Goal: Information Seeking & Learning: Check status

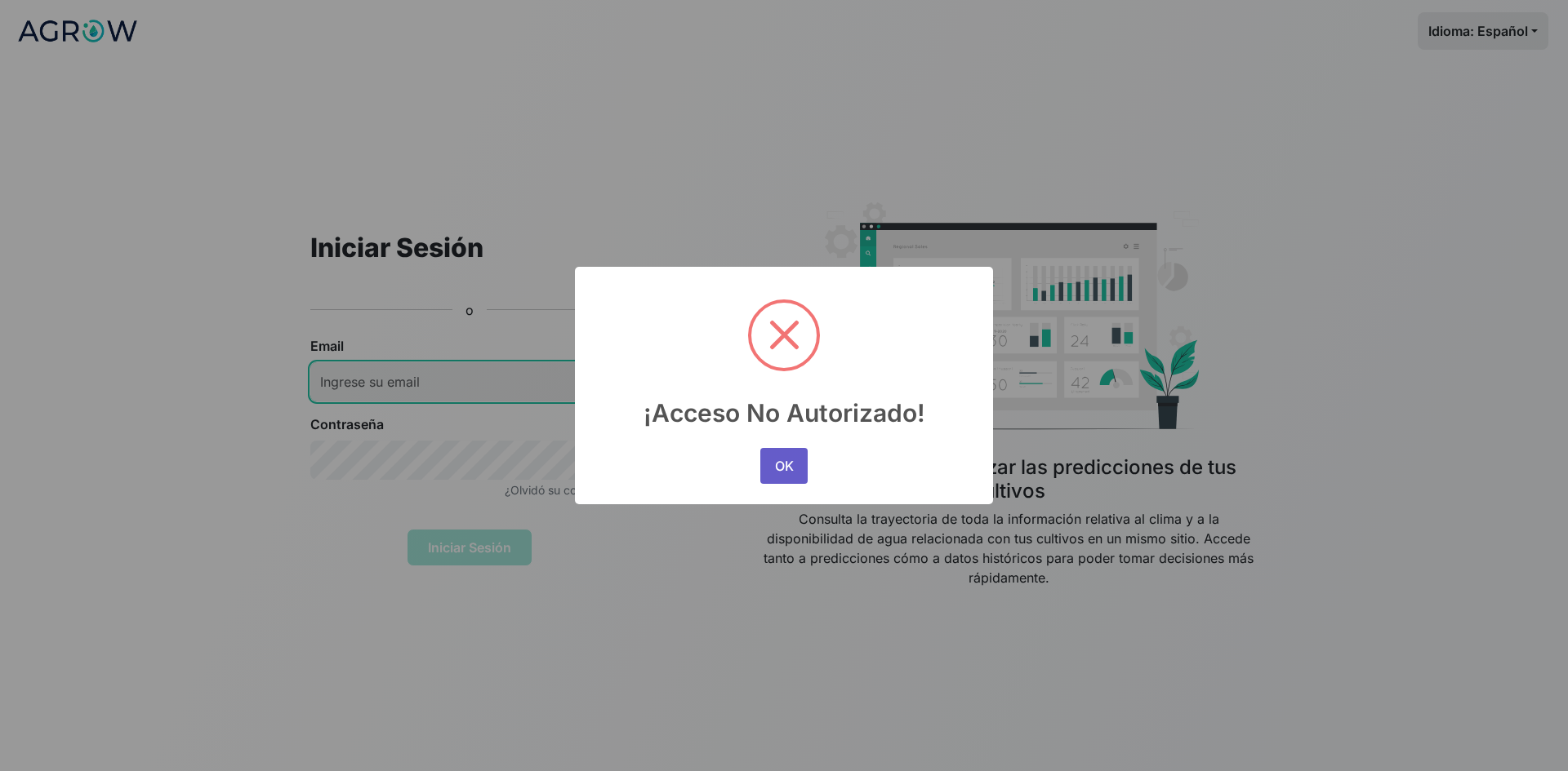
type input "[PERSON_NAME][EMAIL_ADDRESS][PERSON_NAME][DOMAIN_NAME]"
click at [778, 468] on button "OK" at bounding box center [784, 466] width 48 height 36
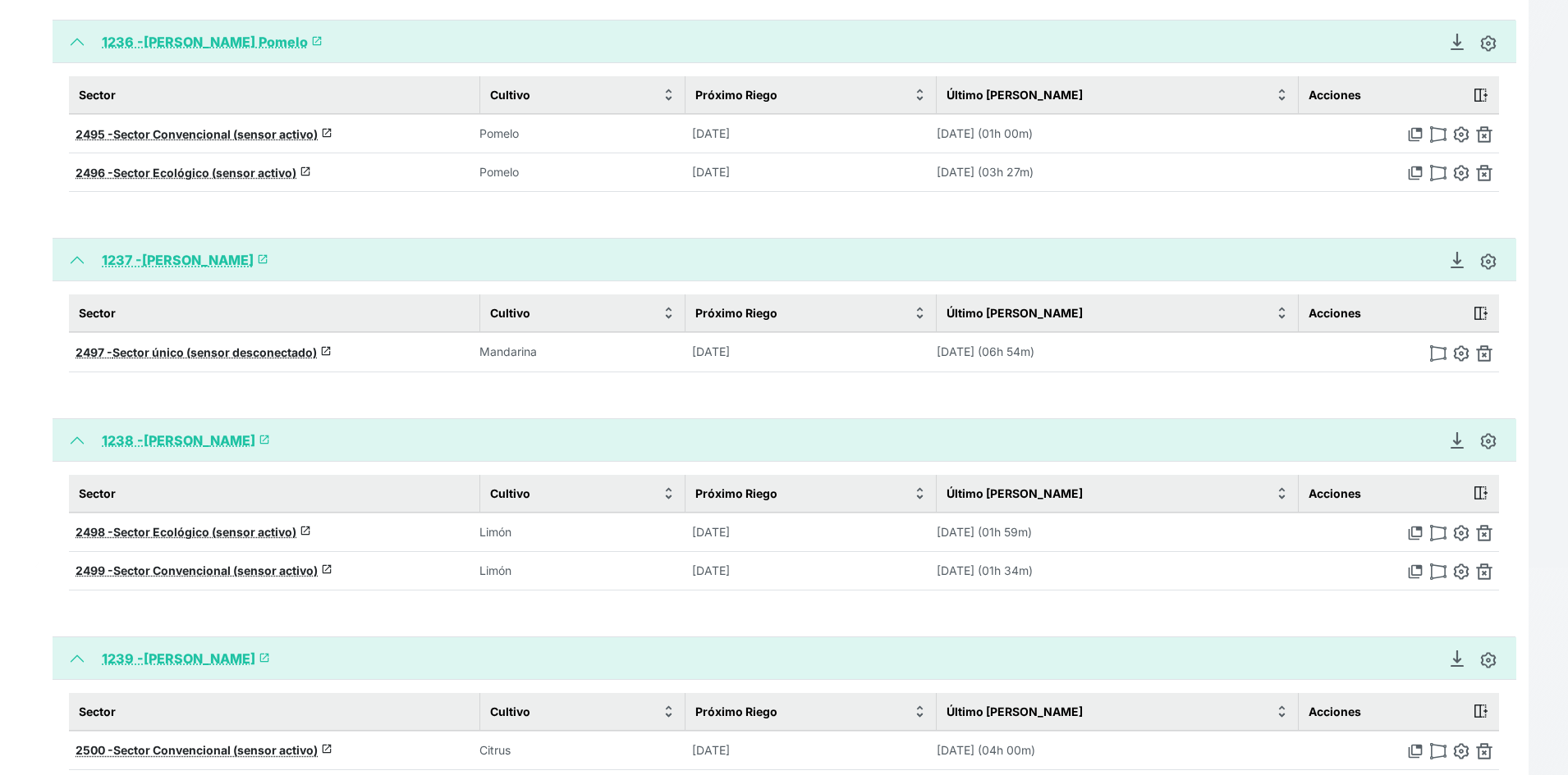
scroll to position [820, 0]
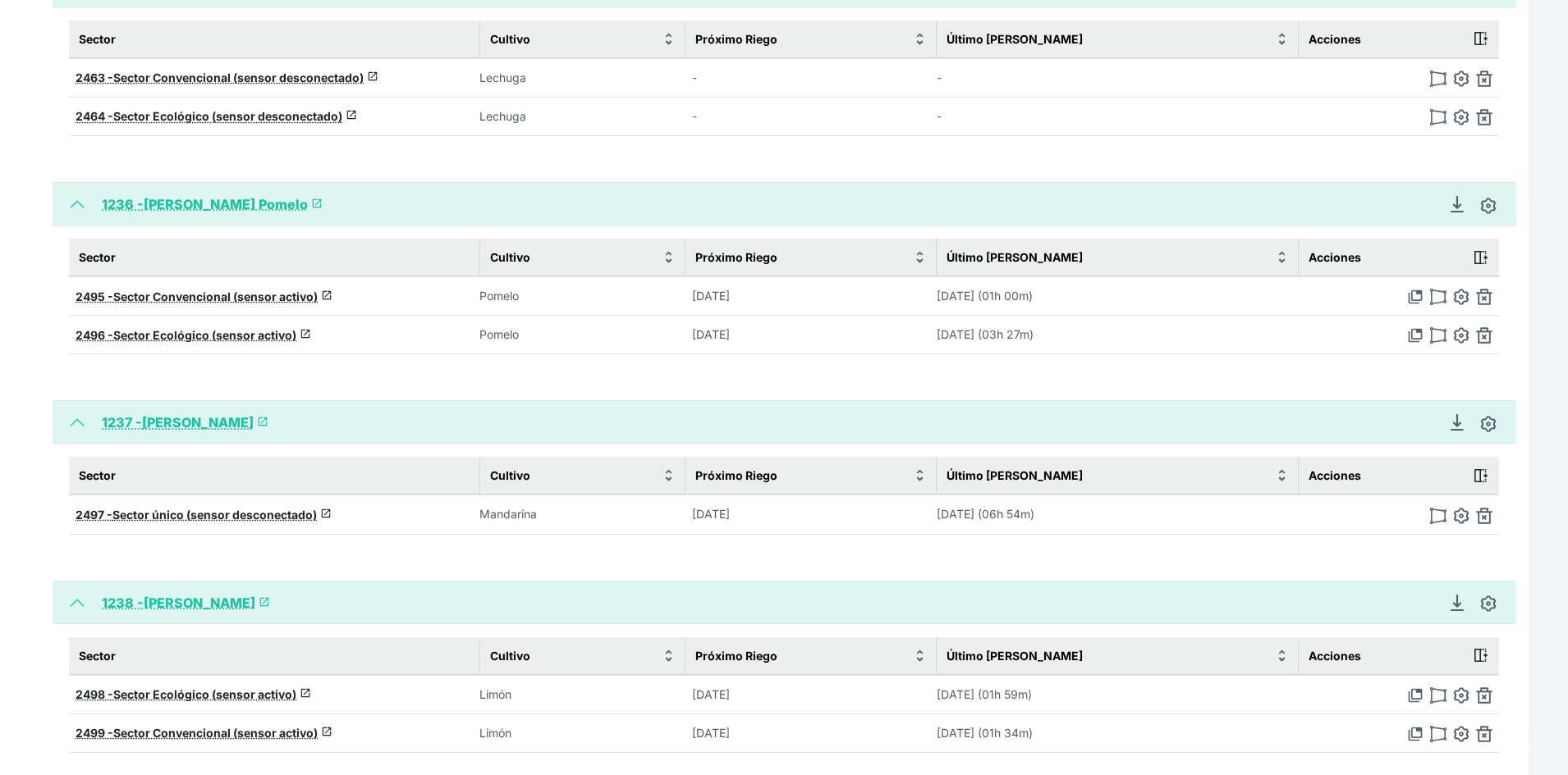
drag, startPoint x: 186, startPoint y: 516, endPoint x: 199, endPoint y: 509, distance: 14.8
click at [185, 516] on span "Sector único (sensor desconectado)" at bounding box center [214, 515] width 204 height 14
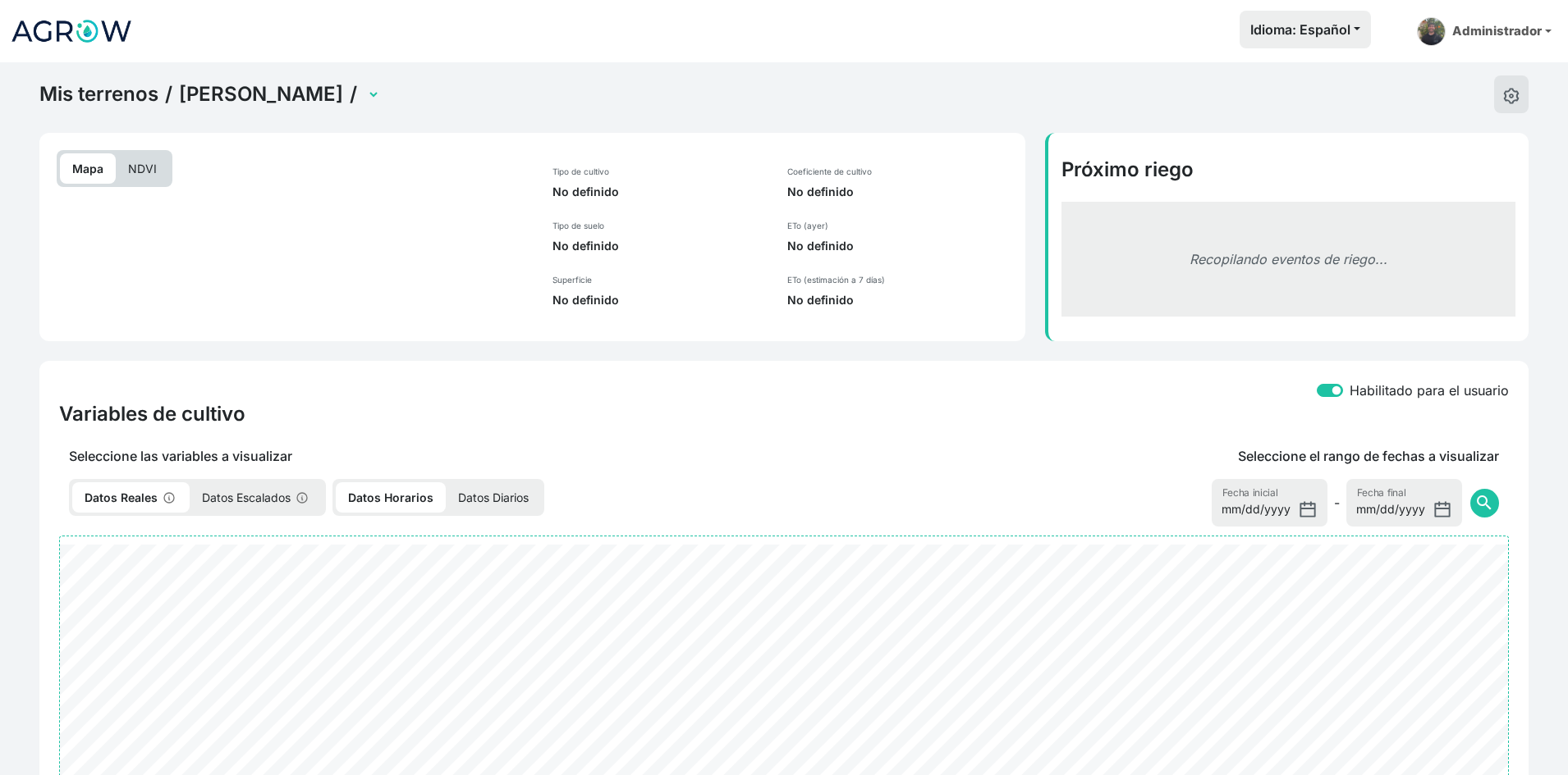
select select "2497"
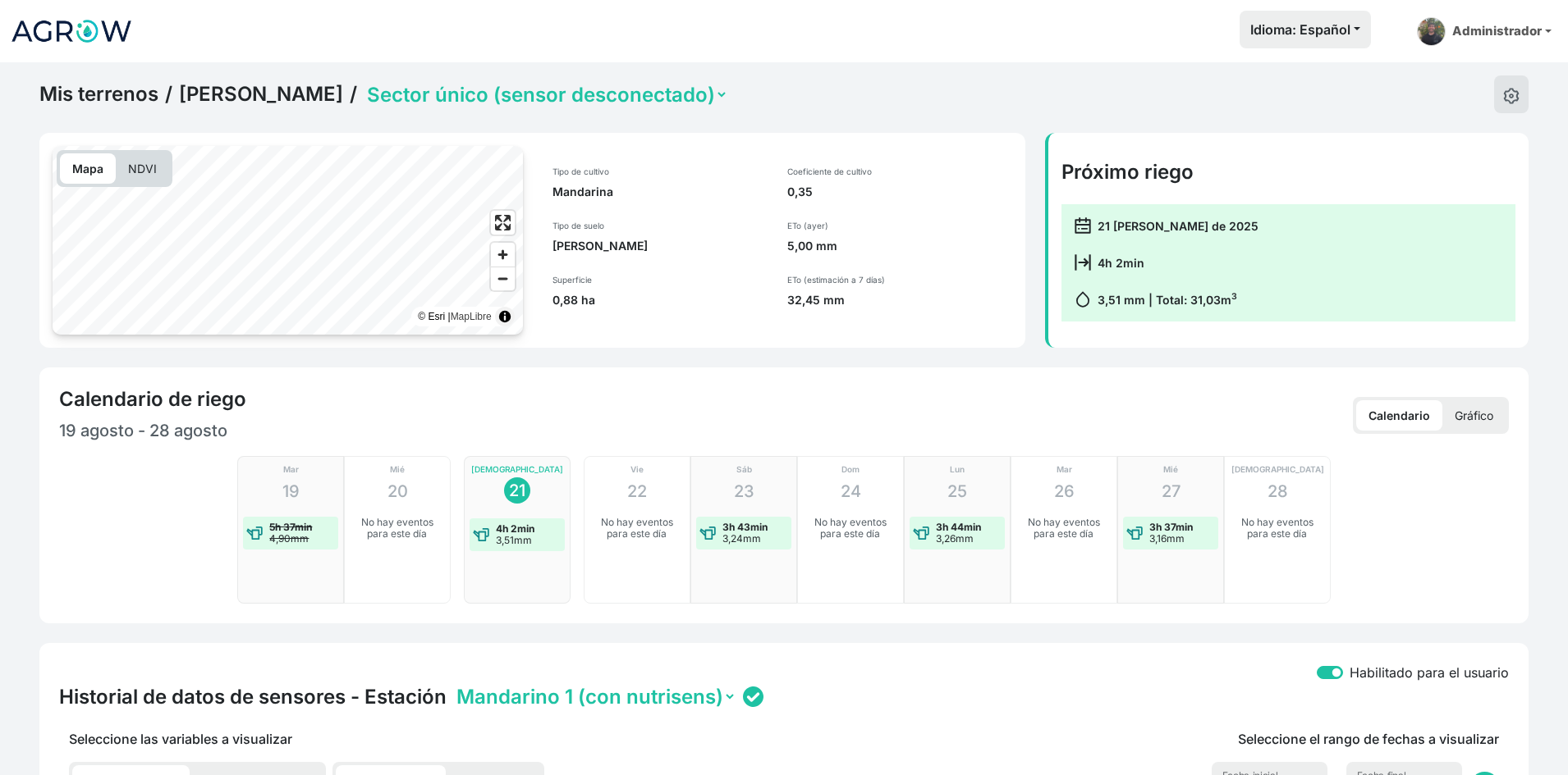
scroll to position [164, 0]
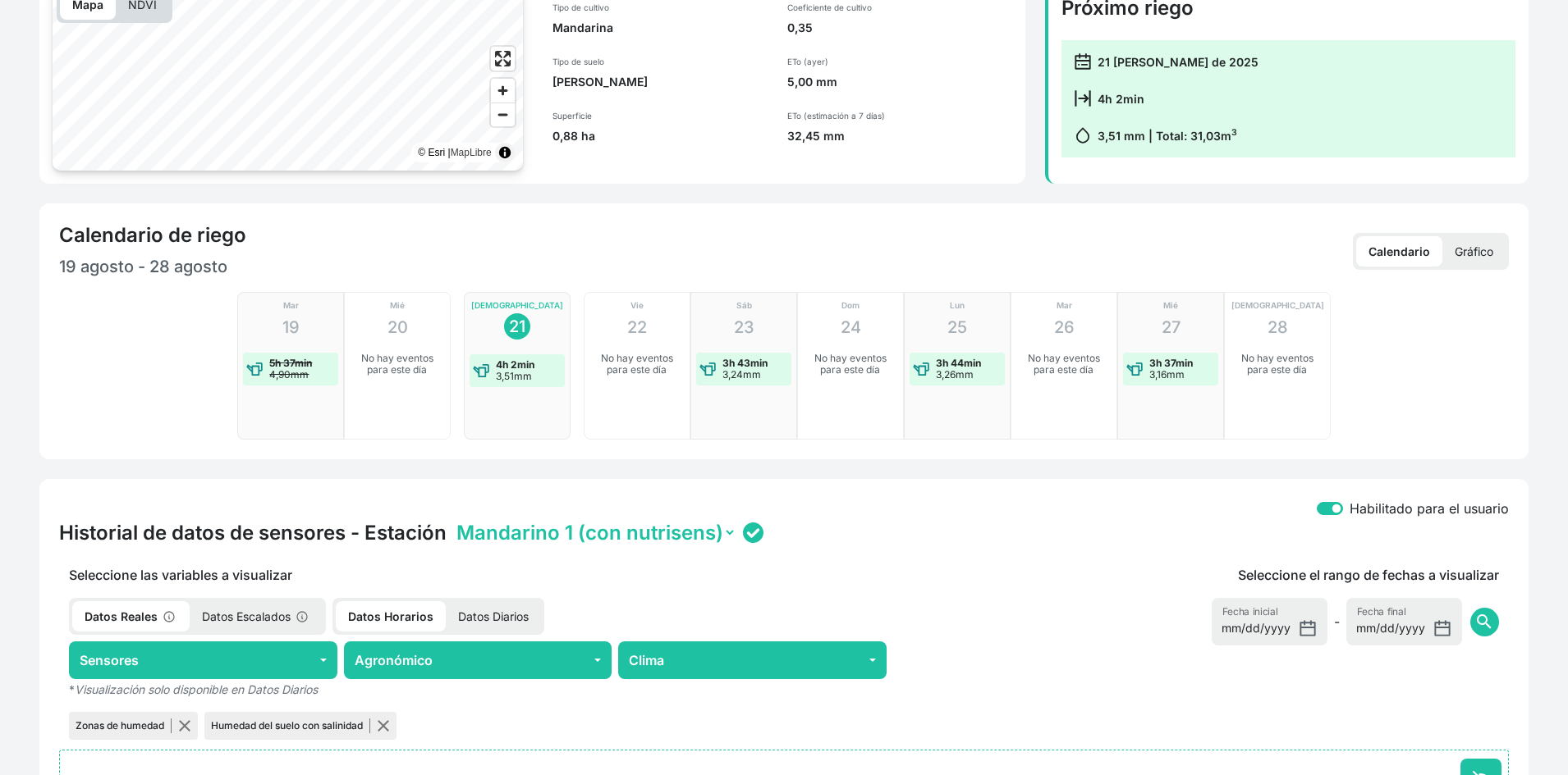
click at [1475, 239] on p "Gráfico" at bounding box center [1473, 251] width 63 height 30
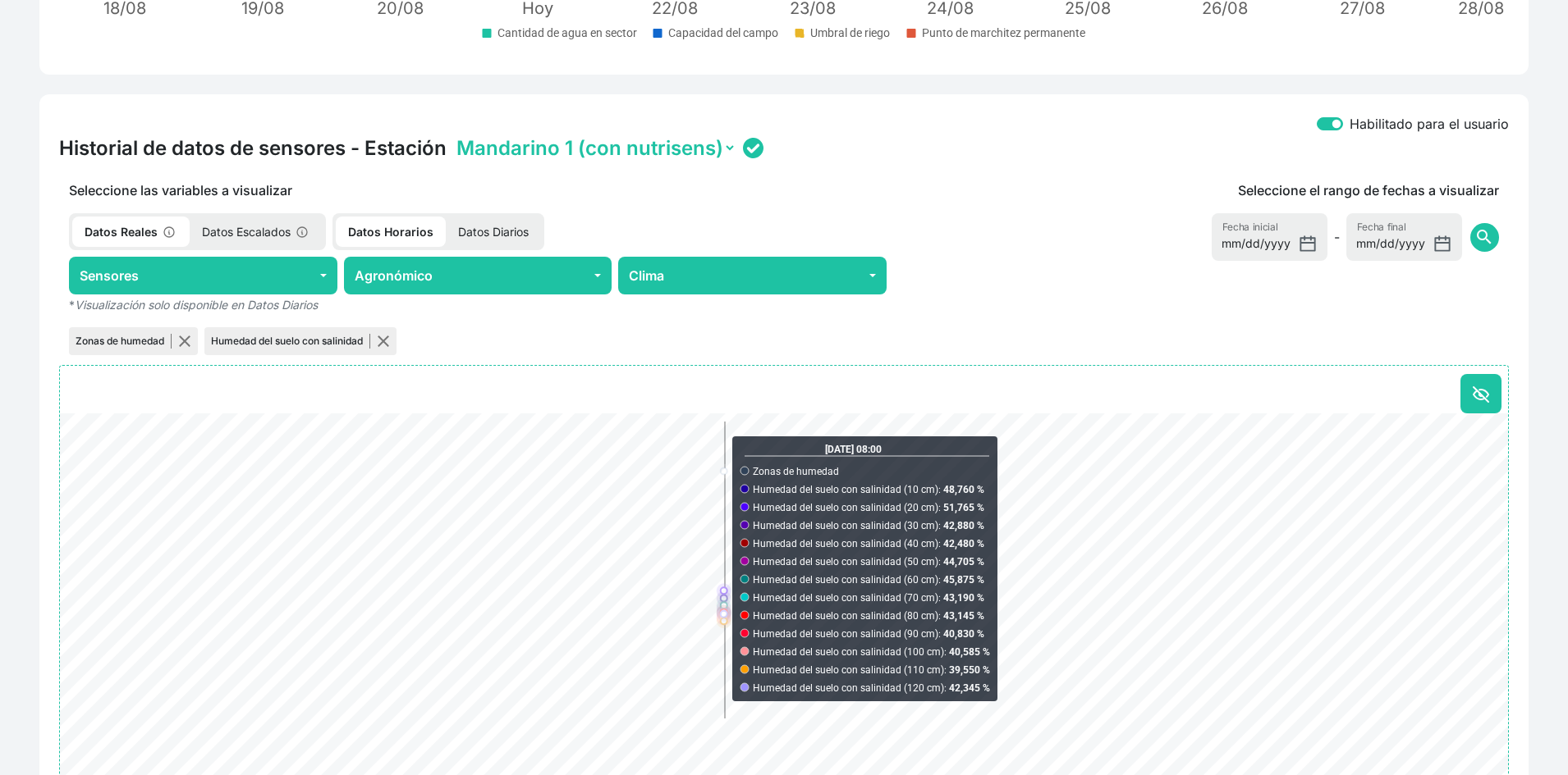
scroll to position [820, 0]
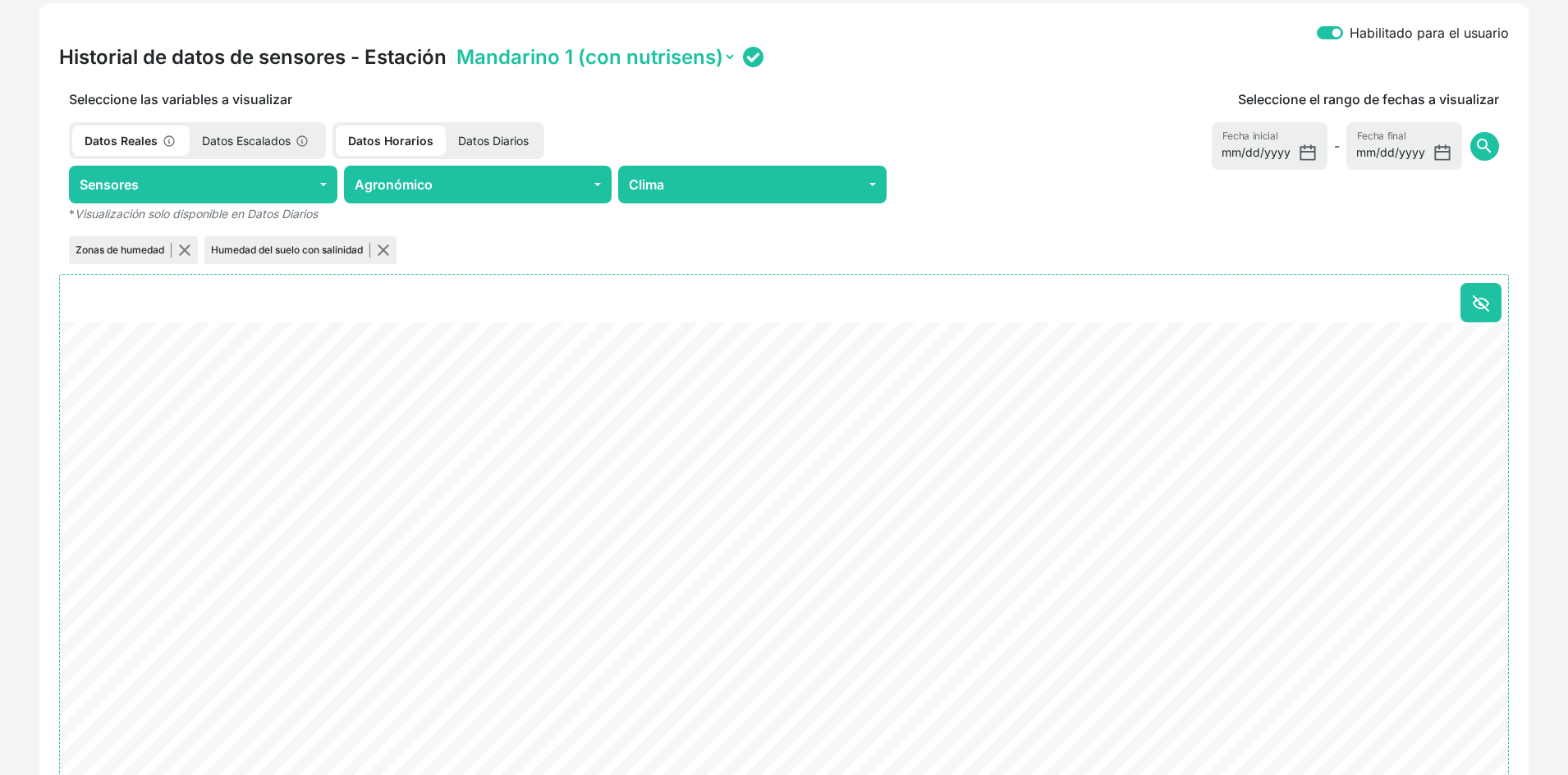
click at [501, 148] on p "Datos Diarios" at bounding box center [494, 140] width 96 height 30
click at [499, 192] on button "Agronómico" at bounding box center [478, 184] width 269 height 37
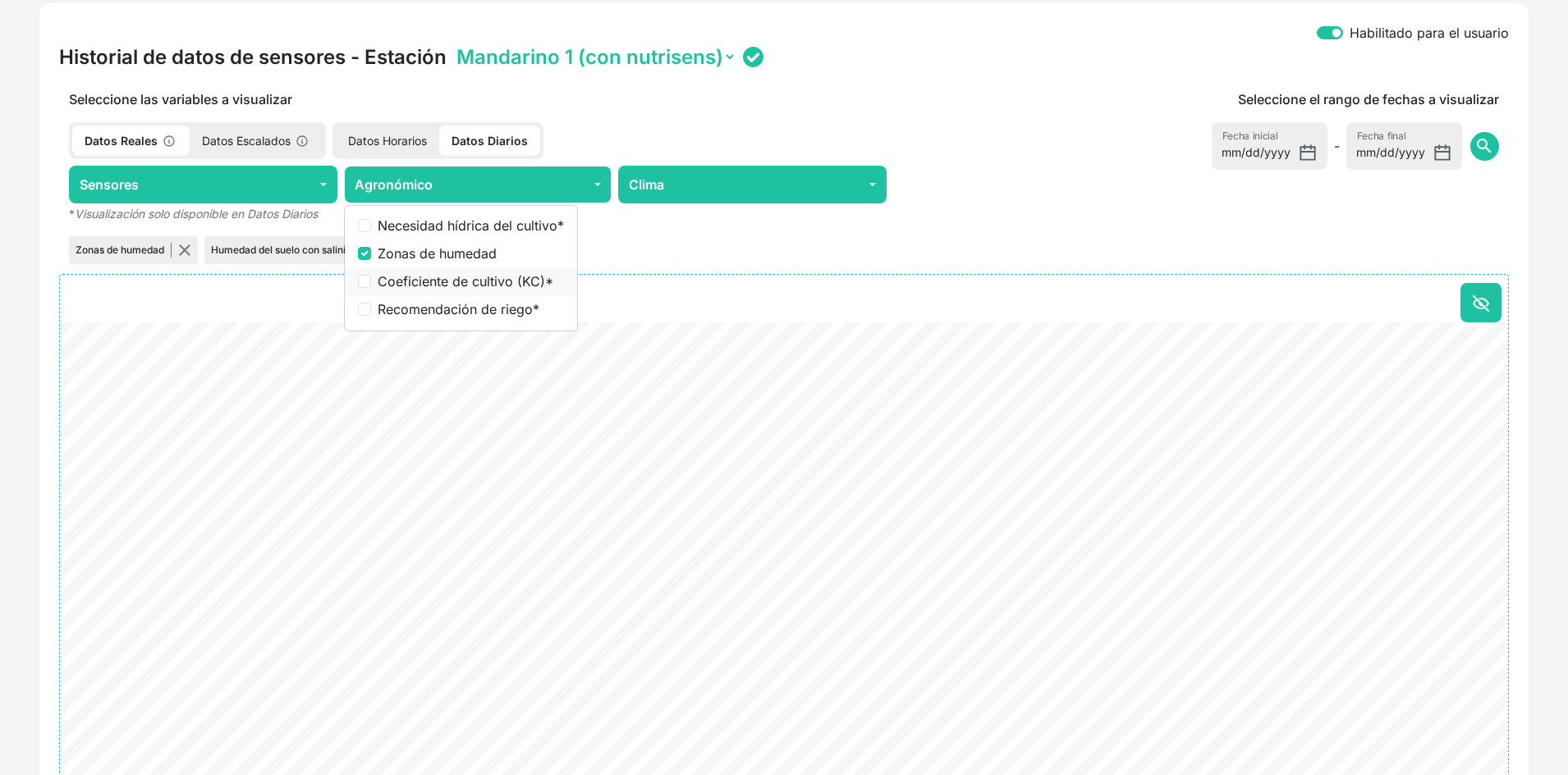
click at [489, 282] on label "Coeficiente de cultivo (KC) *" at bounding box center [470, 282] width 186 height 20
click at [371, 282] on input "Coeficiente de cultivo (KC) *" at bounding box center [364, 281] width 13 height 13
checkbox input "true"
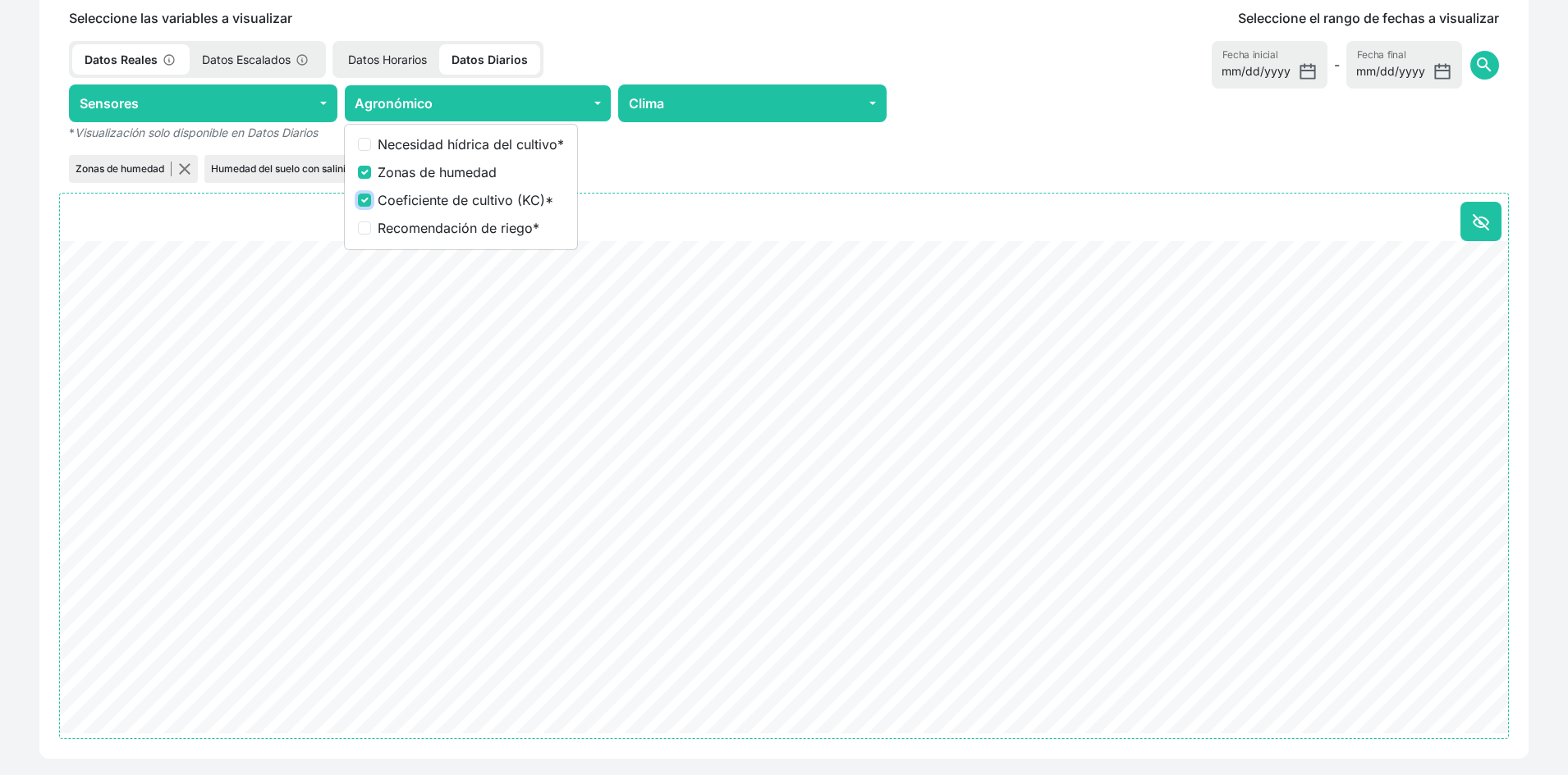
scroll to position [903, 0]
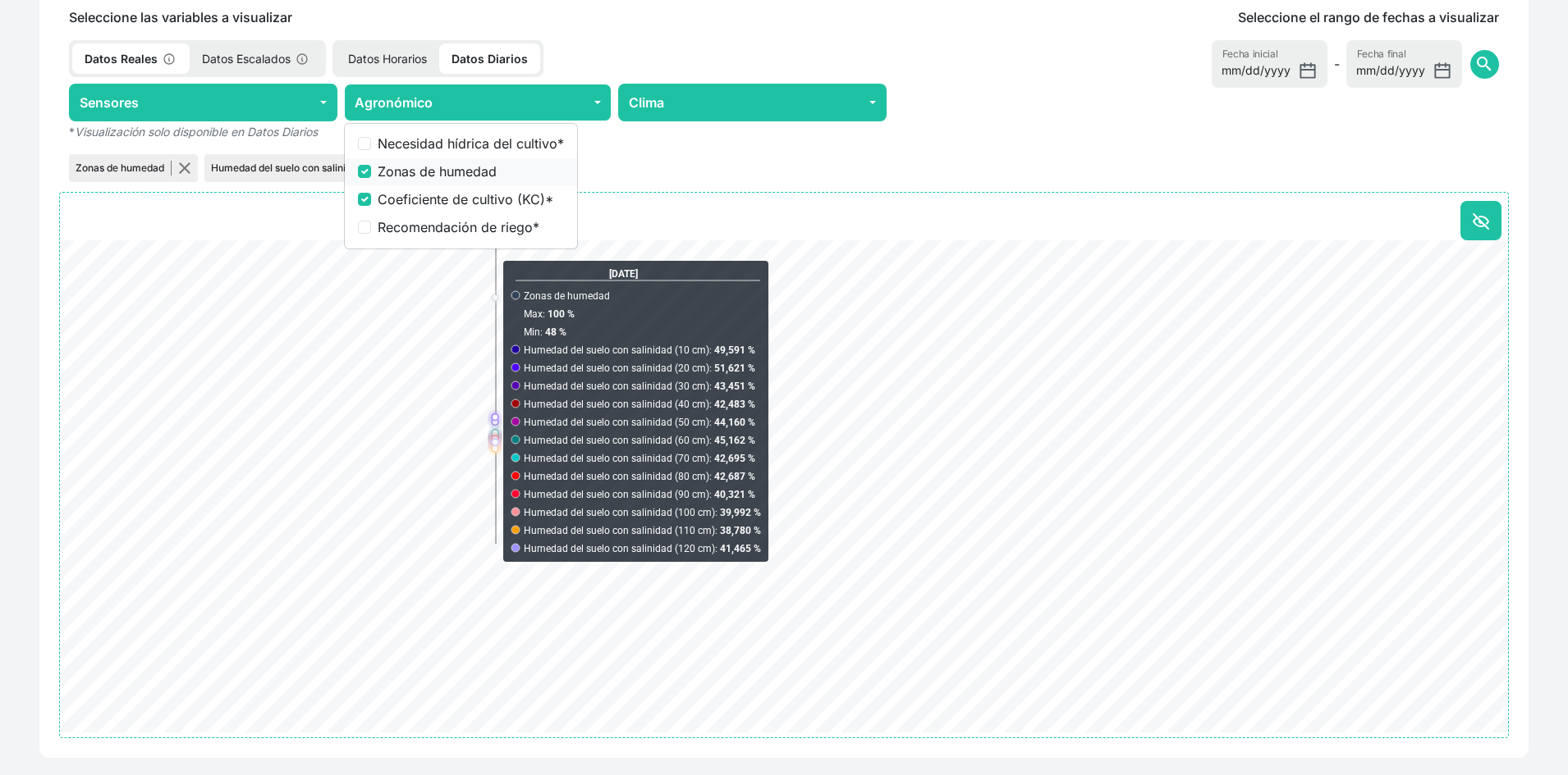
click at [442, 170] on label "Zonas de humedad" at bounding box center [470, 171] width 186 height 20
click at [371, 170] on input "Zonas de humedad" at bounding box center [364, 171] width 13 height 13
checkbox input "false"
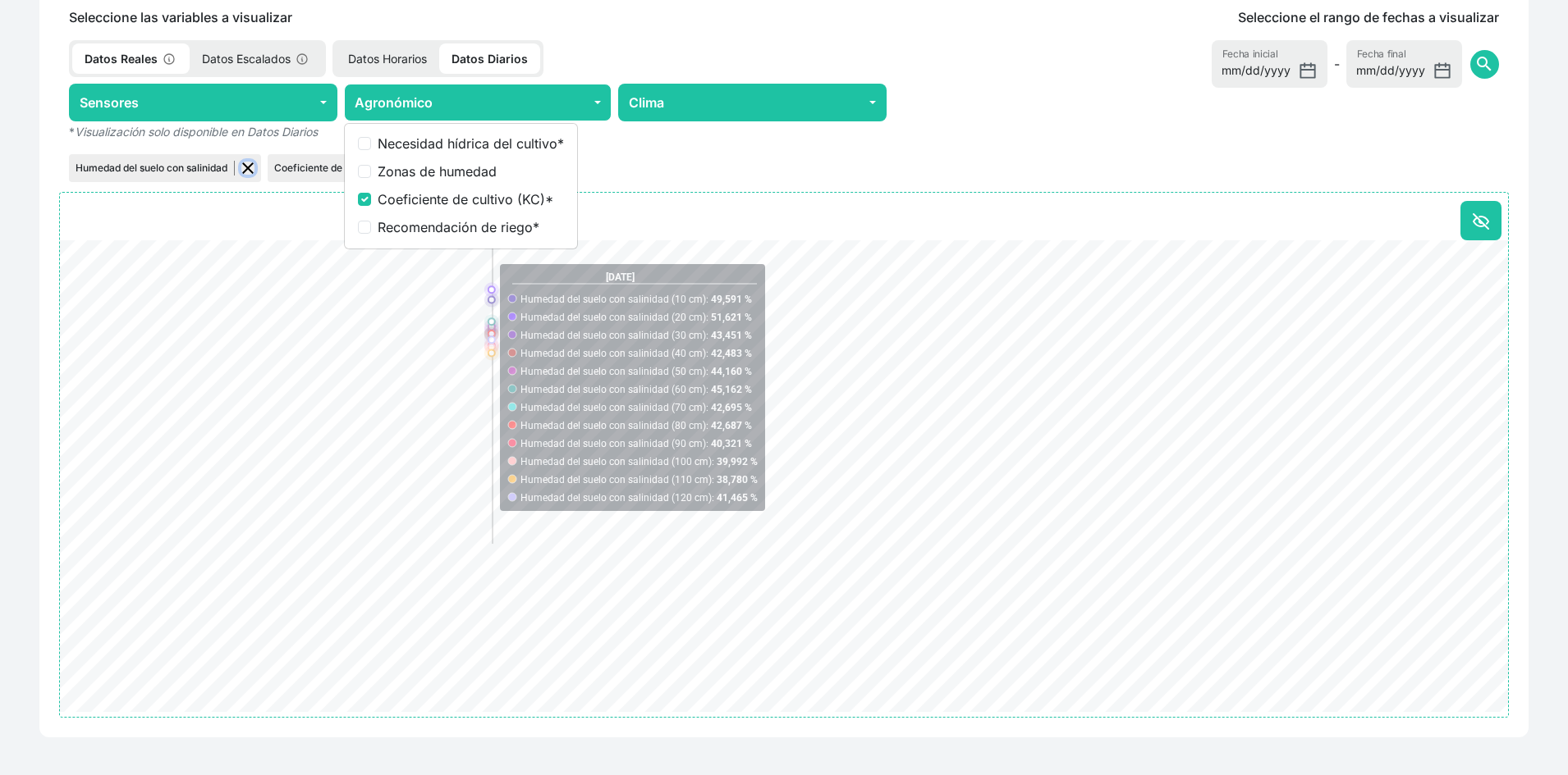
click at [253, 164] on button "button" at bounding box center [248, 168] width 13 height 13
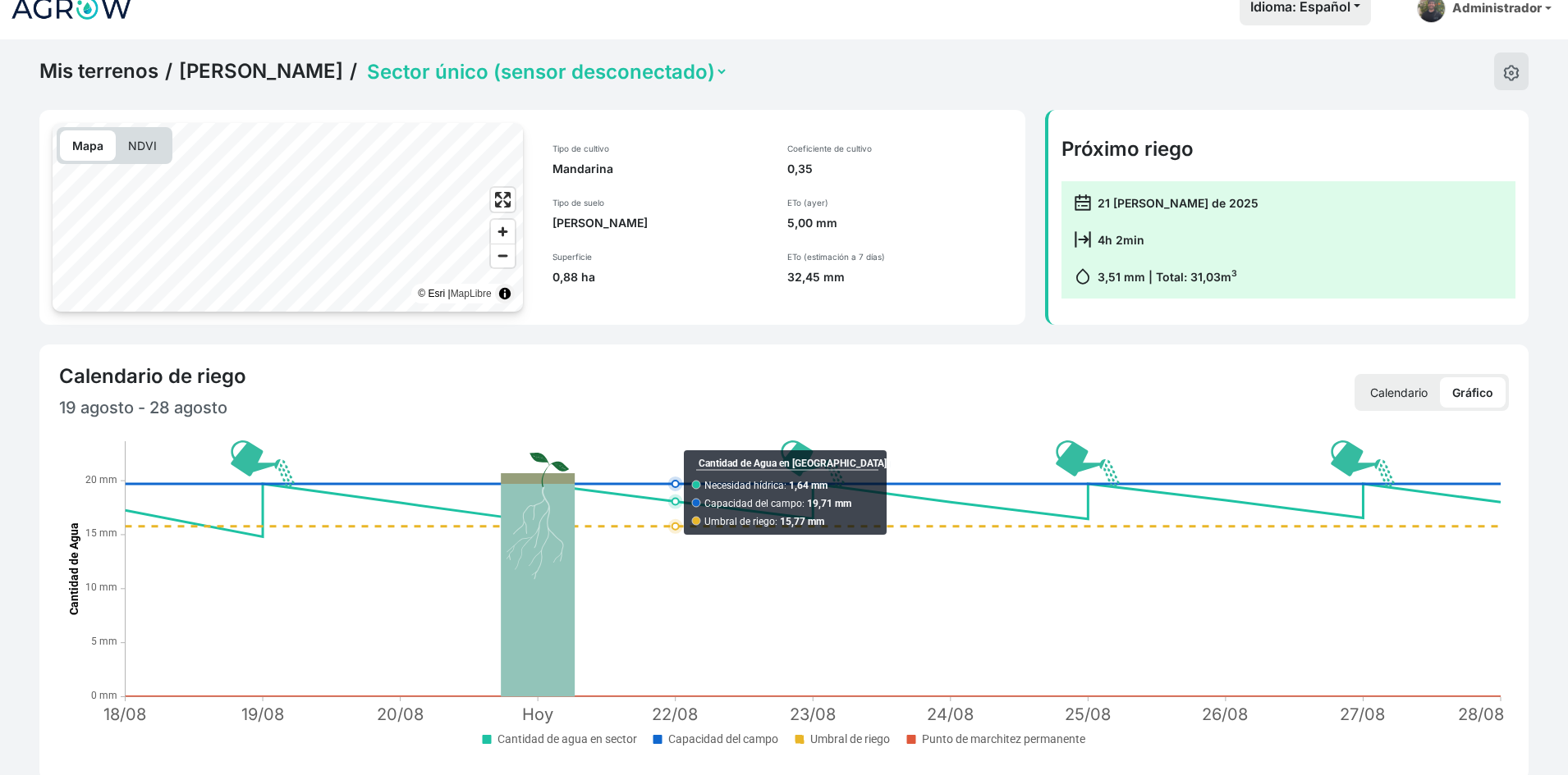
scroll to position [0, 0]
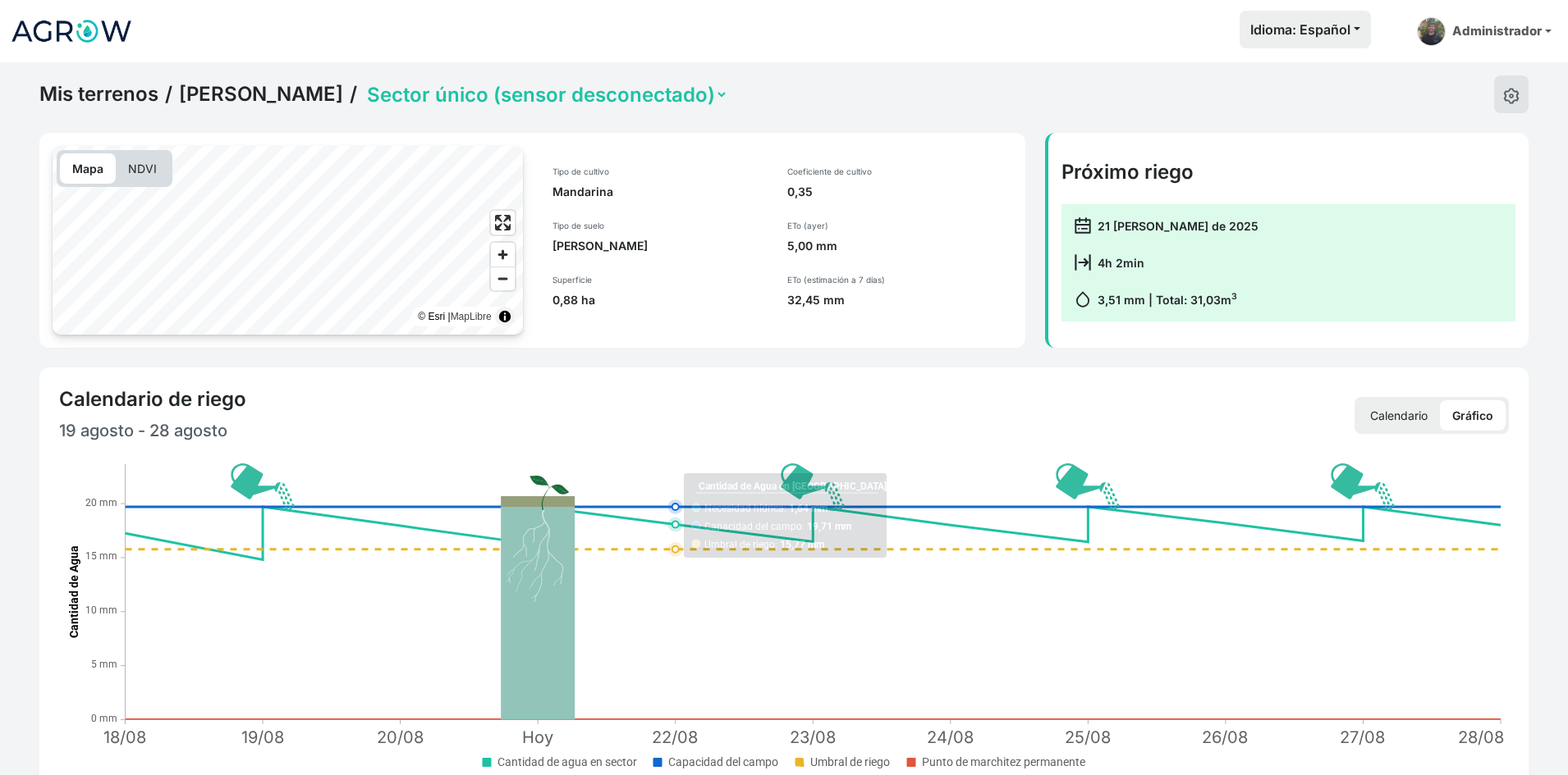
click at [280, 90] on link "Miguel Mandarino" at bounding box center [261, 94] width 164 height 24
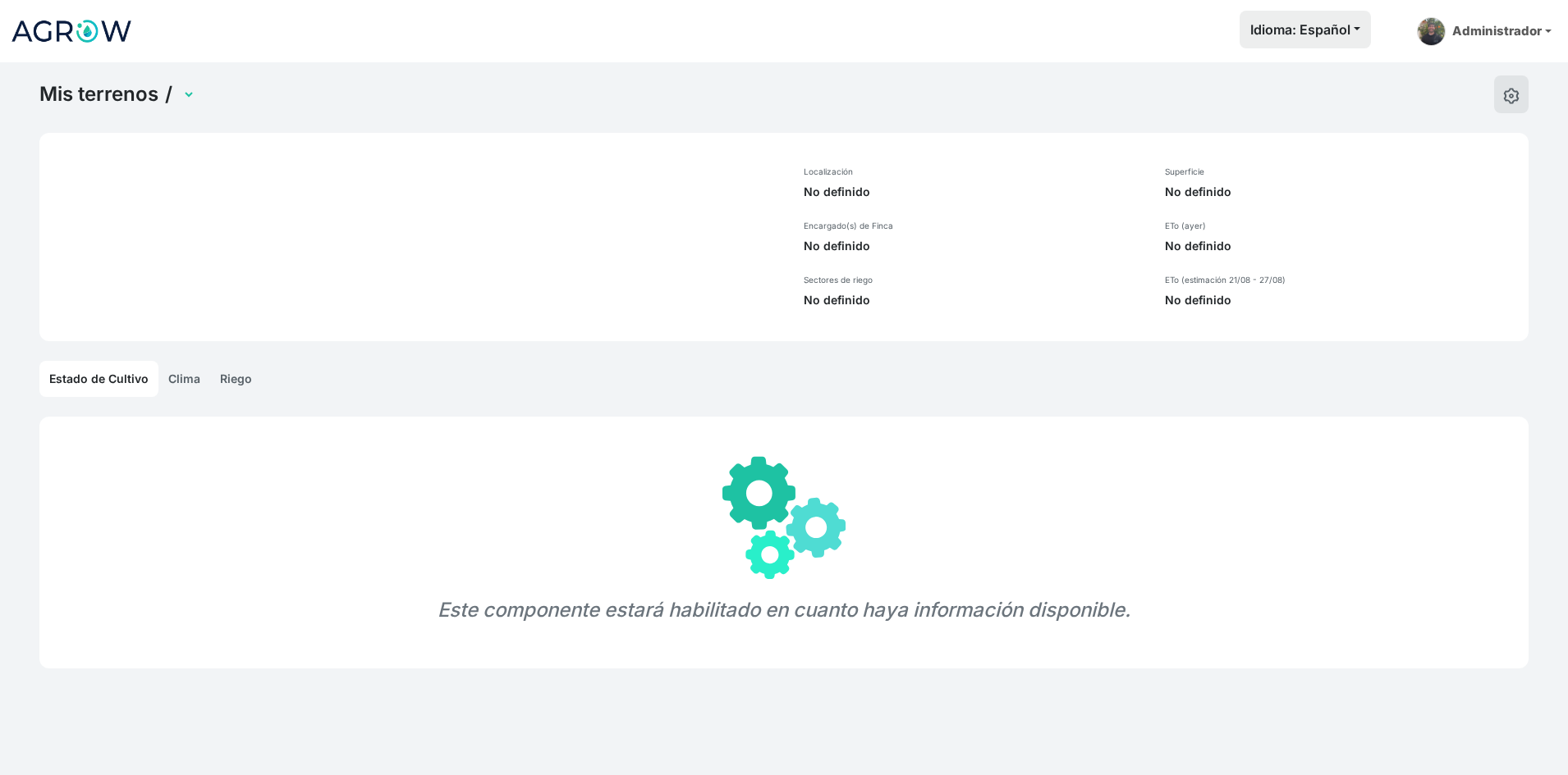
select select "1237"
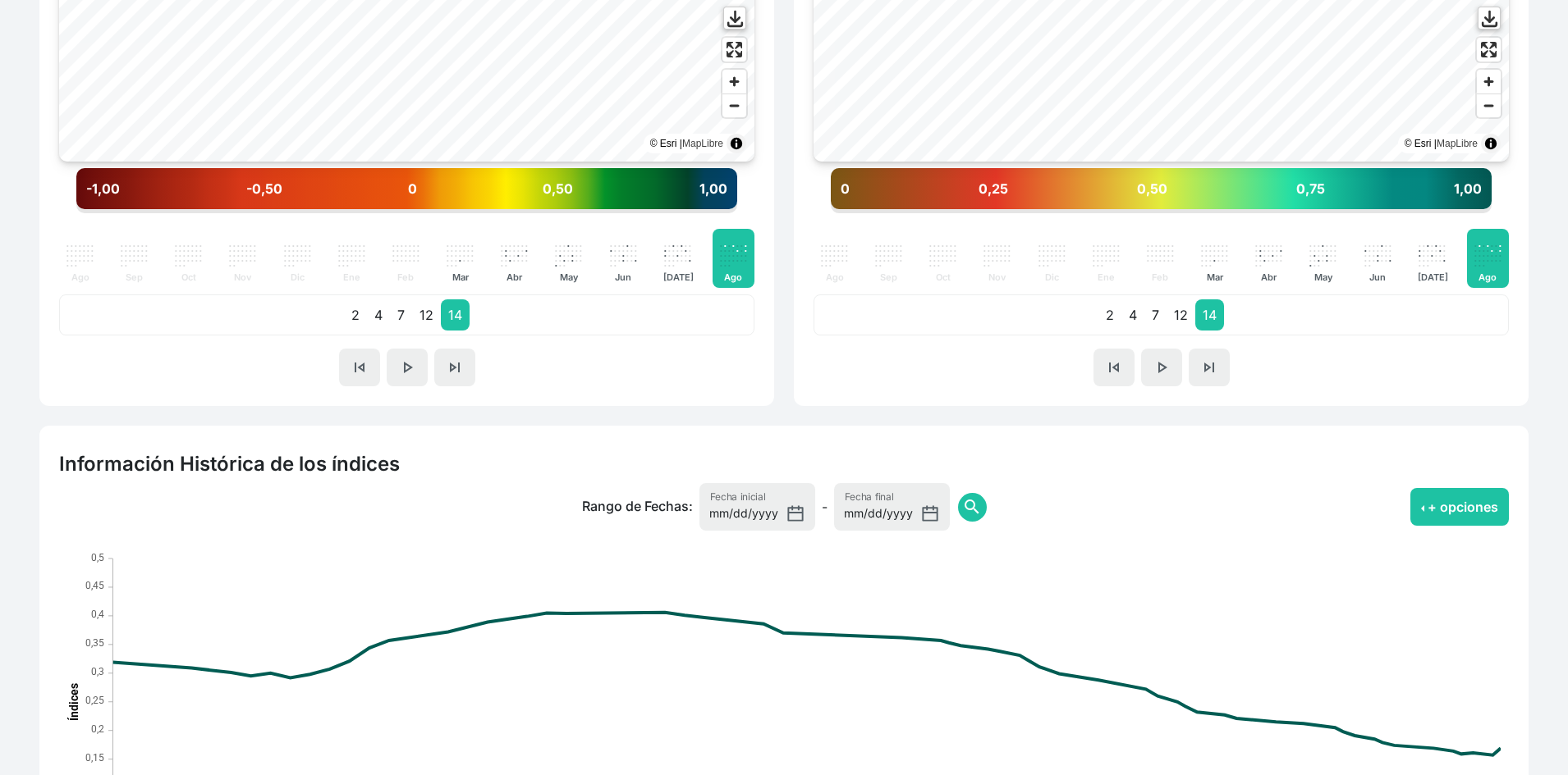
scroll to position [1027, 0]
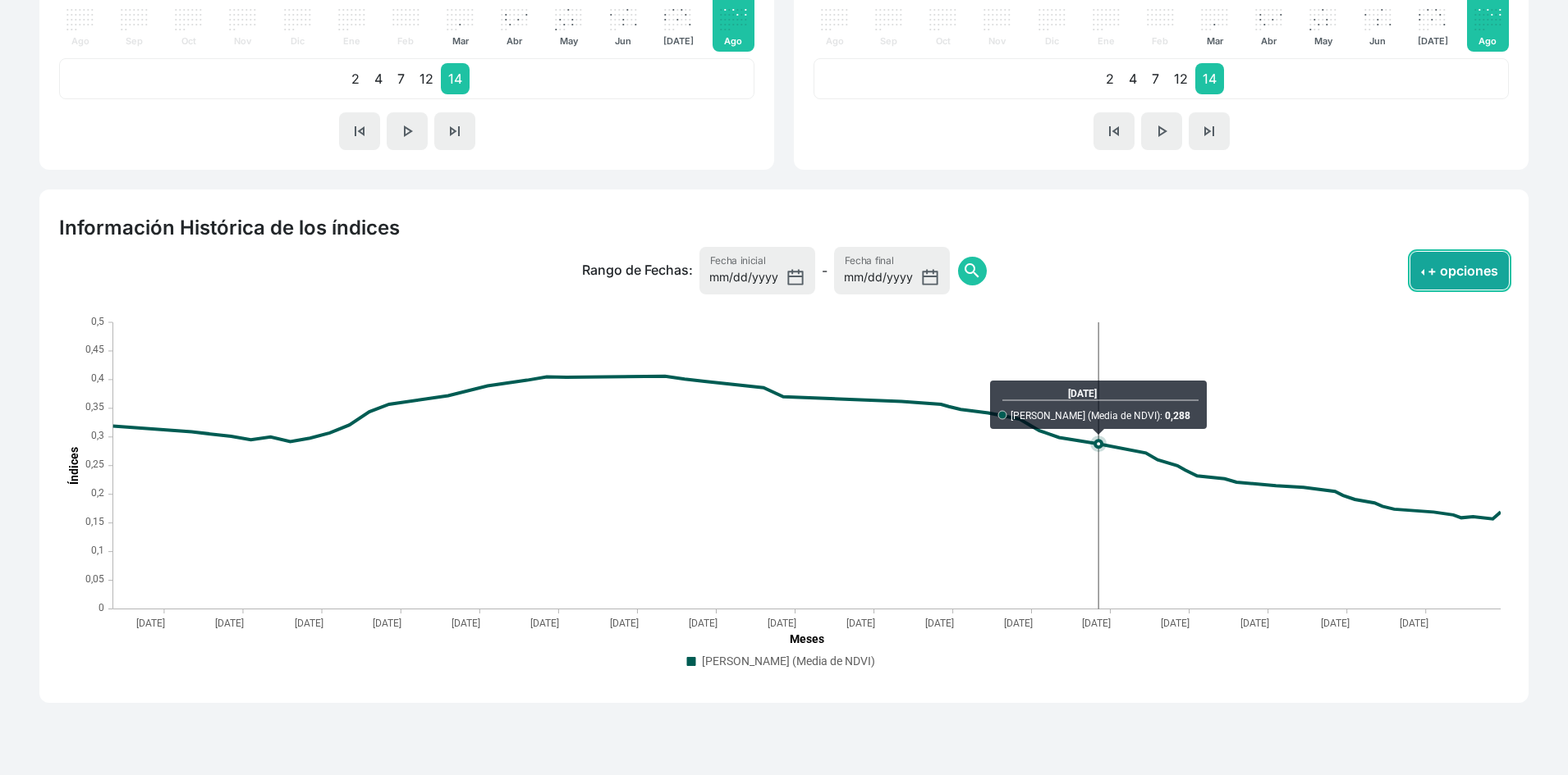
click at [1411, 275] on button "+ opciones" at bounding box center [1458, 270] width 98 height 37
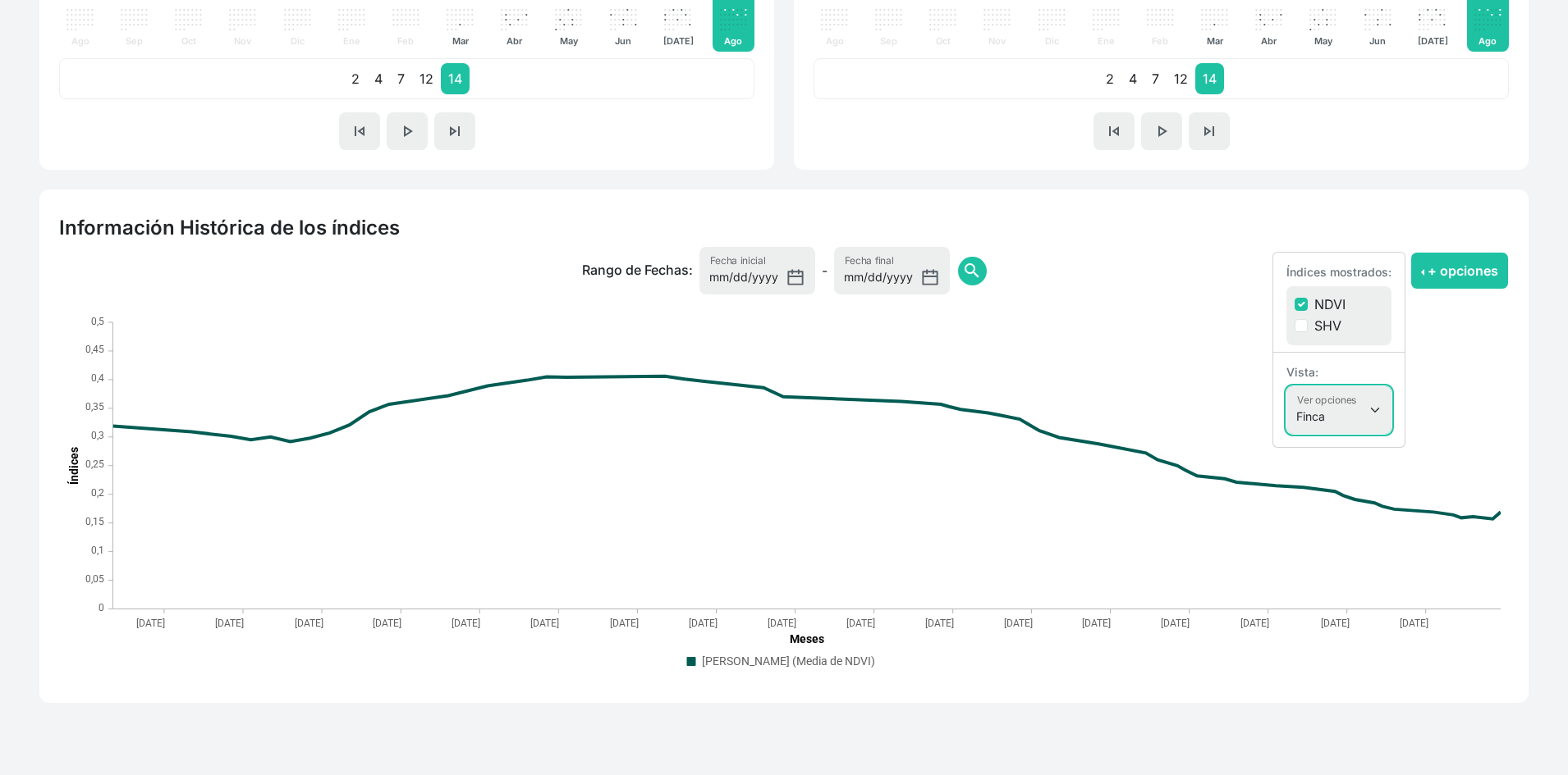
click at [1323, 422] on select "Finca Sectores Finca + Sectores" at bounding box center [1339, 410] width 105 height 48
select select "terrain"
click at [1286, 387] on select "Finca Sectores Finca + Sectores" at bounding box center [1339, 410] width 105 height 48
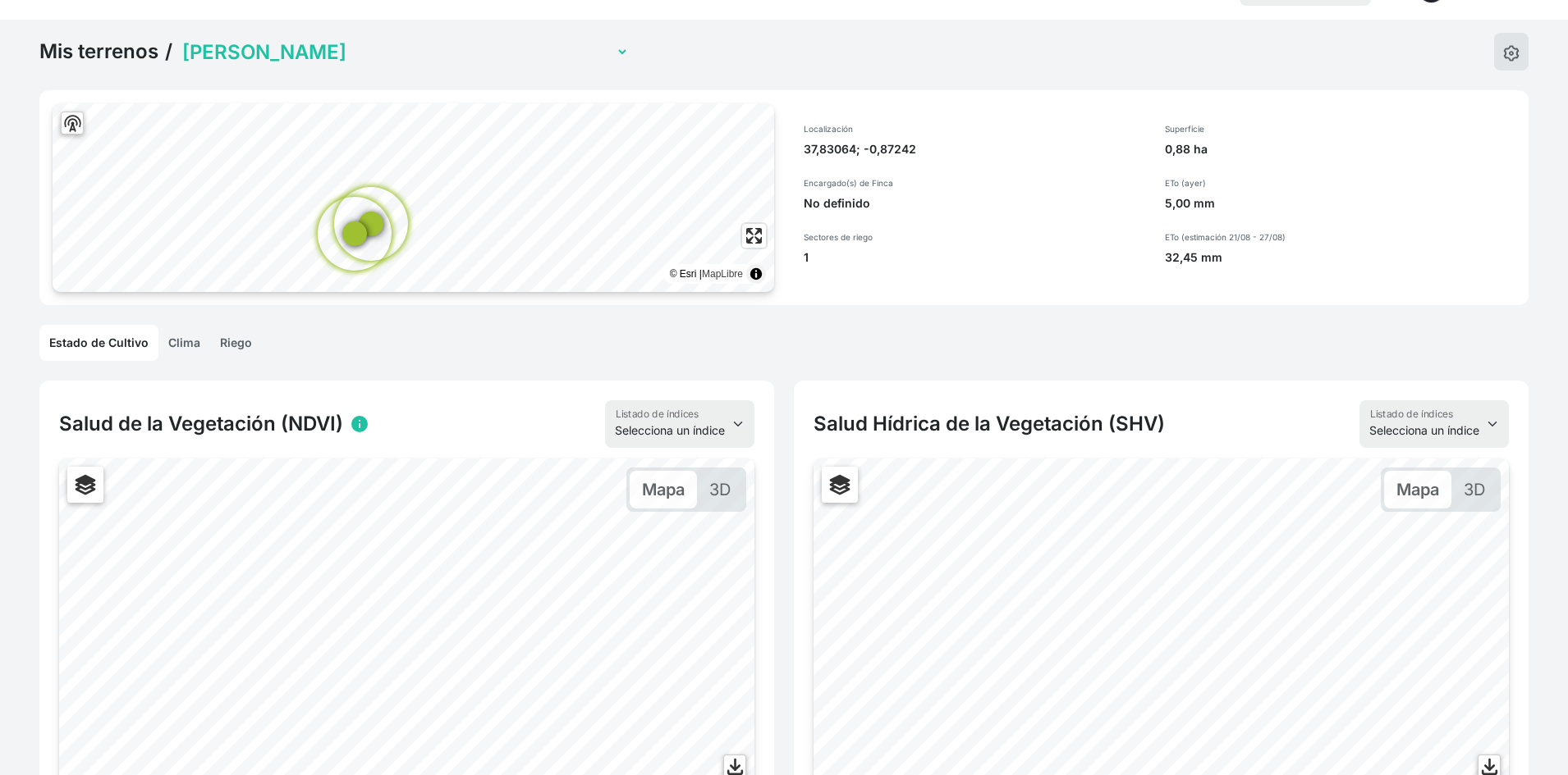
scroll to position [0, 0]
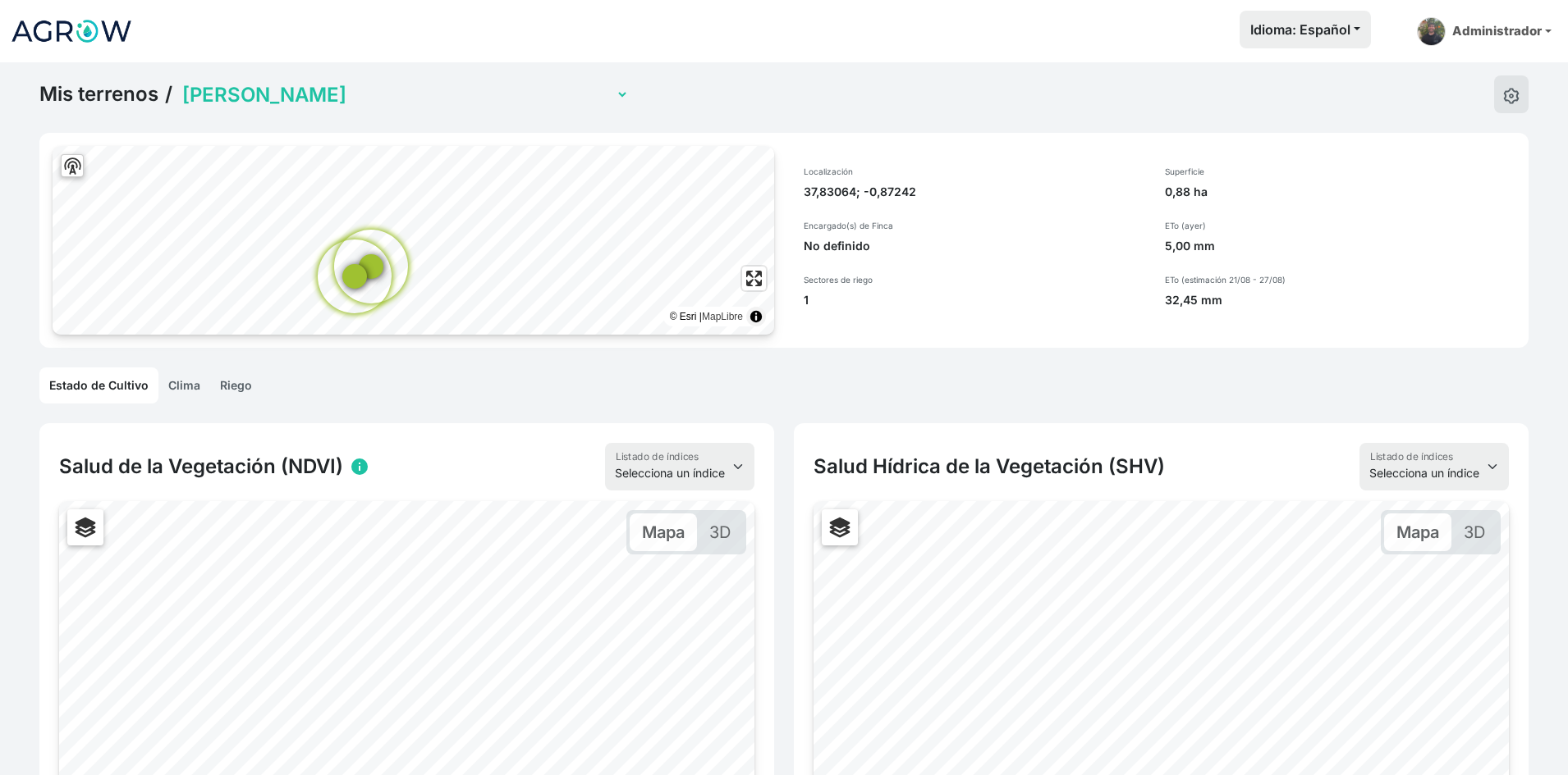
click at [304, 94] on select "Miguel Invernadero Victoria Pimiento Invernadero Juan Francisco Lechuga Aire li…" at bounding box center [404, 94] width 450 height 25
click at [179, 82] on select "Miguel Invernadero Victoria Pimiento Invernadero Juan Francisco Lechuga Aire li…" at bounding box center [404, 94] width 450 height 25
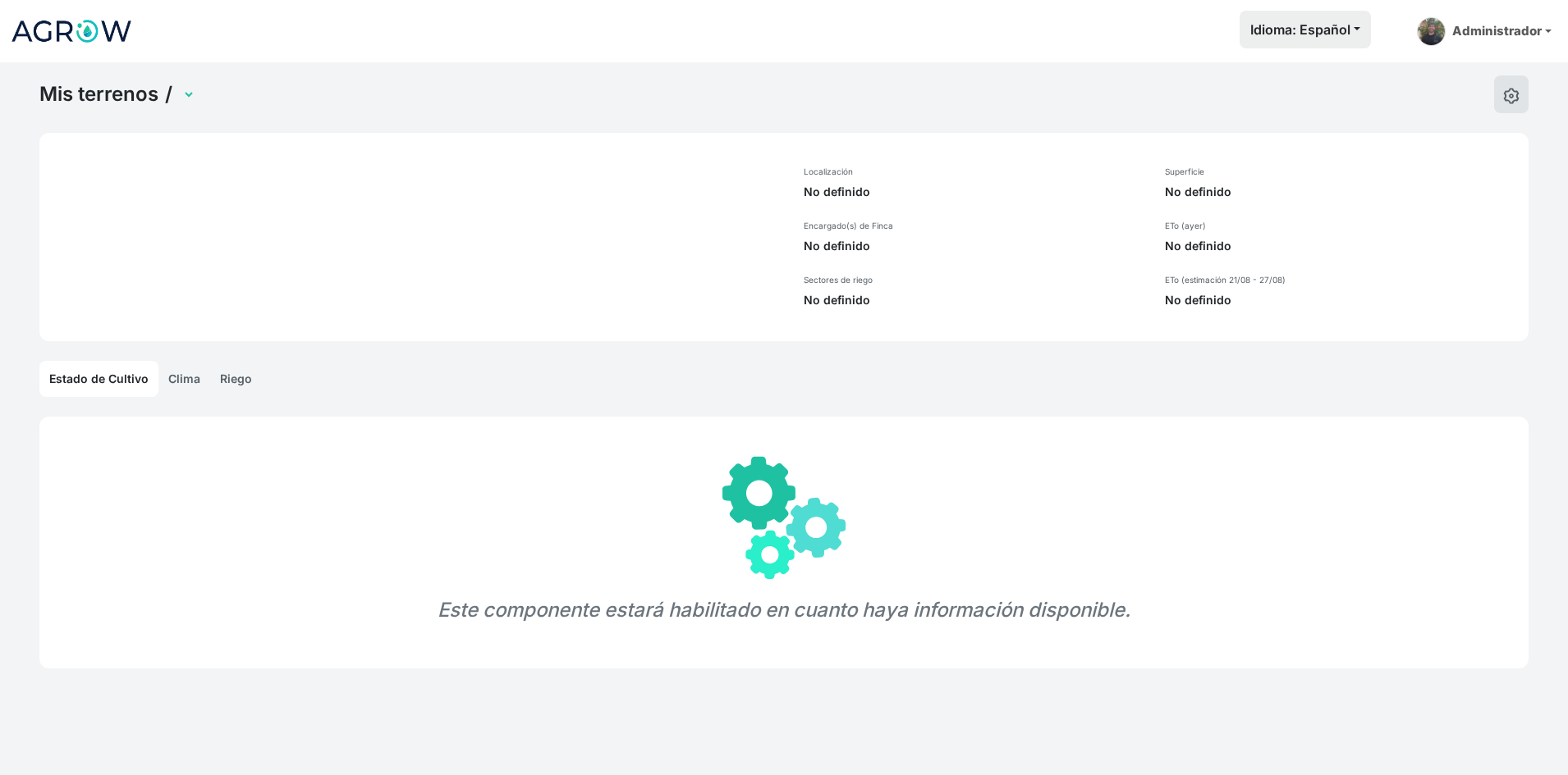
select select "1250"
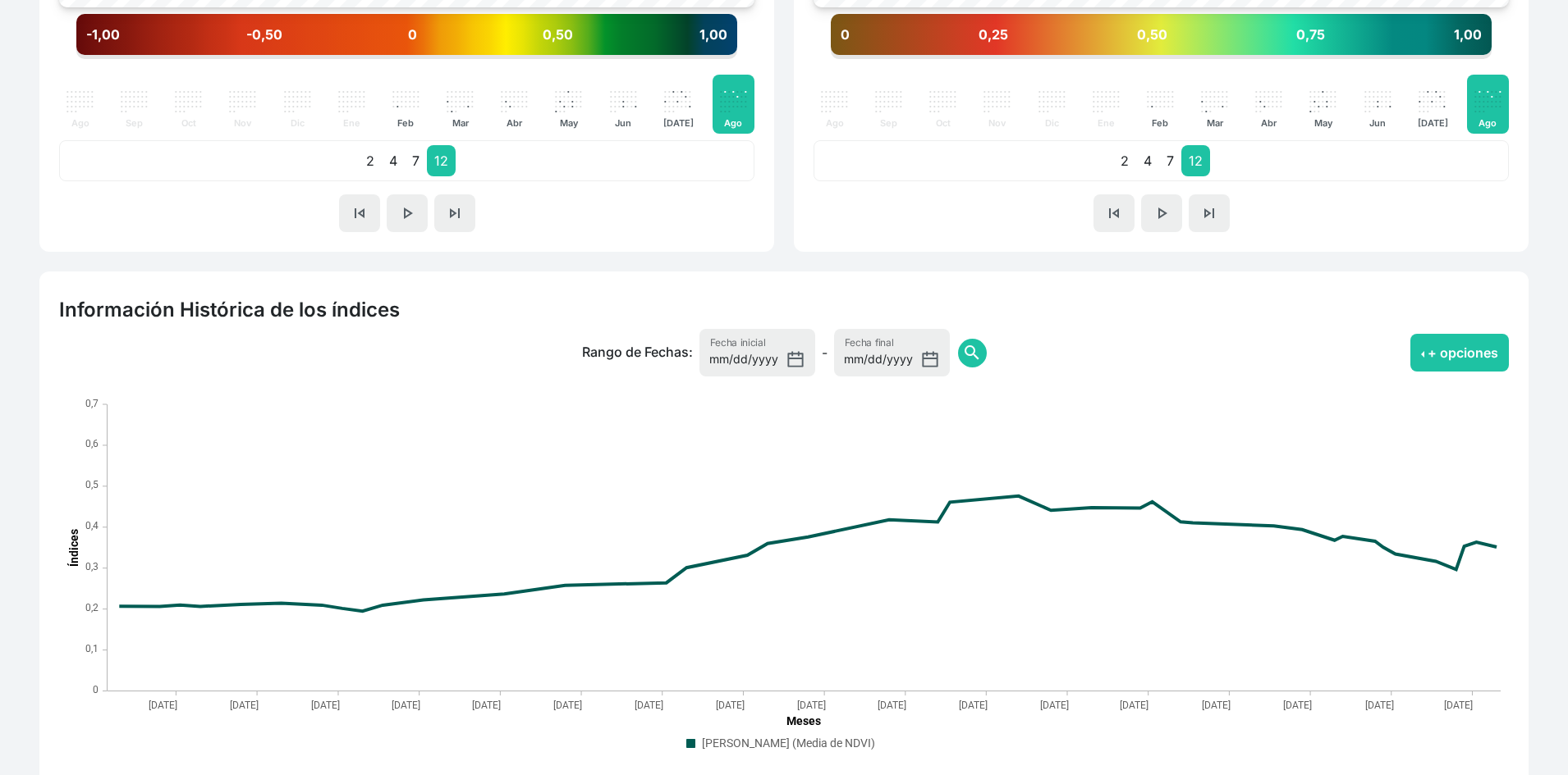
scroll to position [1027, 0]
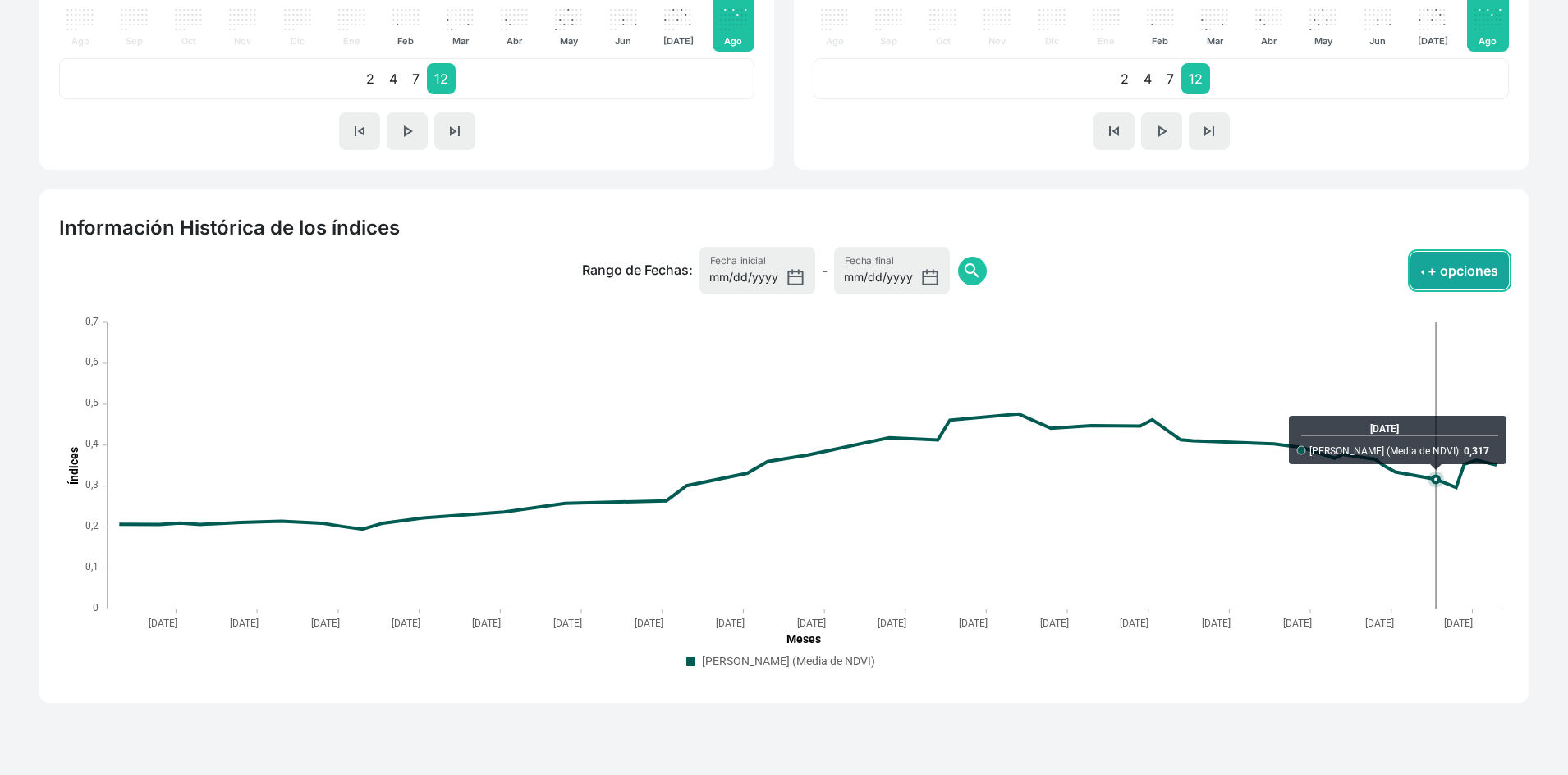
click at [1432, 274] on button "+ opciones" at bounding box center [1458, 270] width 98 height 37
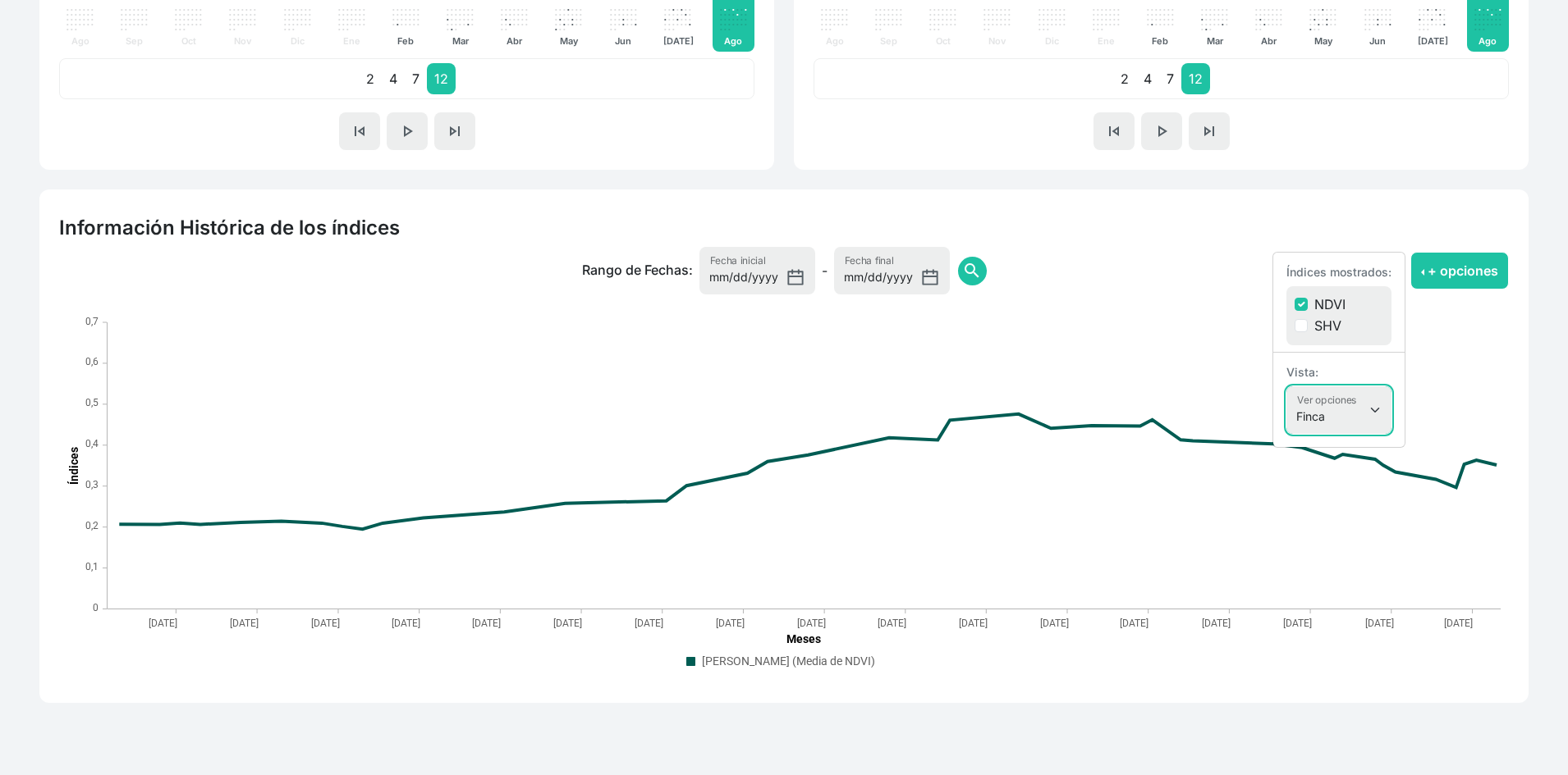
click at [1306, 422] on select "Finca Sectores Finca + Sectores" at bounding box center [1339, 410] width 105 height 48
select select "terrain"
click at [1286, 387] on select "Finca Sectores Finca + Sectores" at bounding box center [1339, 410] width 105 height 48
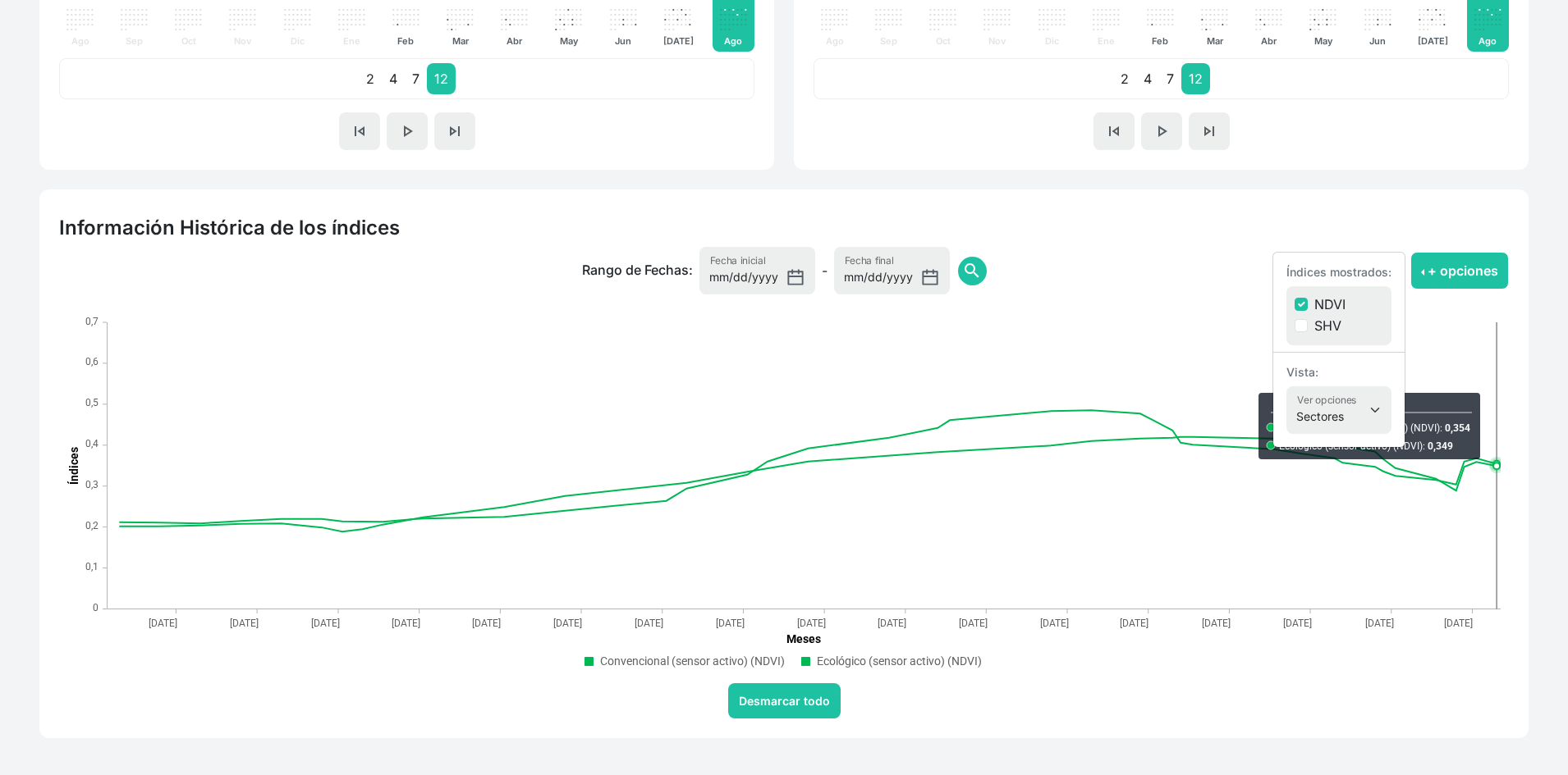
click at [1533, 437] on div "Información Histórica de los índices Rango de Fechas: 2024-08-21 Fecha inicial …" at bounding box center [784, 464] width 1509 height 549
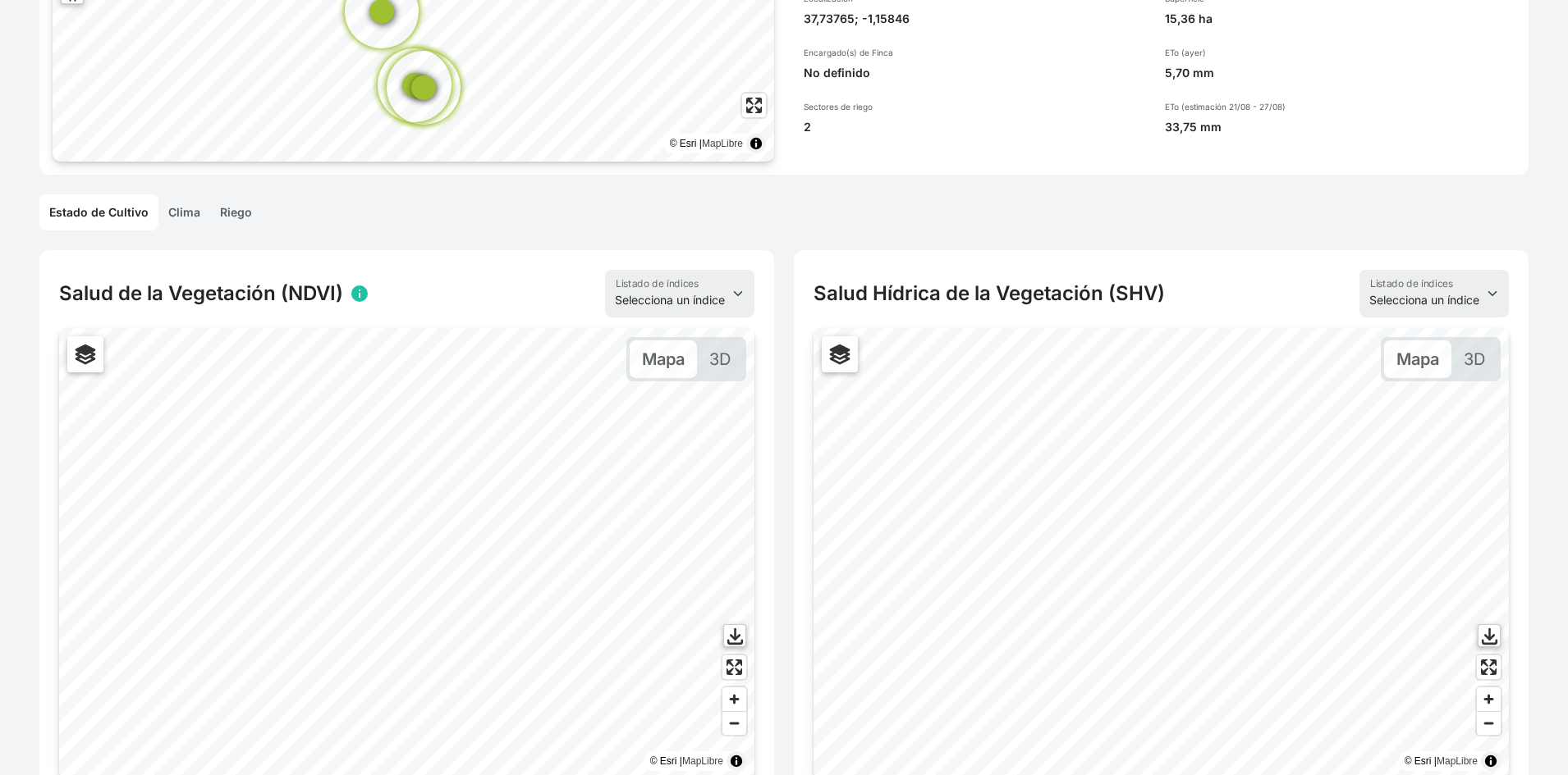
scroll to position [0, 0]
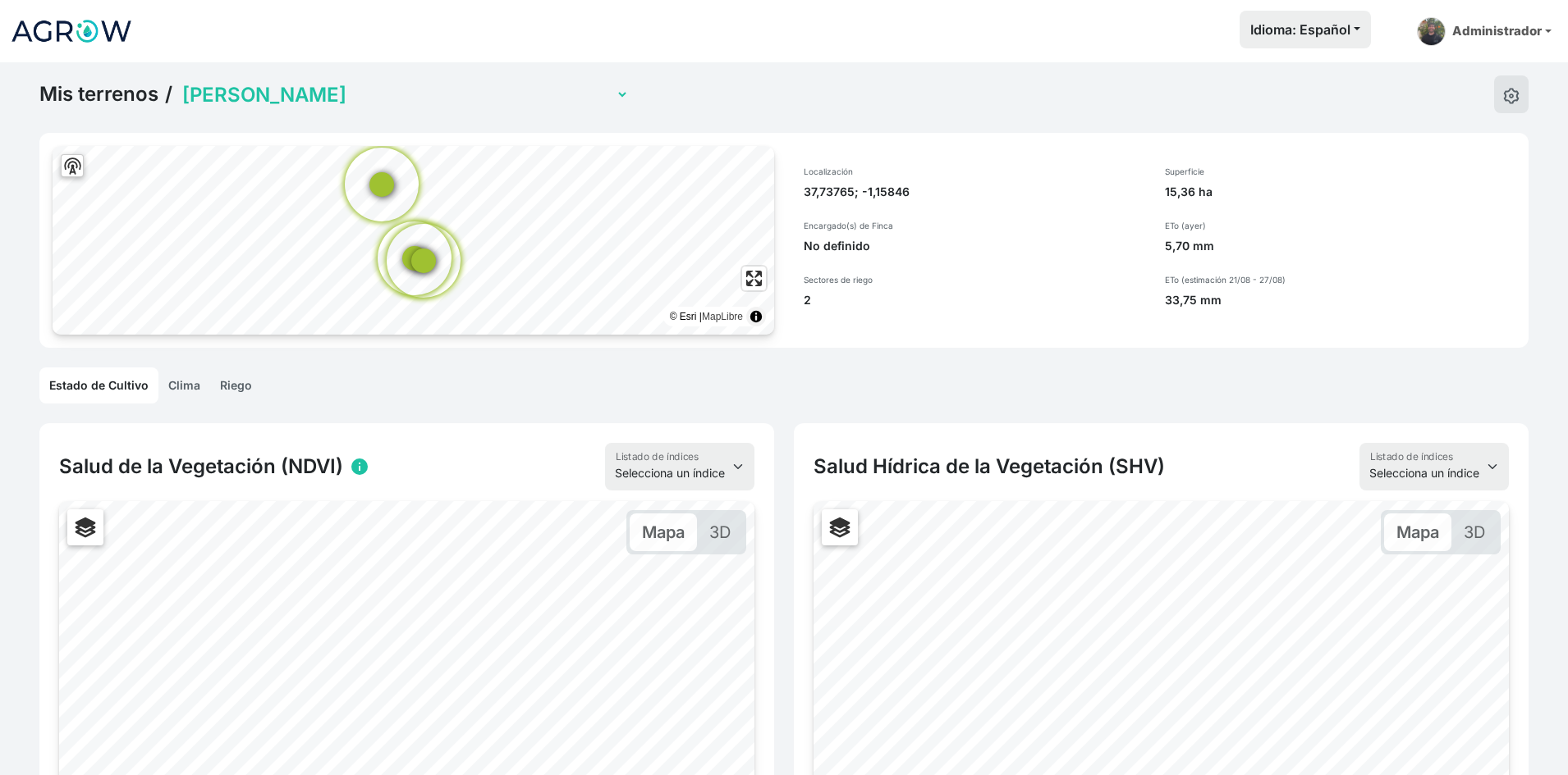
click at [243, 390] on link "Riego" at bounding box center [236, 386] width 51 height 36
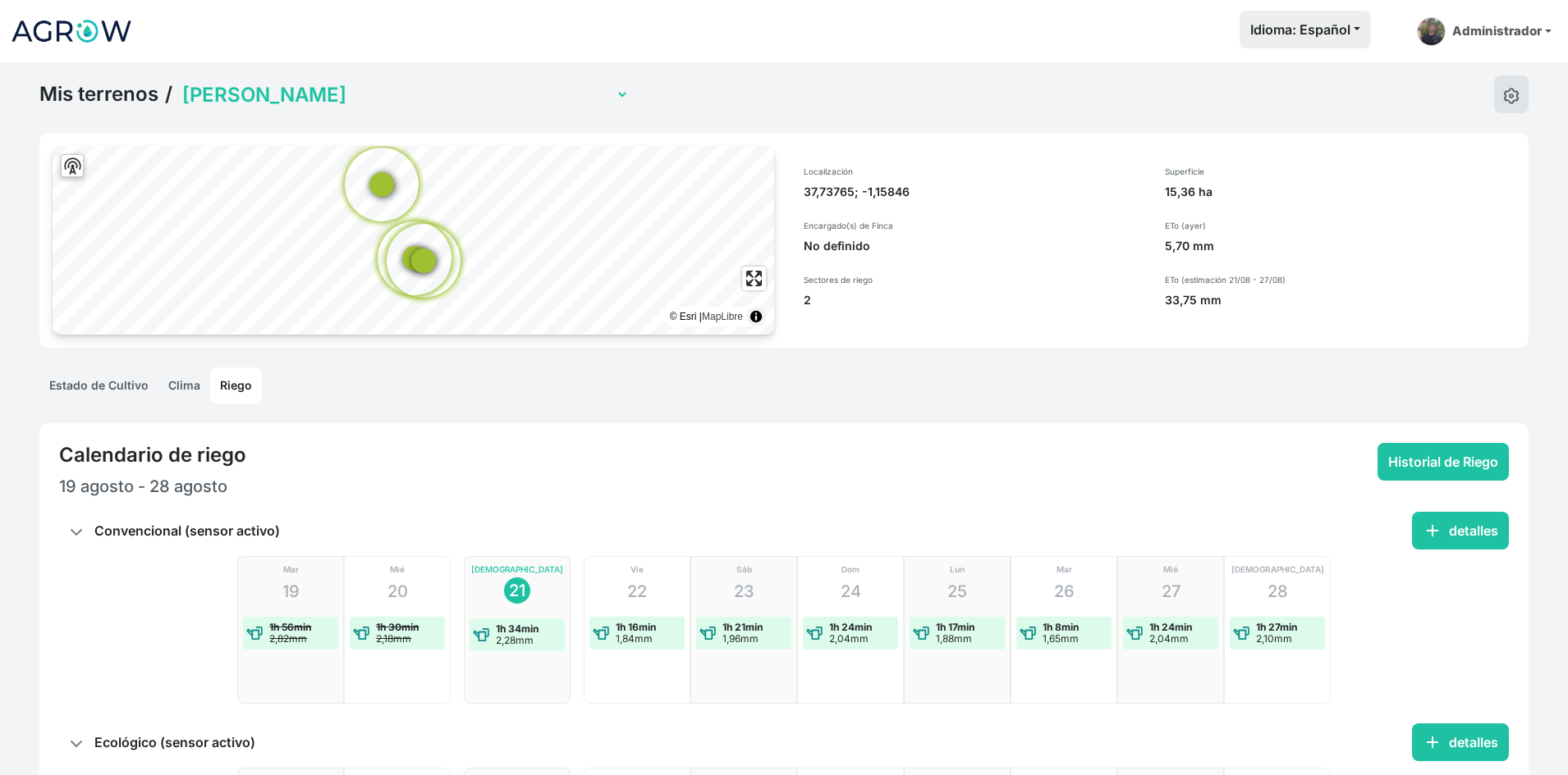
scroll to position [213, 0]
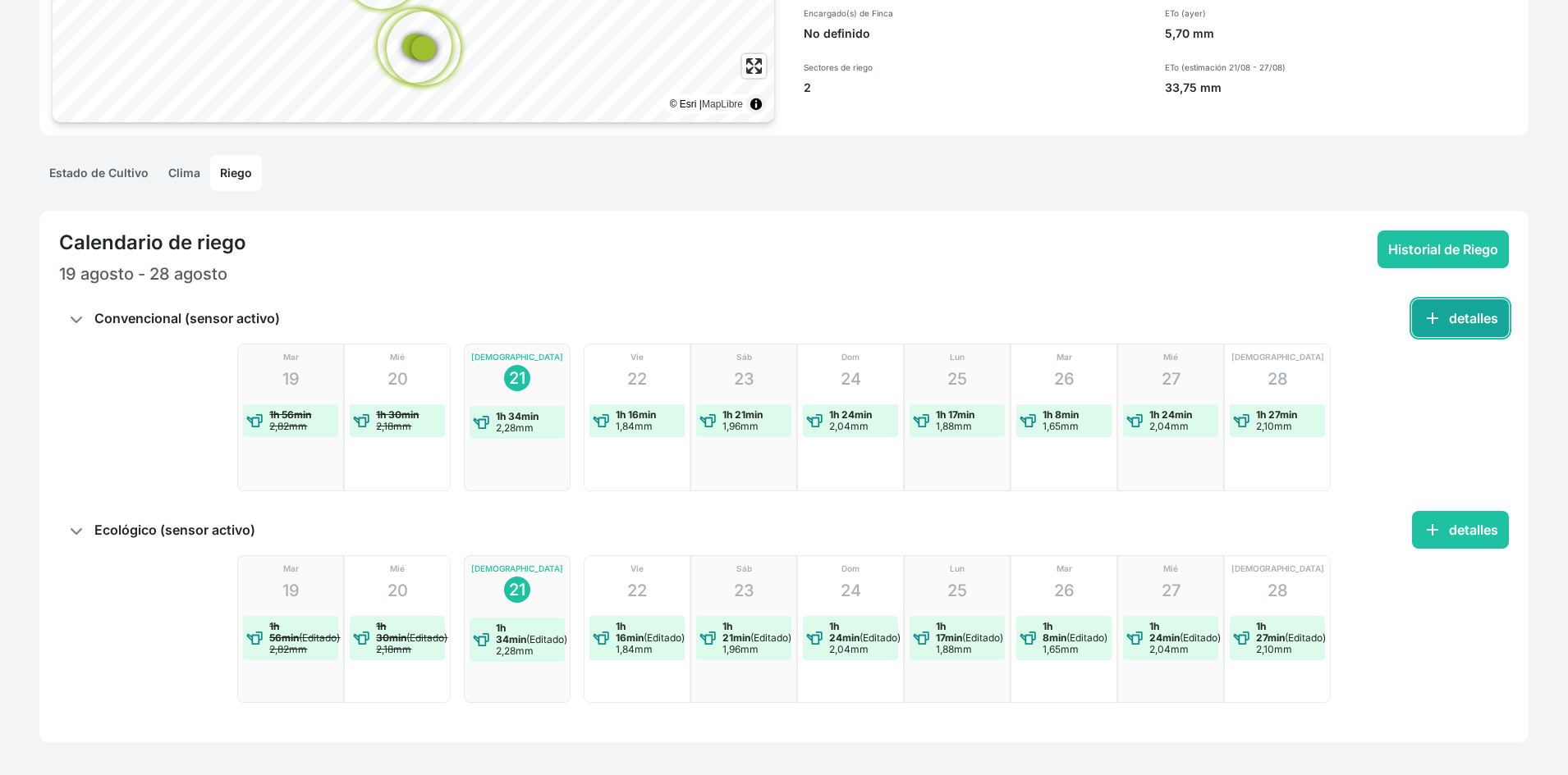
click at [1452, 315] on button "add detalles" at bounding box center [1459, 318] width 96 height 37
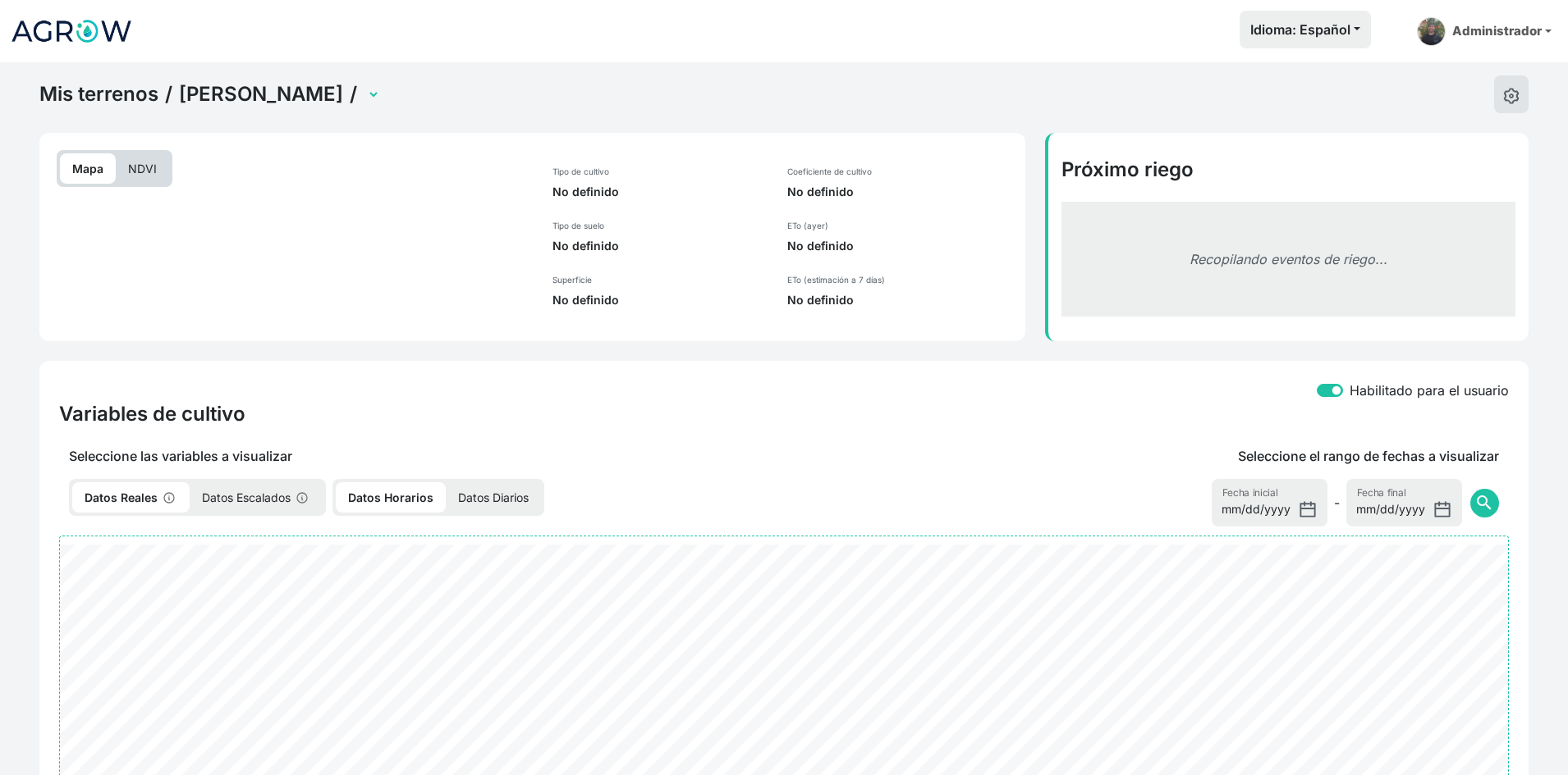
select select "2524"
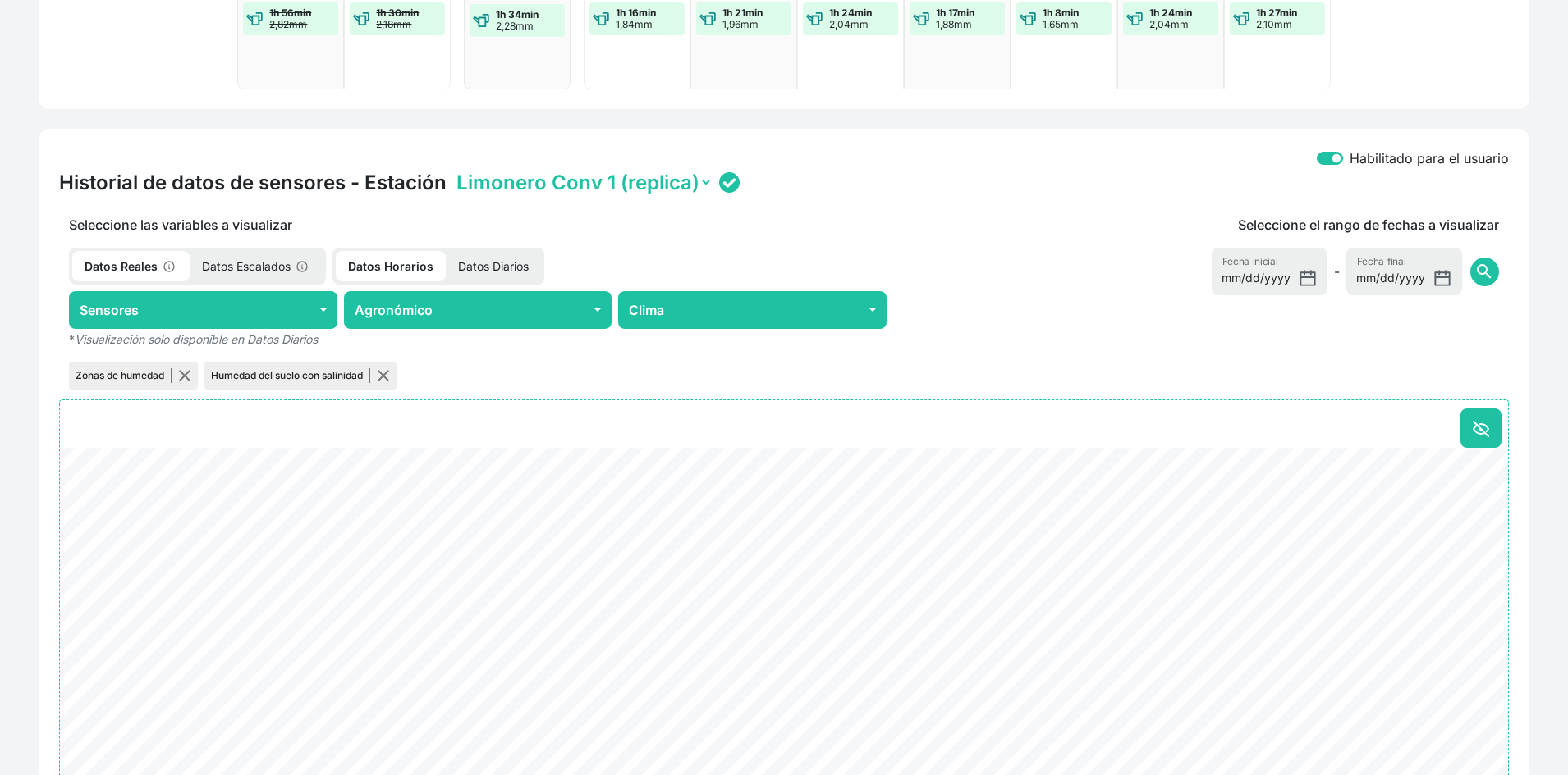
scroll to position [574, 0]
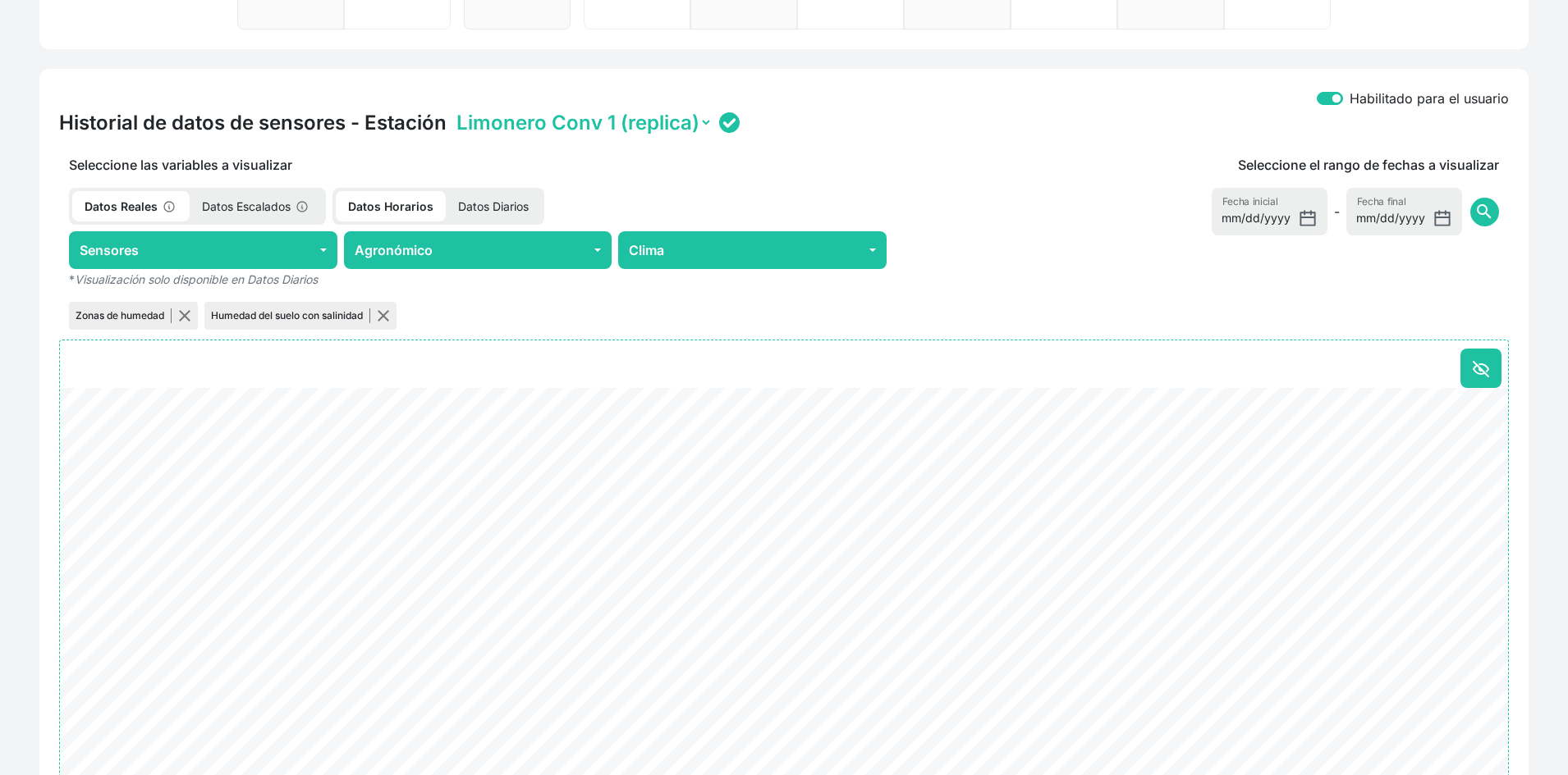
click at [500, 211] on p "Datos Diarios" at bounding box center [494, 206] width 96 height 30
click at [432, 249] on button "Agronómico" at bounding box center [478, 249] width 269 height 37
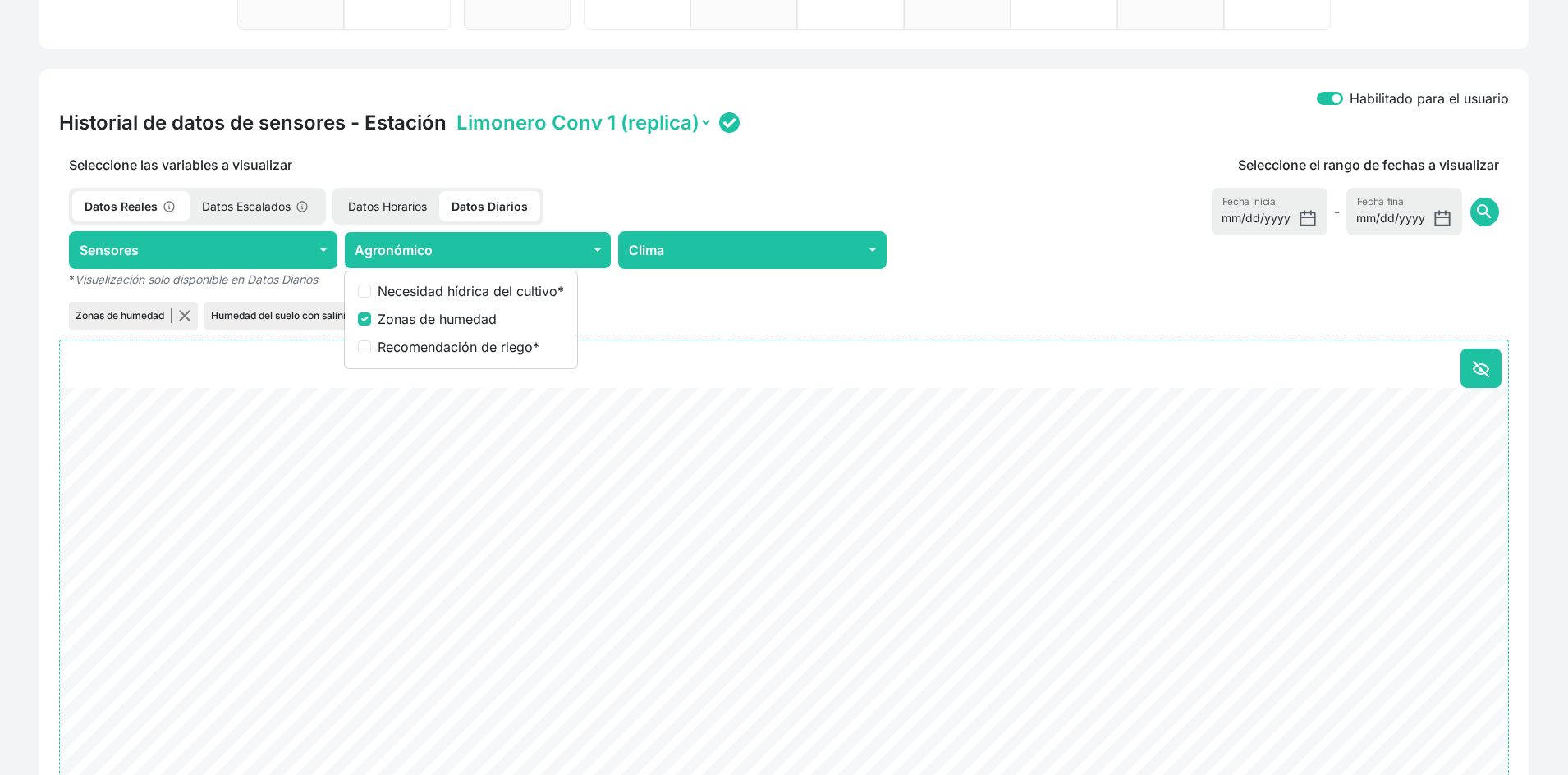
click at [744, 321] on div "Zonas de humedad Humedad del suelo con salinidad" at bounding box center [477, 316] width 837 height 35
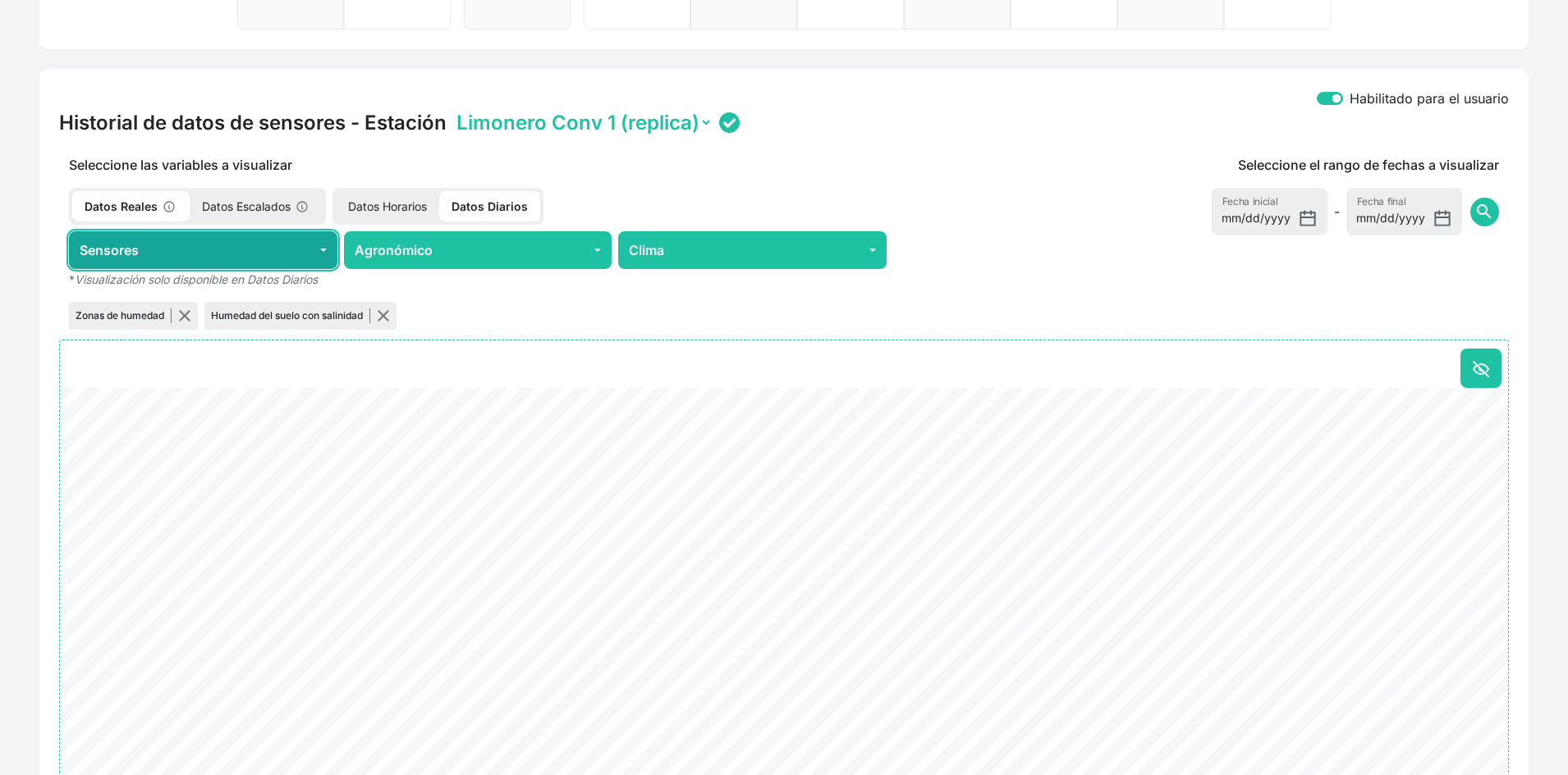
click at [255, 262] on button "Sensores" at bounding box center [203, 249] width 269 height 37
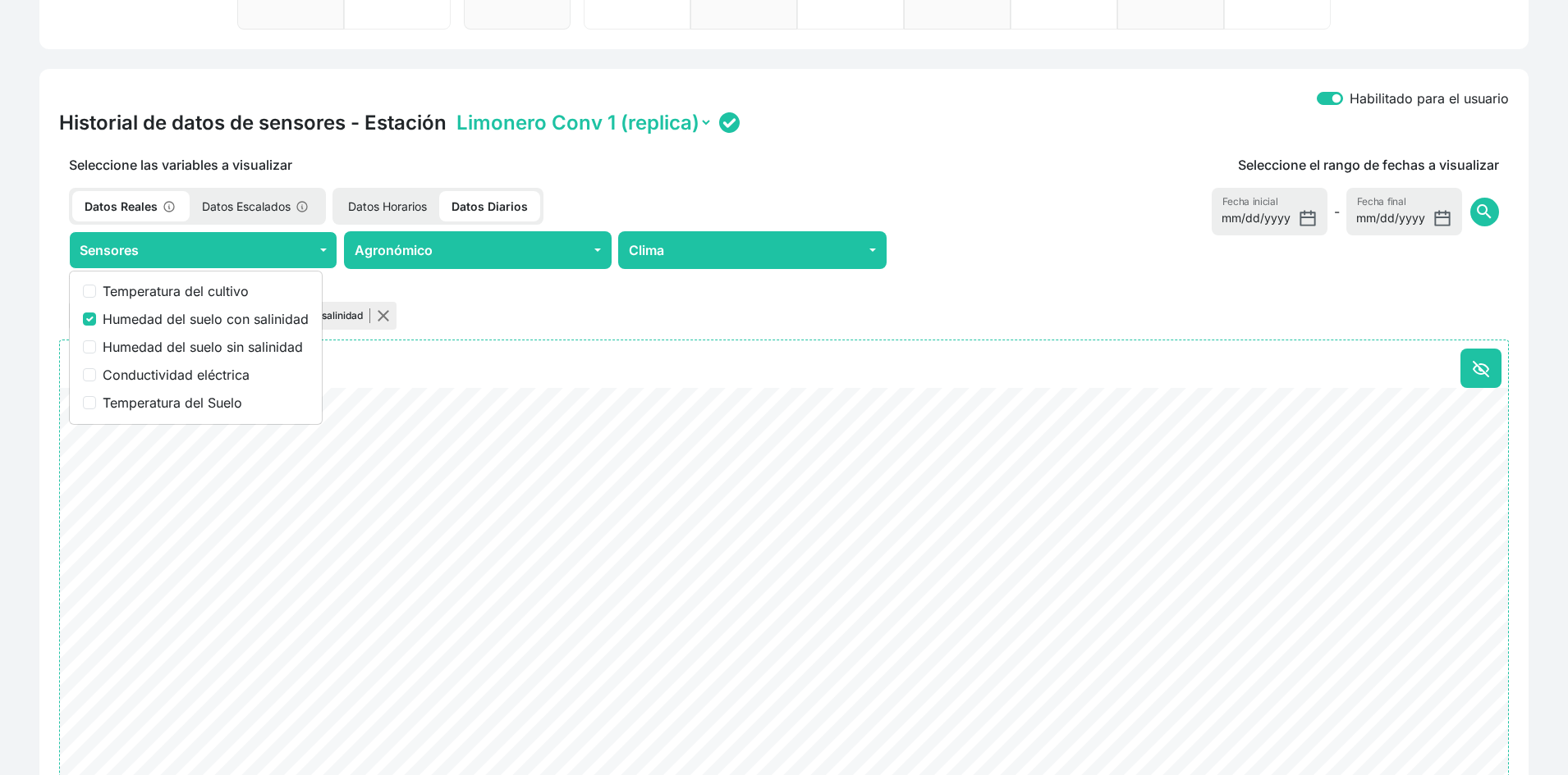
click at [693, 193] on div "Datos Reales Datos Escalados Datos Horarios Datos Diarios" at bounding box center [477, 206] width 837 height 36
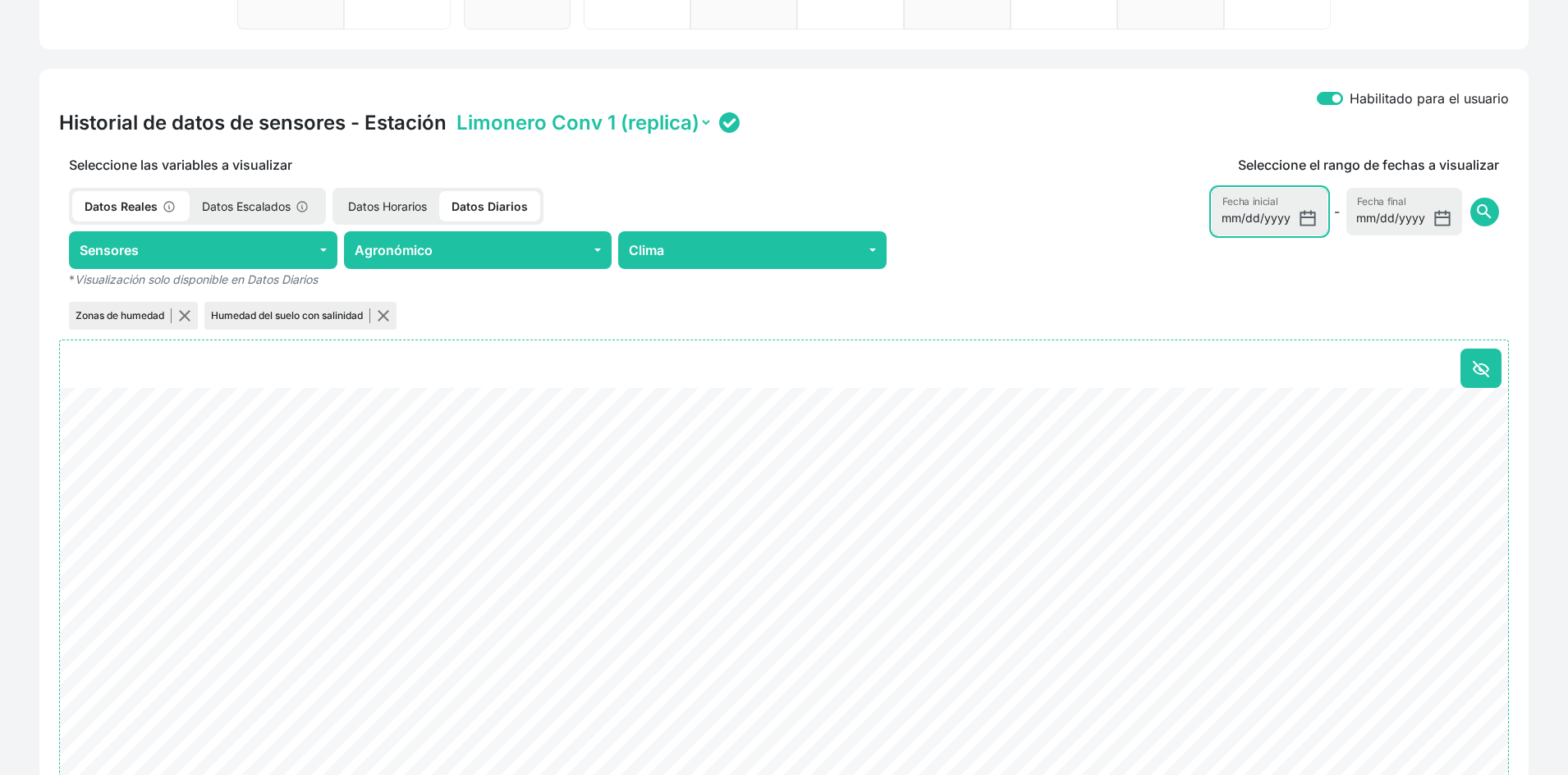
click at [1309, 216] on input "2025-08-14" at bounding box center [1269, 211] width 116 height 48
type input "2025-08-11"
click at [1485, 219] on span "search" at bounding box center [1484, 211] width 20 height 20
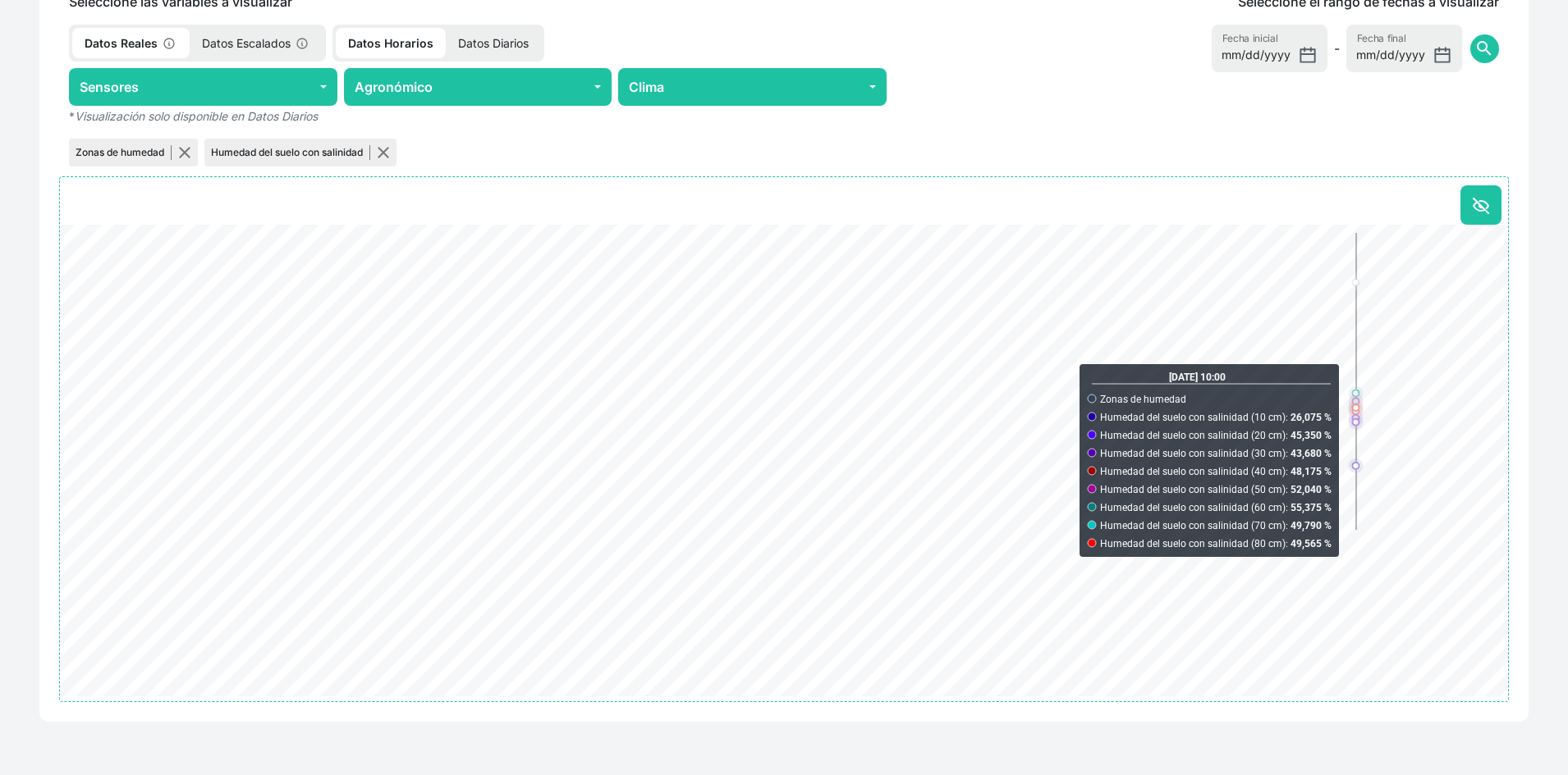
scroll to position [739, 0]
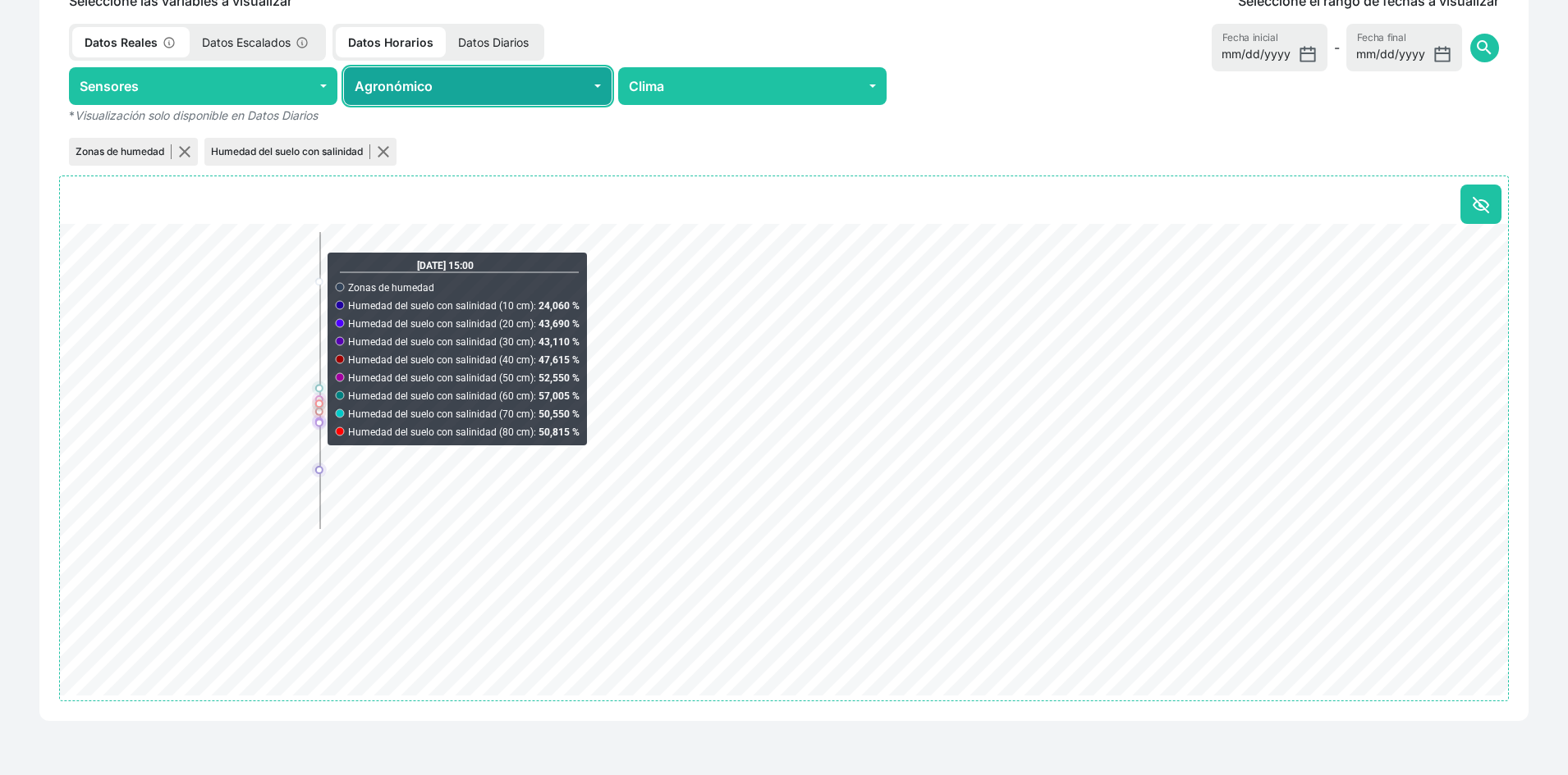
click at [512, 96] on button "Agronómico" at bounding box center [478, 85] width 269 height 37
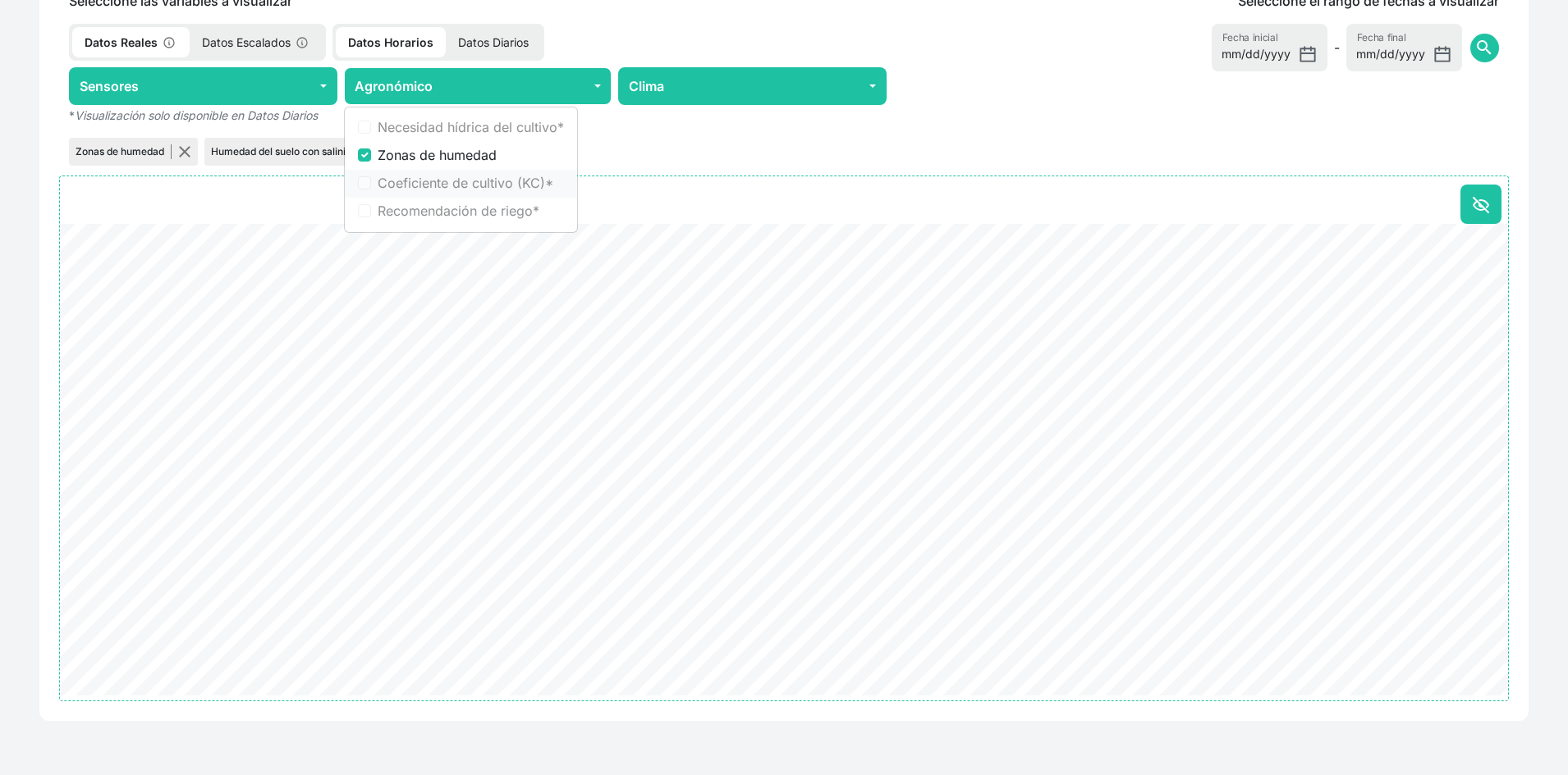
click at [483, 182] on label "Coeficiente de cultivo (KC) *" at bounding box center [470, 182] width 186 height 20
click at [508, 43] on p "Datos Diarios" at bounding box center [494, 42] width 96 height 30
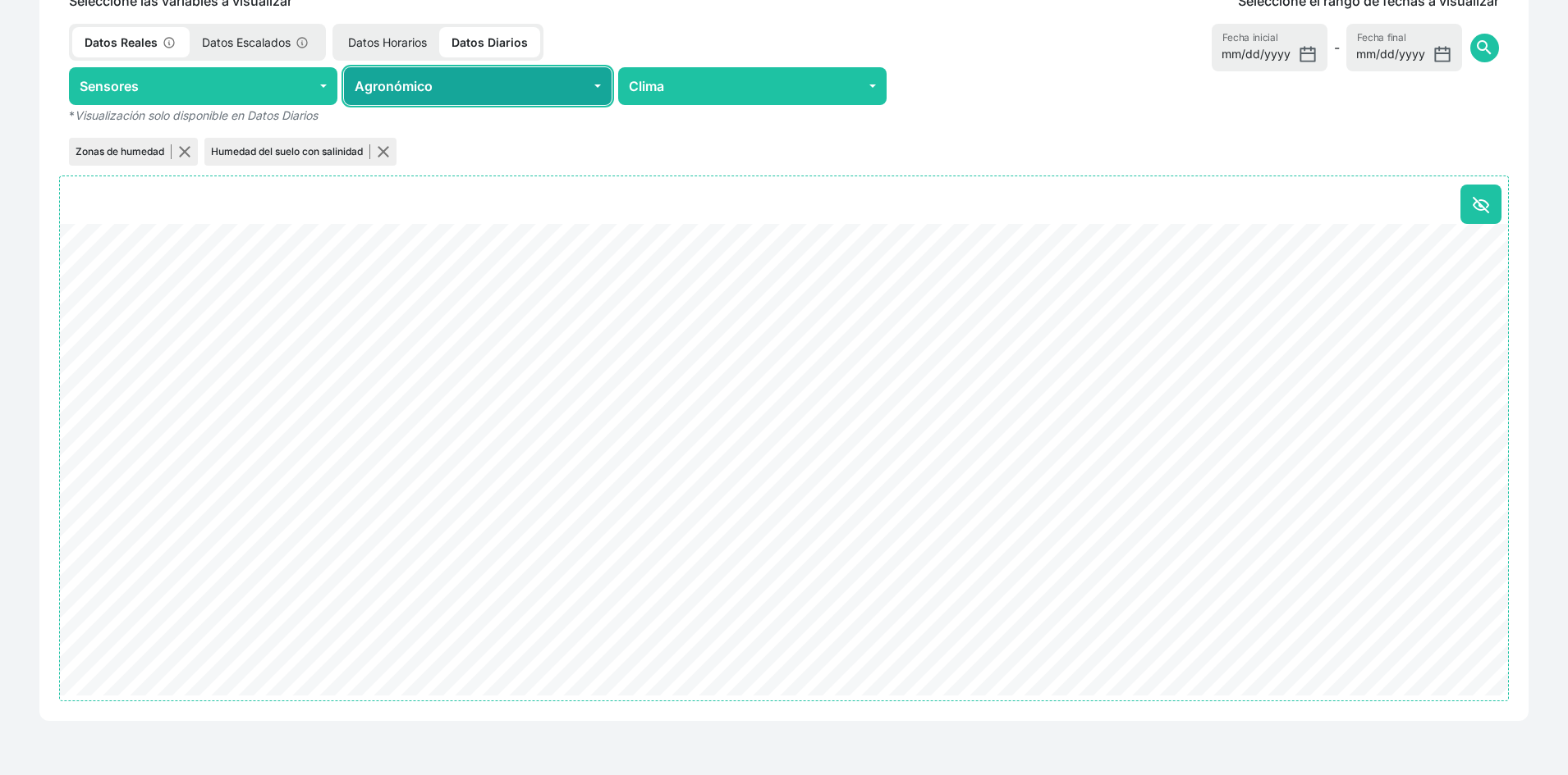
click at [500, 91] on button "Agronómico" at bounding box center [478, 85] width 269 height 37
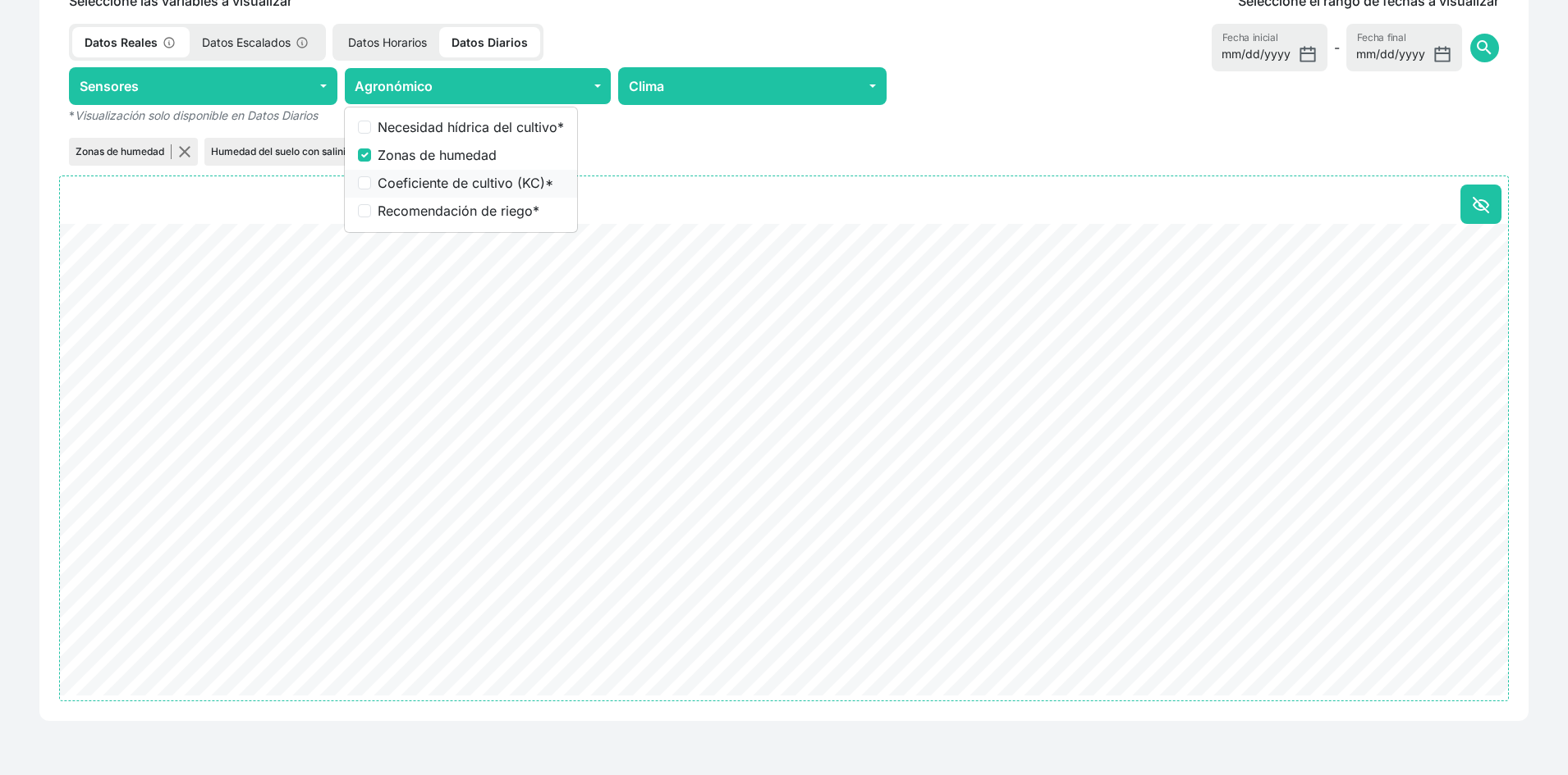
click at [466, 179] on label "Coeficiente de cultivo (KC) *" at bounding box center [470, 182] width 186 height 20
click at [371, 179] on input "Coeficiente de cultivo (KC) *" at bounding box center [364, 182] width 13 height 13
checkbox input "true"
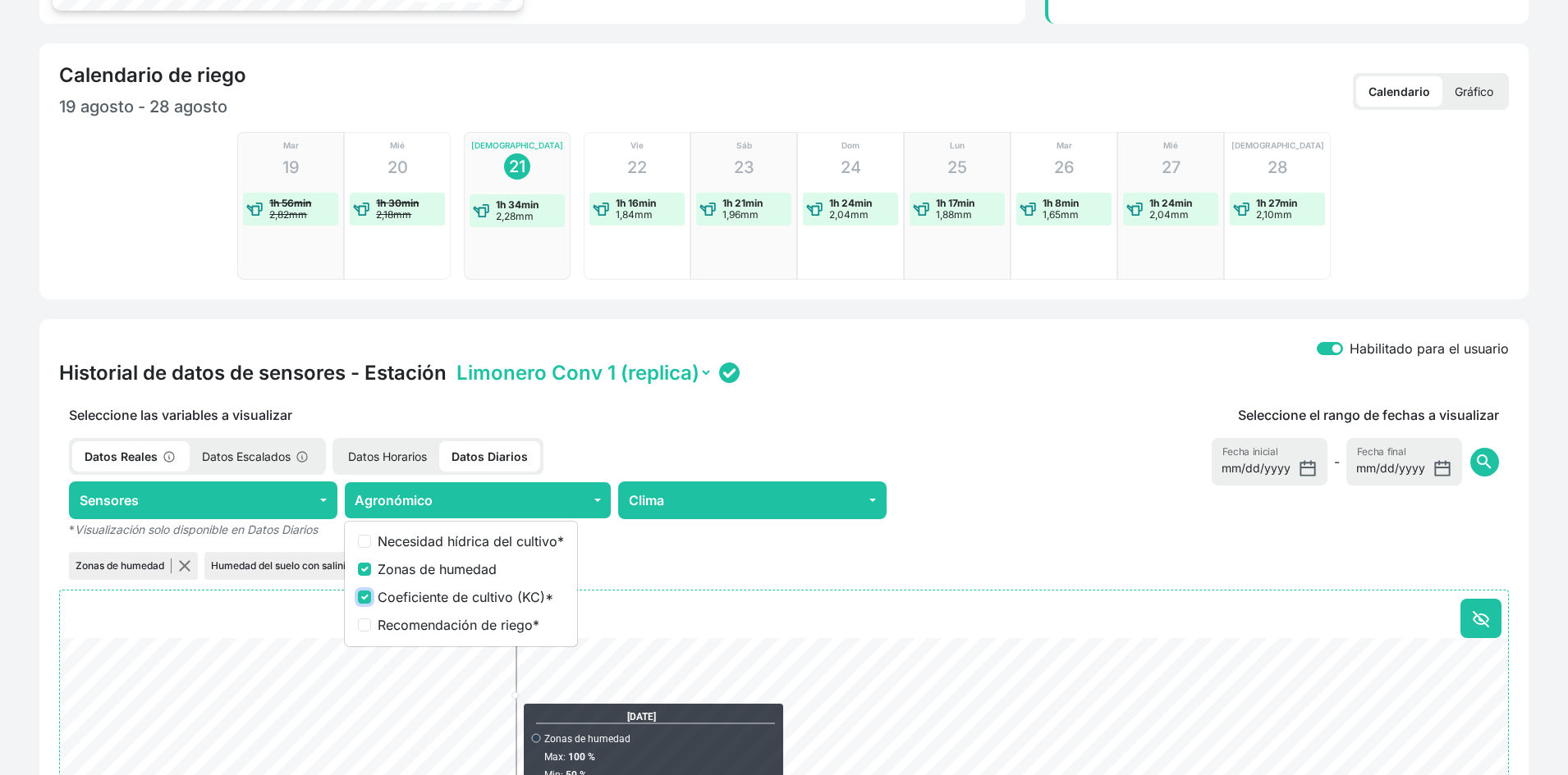
scroll to position [0, 0]
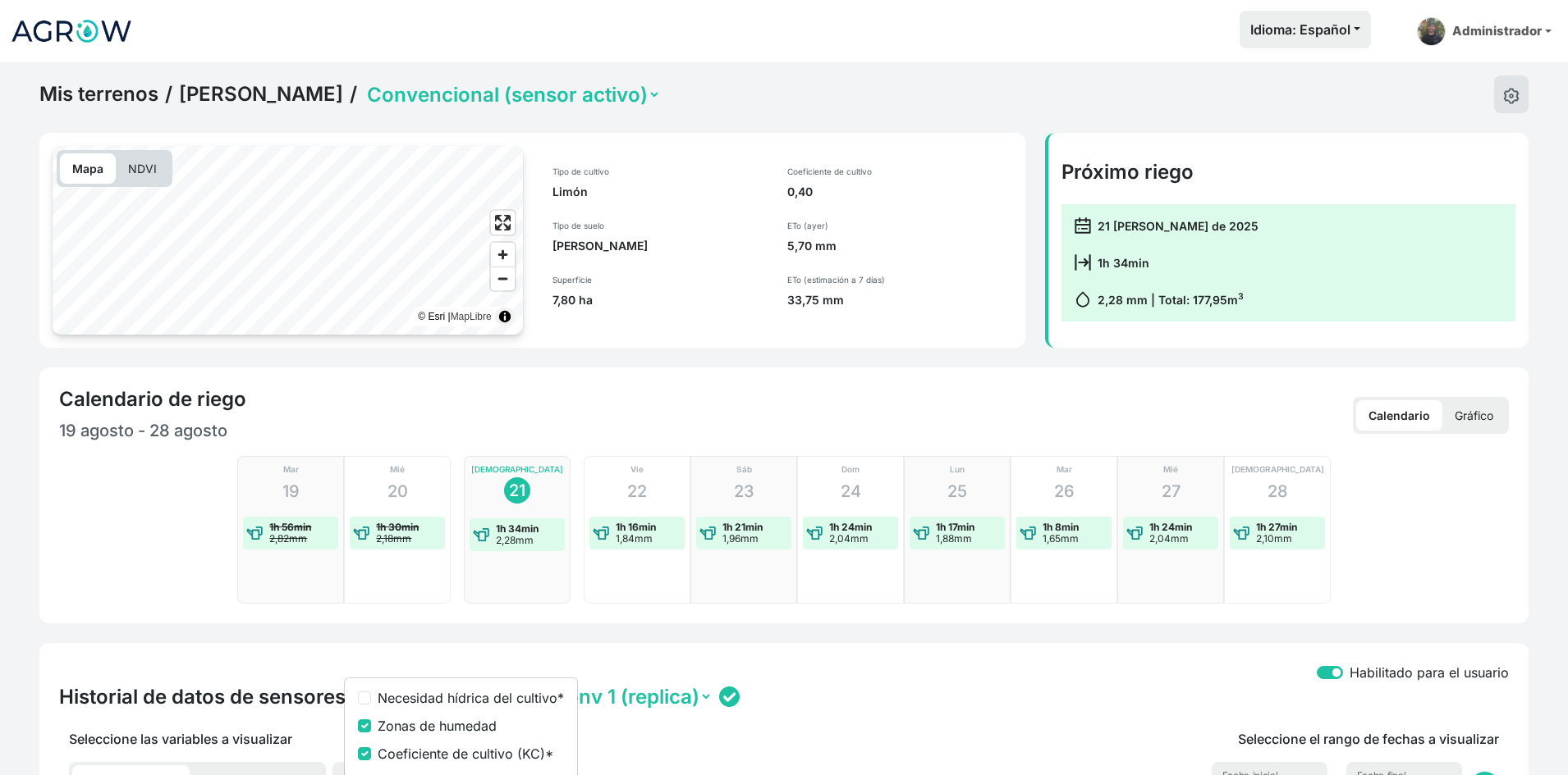
click at [262, 96] on link "Rolando Limonero" at bounding box center [261, 94] width 164 height 24
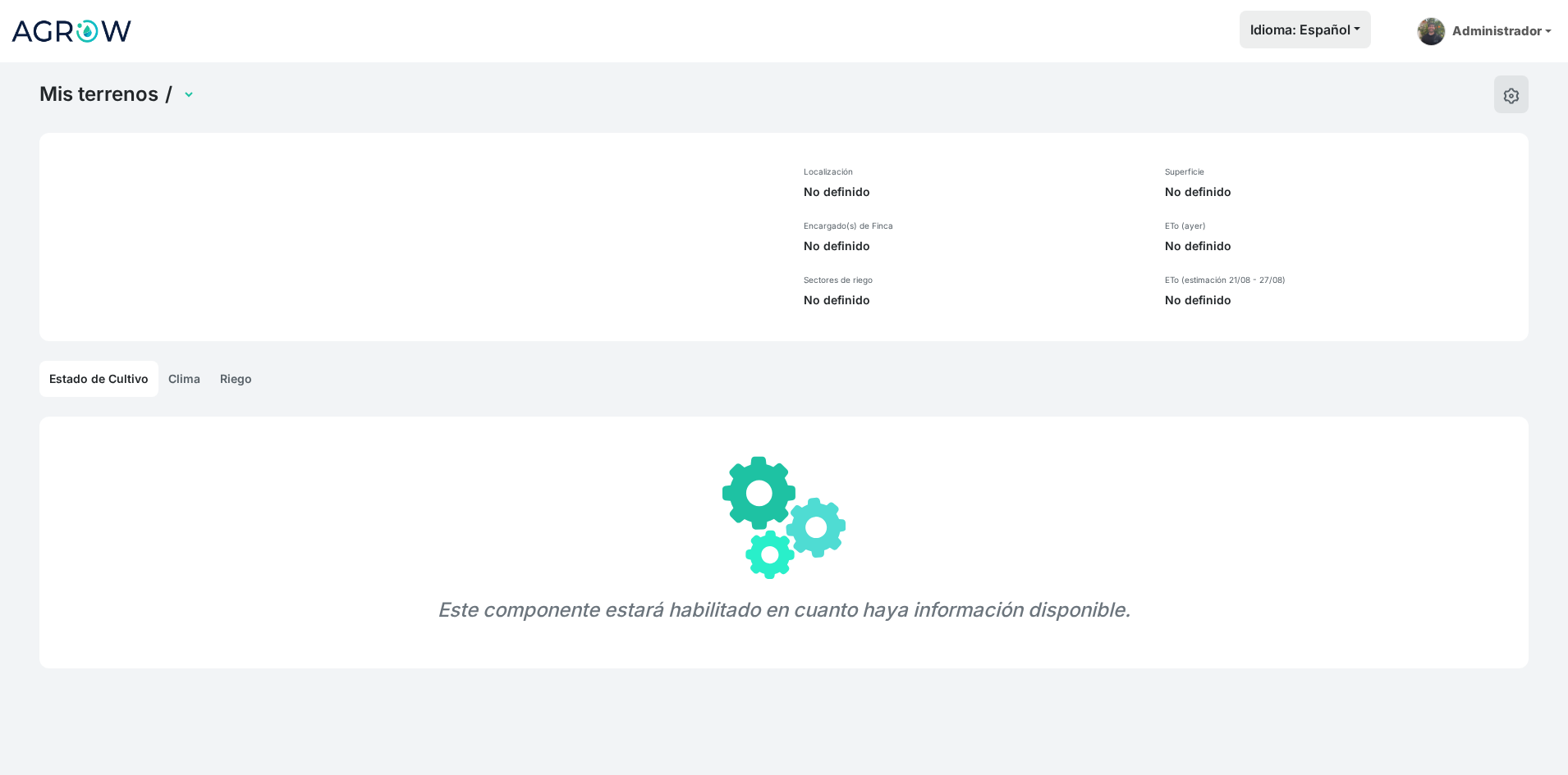
select select "1250"
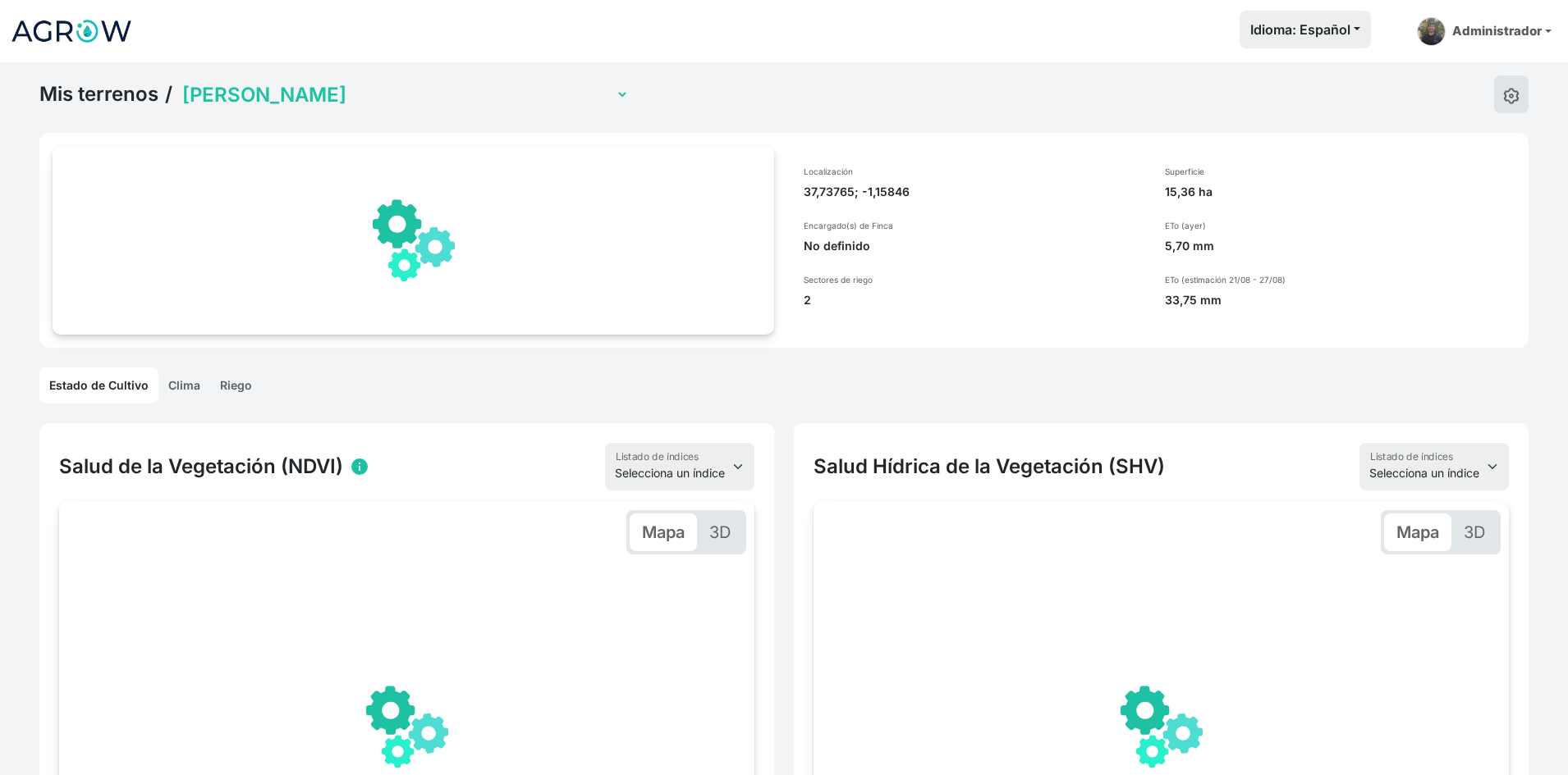
click at [305, 94] on select "Miguel Invernadero Victoria Pimiento Invernadero Juan Francisco Lechuga Aire li…" at bounding box center [404, 94] width 450 height 25
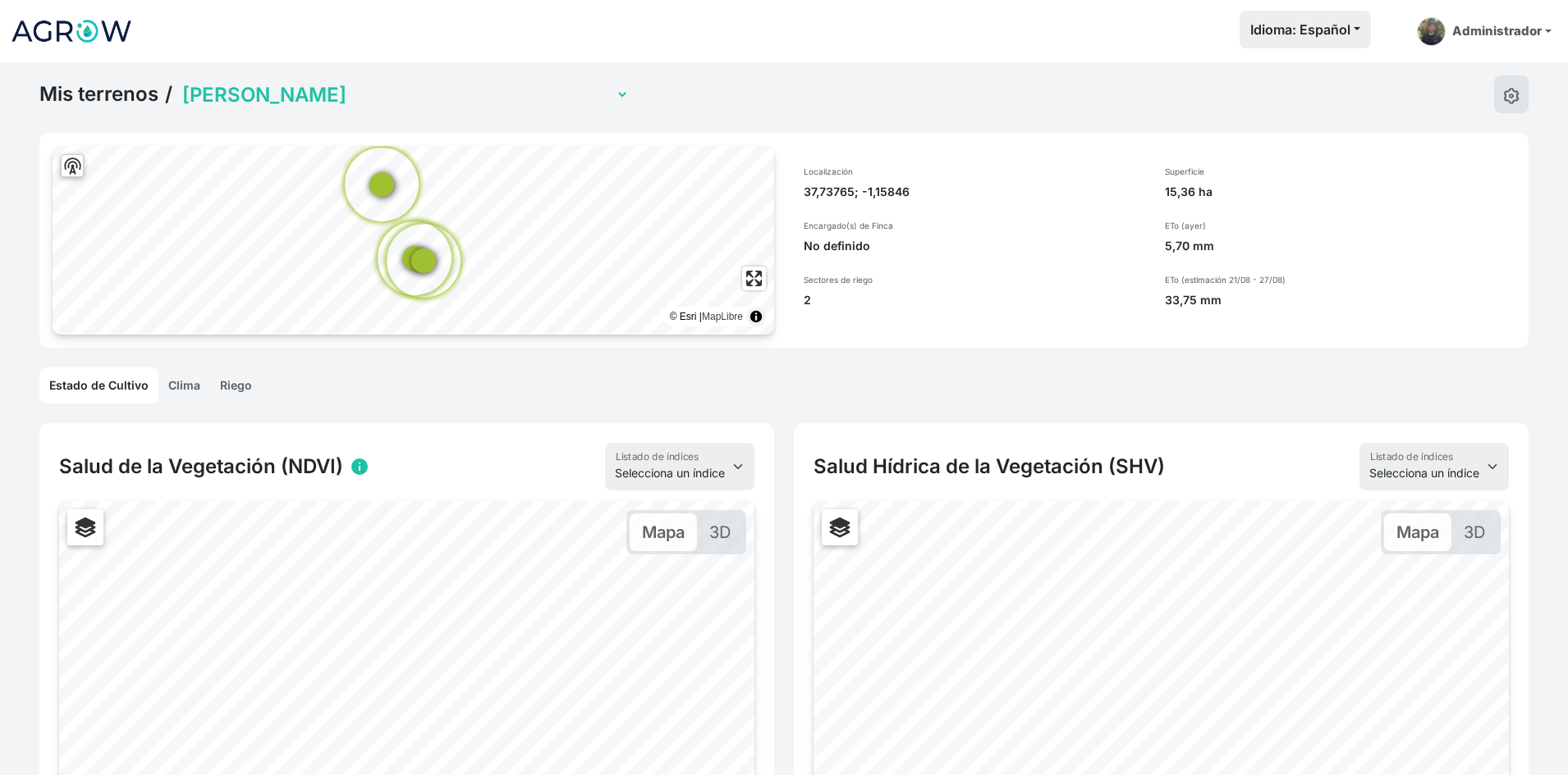
click at [179, 82] on select "Miguel Invernadero Victoria Pimiento Invernadero Juan Francisco Lechuga Aire li…" at bounding box center [404, 94] width 450 height 25
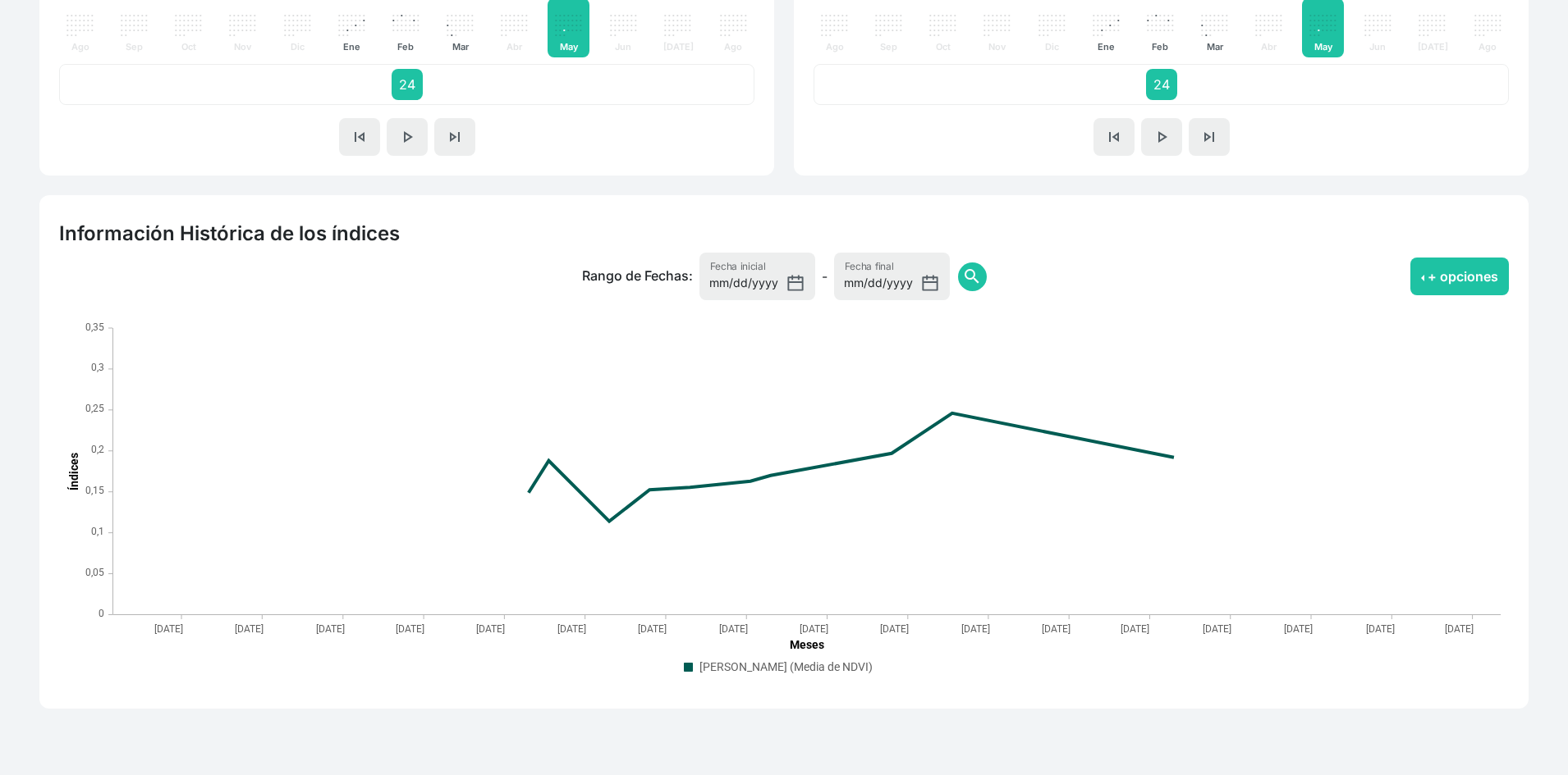
scroll to position [1027, 0]
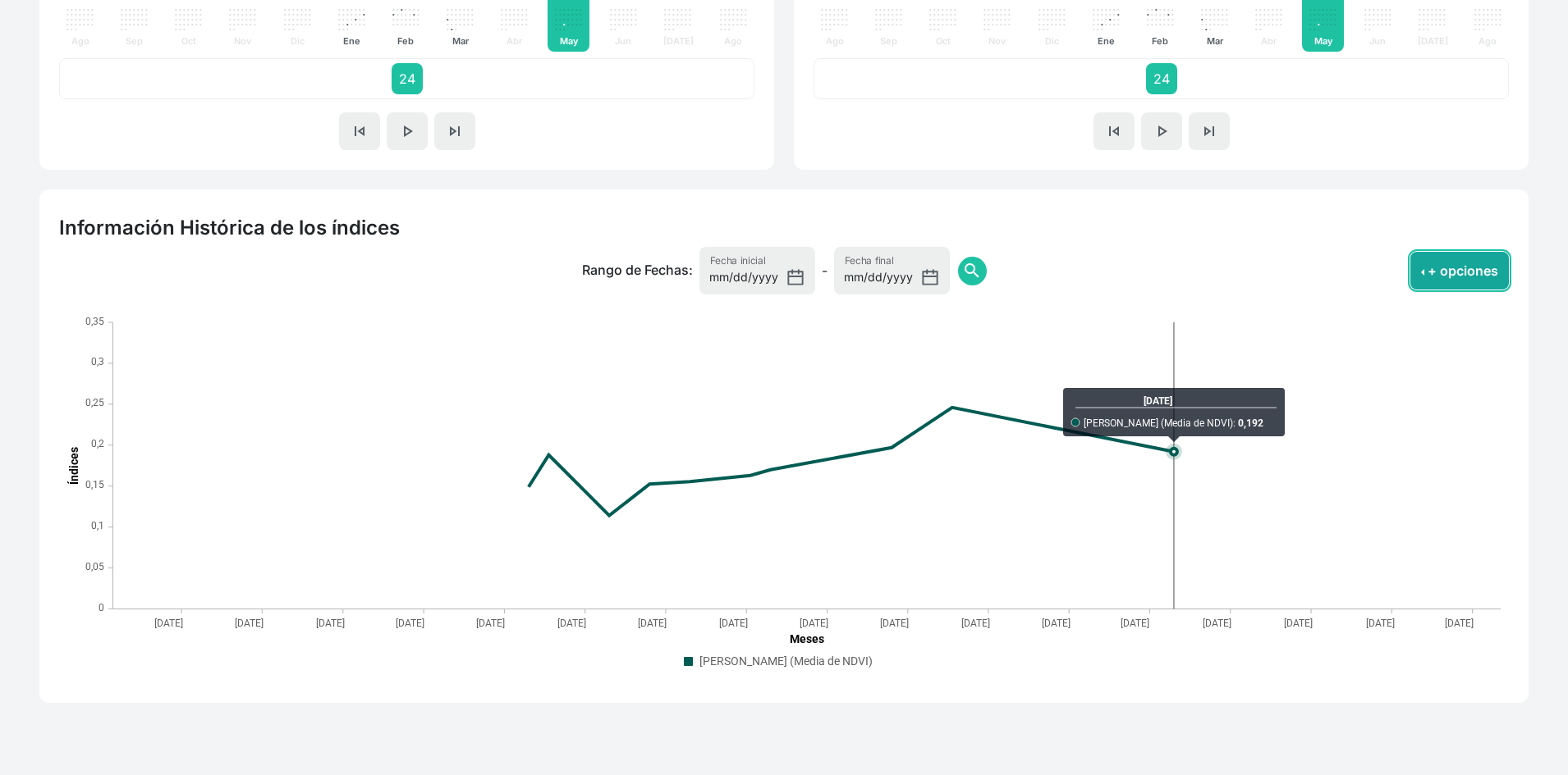
click at [1432, 277] on button "+ opciones" at bounding box center [1458, 270] width 98 height 37
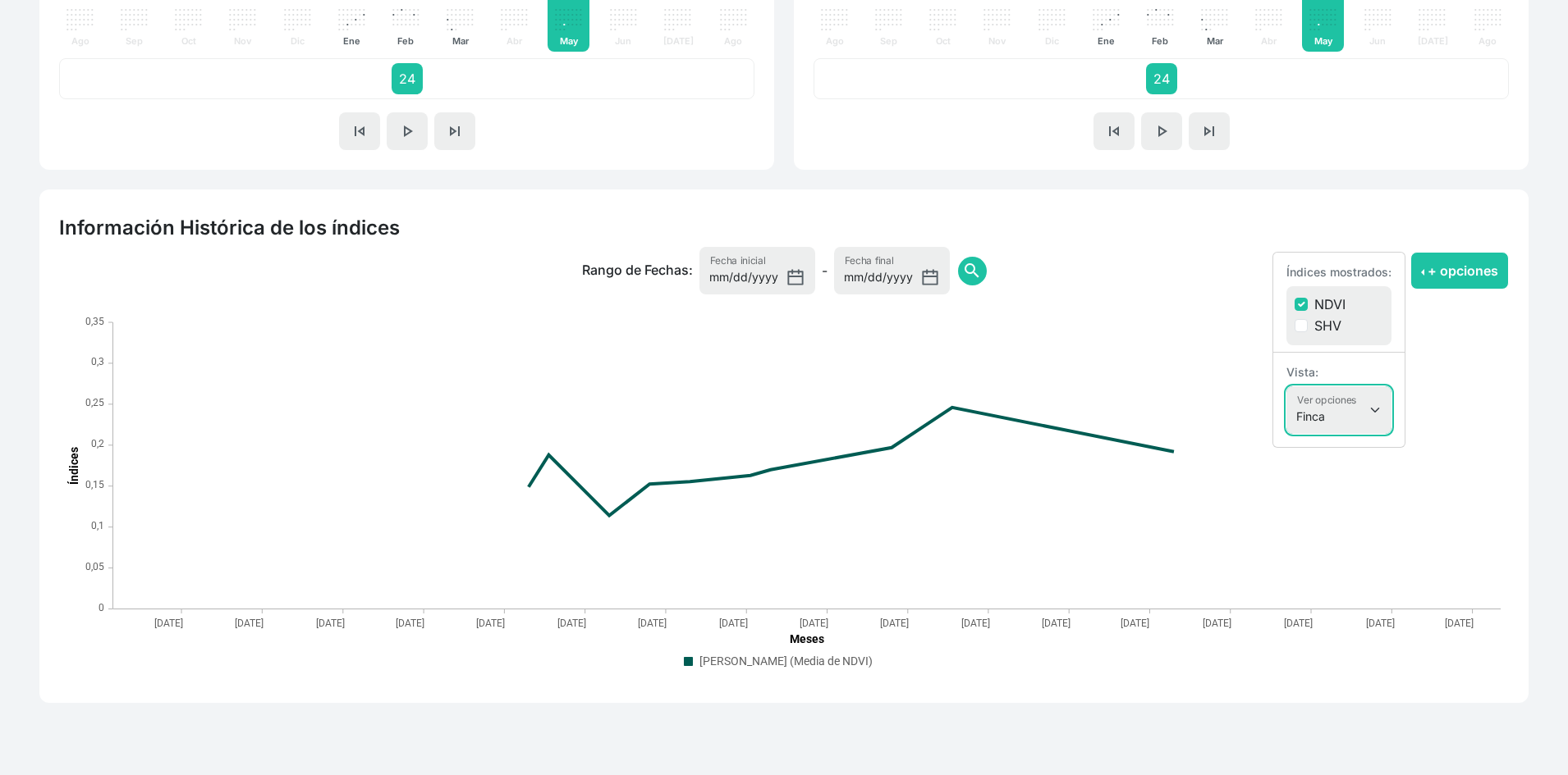
click at [1368, 401] on select "Finca Sectores Finca + Sectores" at bounding box center [1339, 410] width 105 height 48
select select "terrain"
click at [1286, 387] on select "Finca Sectores Finca + Sectores" at bounding box center [1339, 410] width 105 height 48
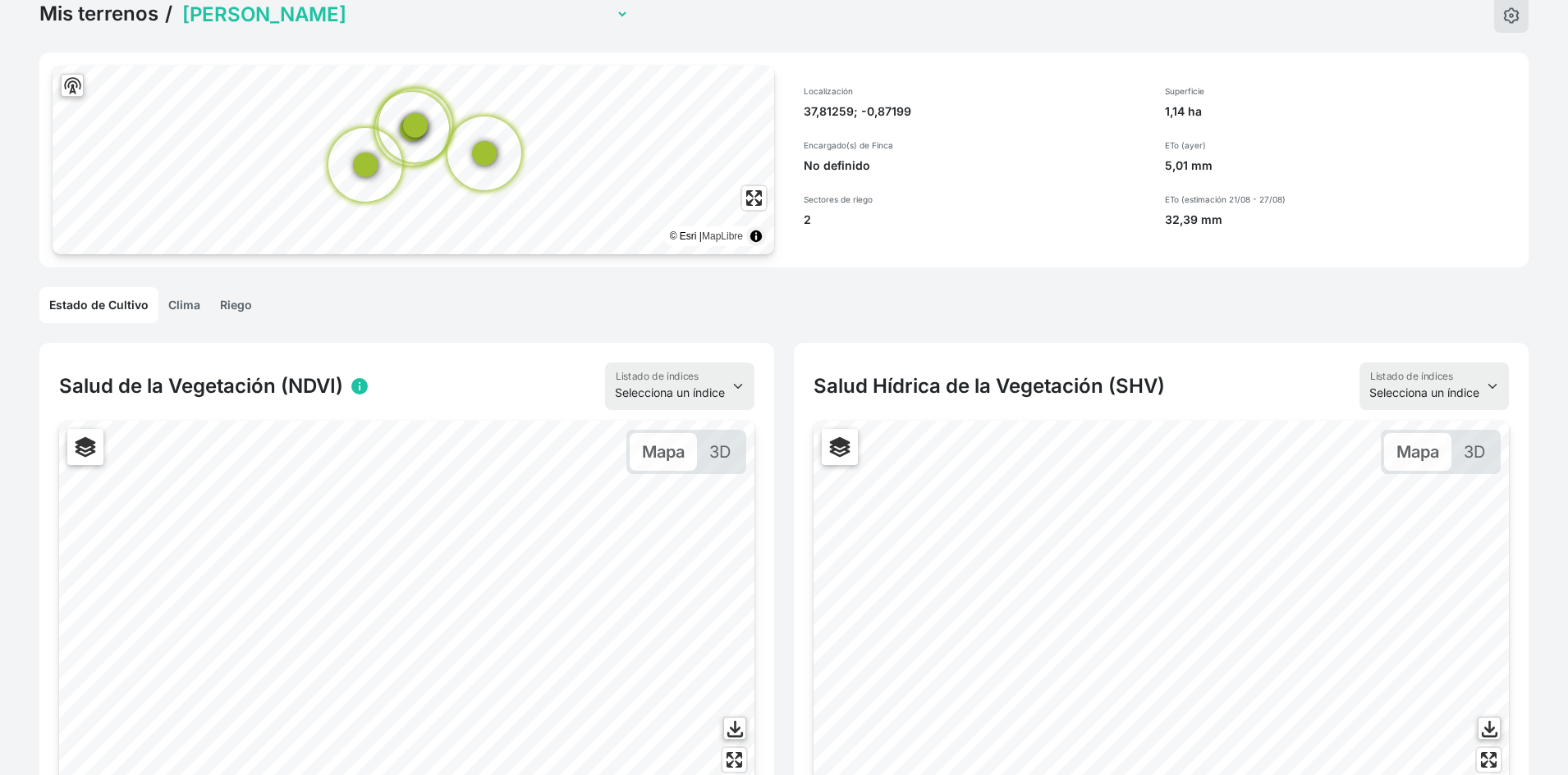
scroll to position [0, 0]
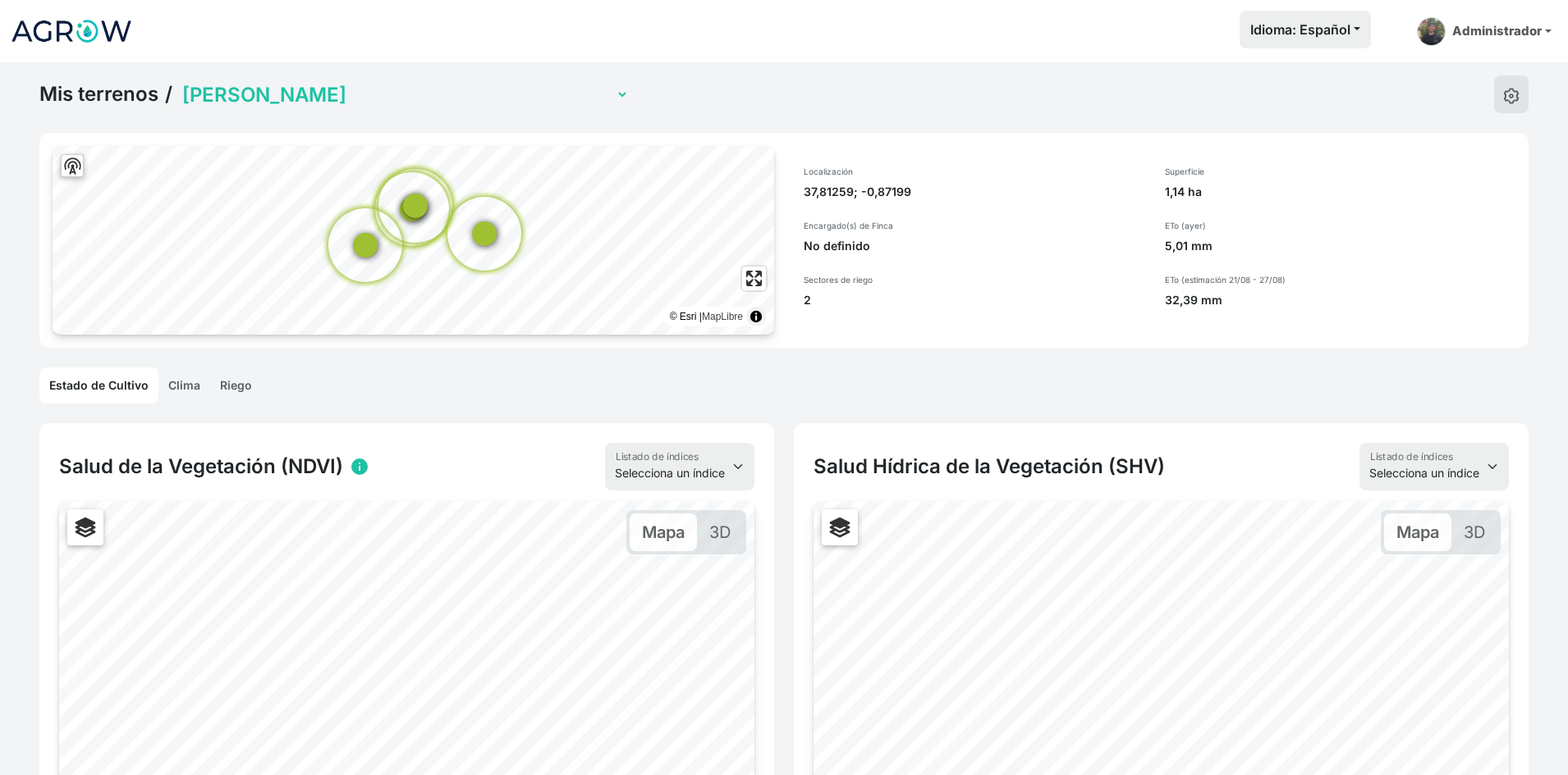
click at [180, 386] on link "Clima" at bounding box center [183, 386] width 51 height 36
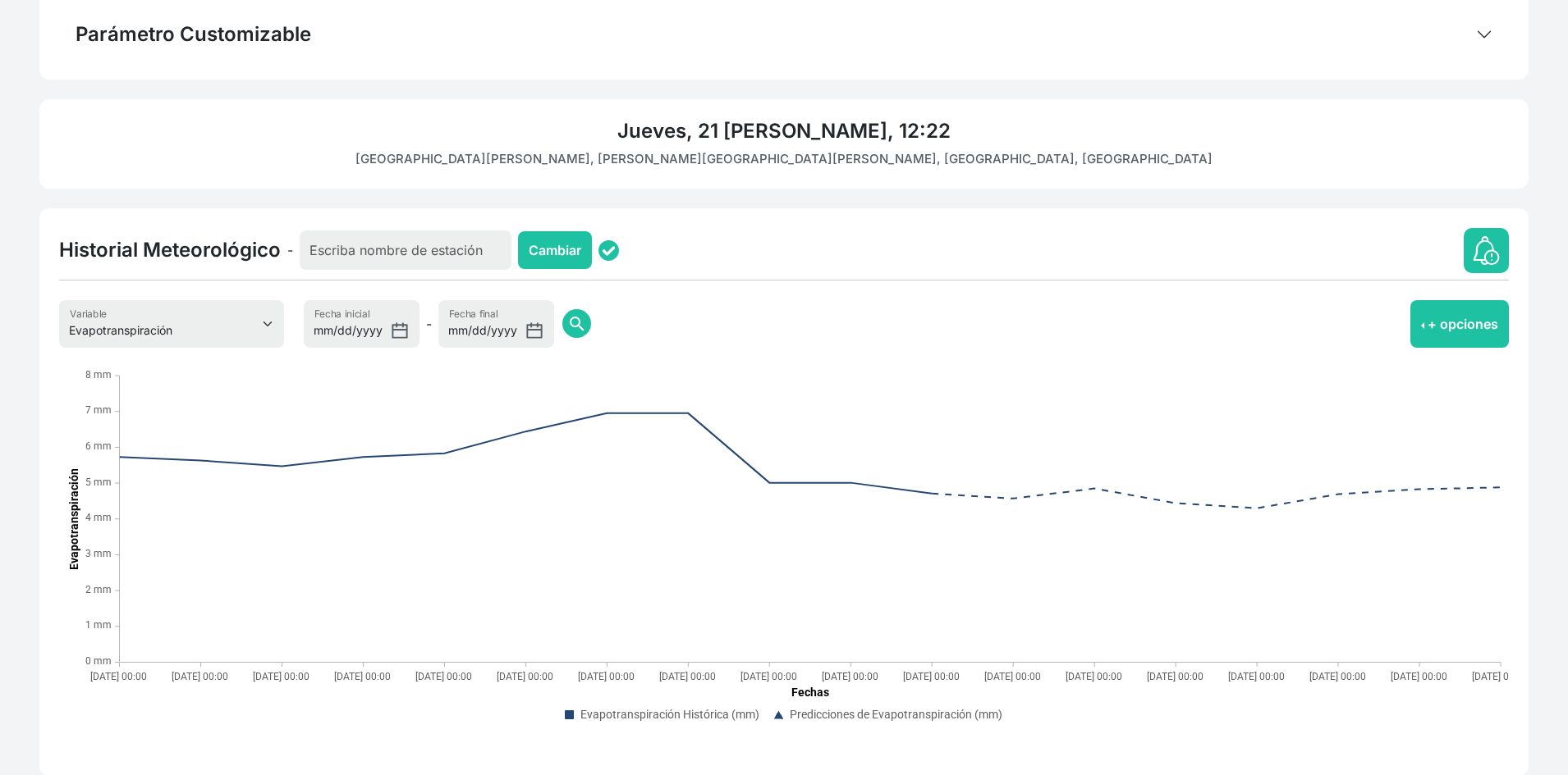
scroll to position [448, 0]
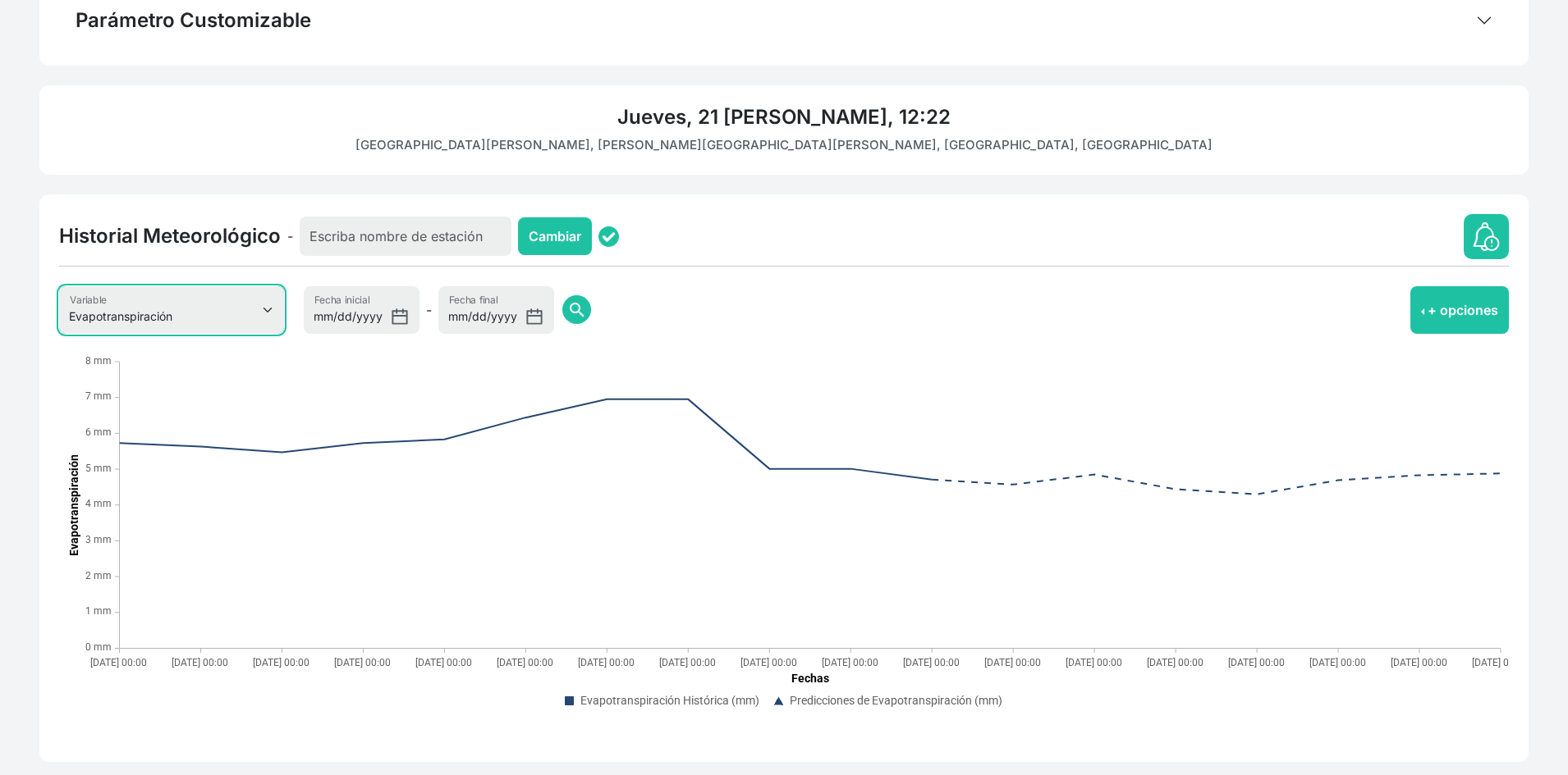
click at [267, 319] on select "Evapotranspiración Temperatura Humedad Relativa Velocidad del viento Dirección …" at bounding box center [171, 310] width 225 height 48
select select "1"
click at [59, 287] on select "Evapotranspiración Temperatura Humedad Relativa Velocidad del viento Dirección …" at bounding box center [171, 310] width 225 height 48
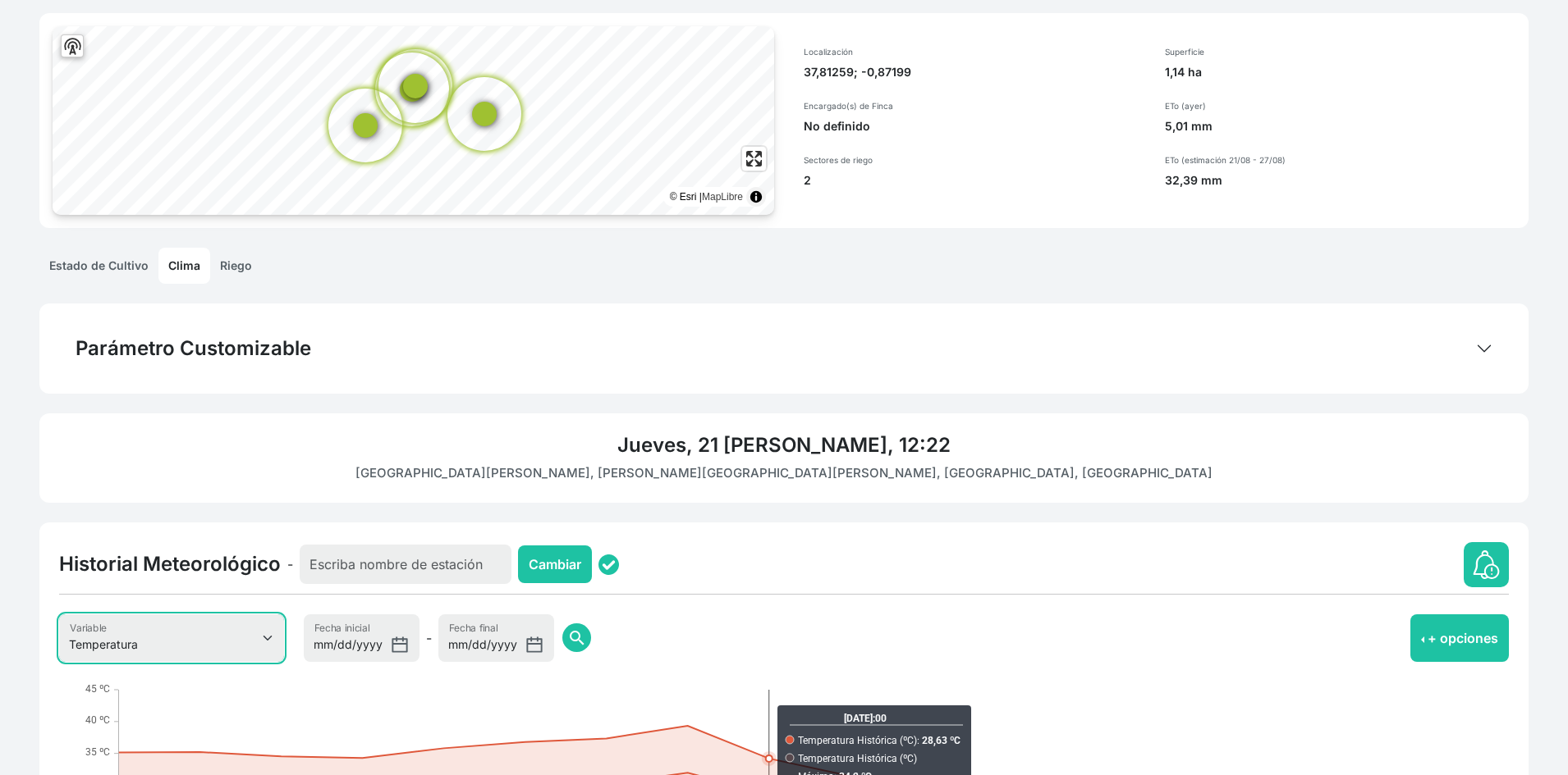
scroll to position [0, 0]
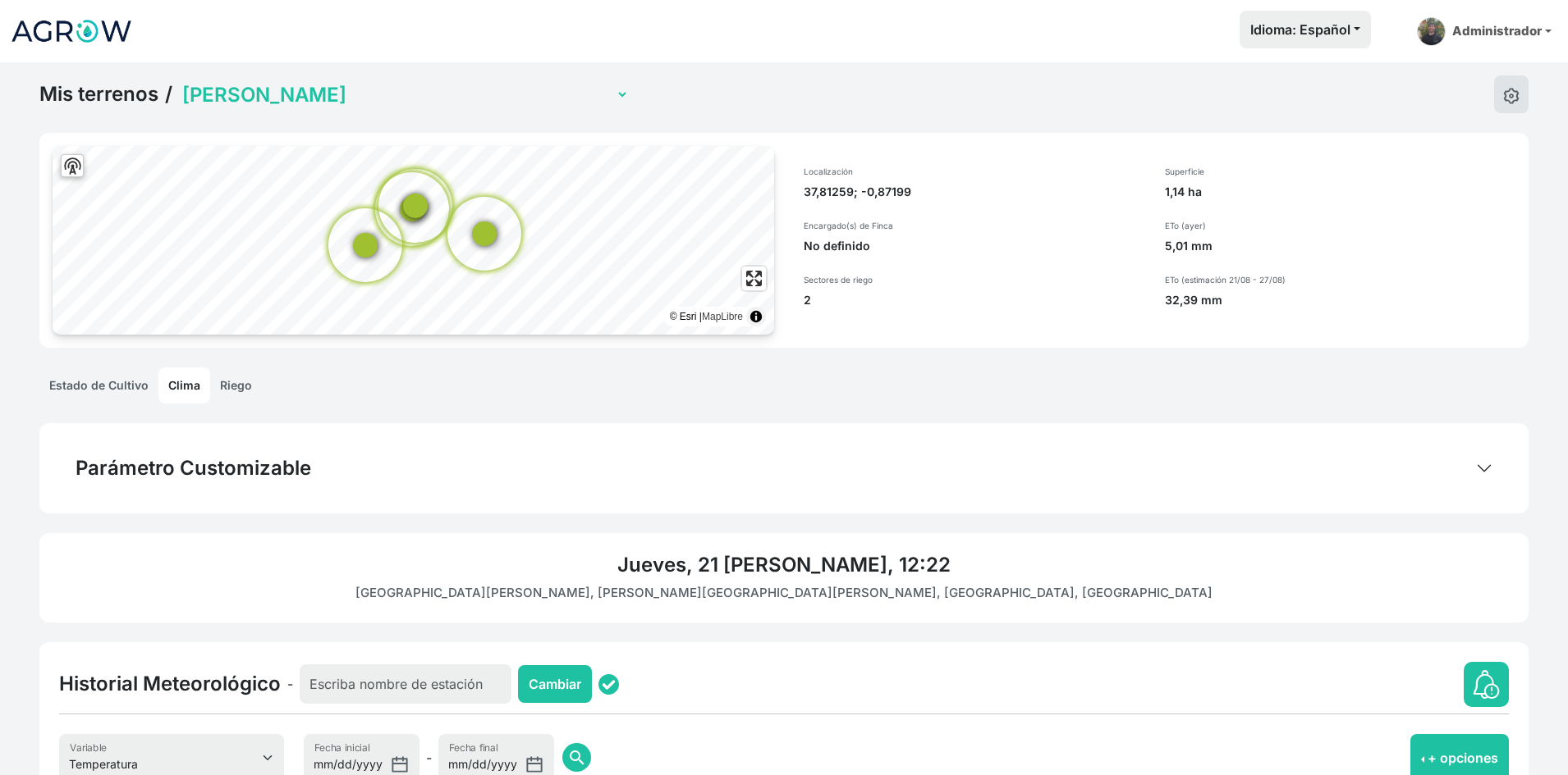
click at [224, 385] on link "Riego" at bounding box center [236, 386] width 51 height 36
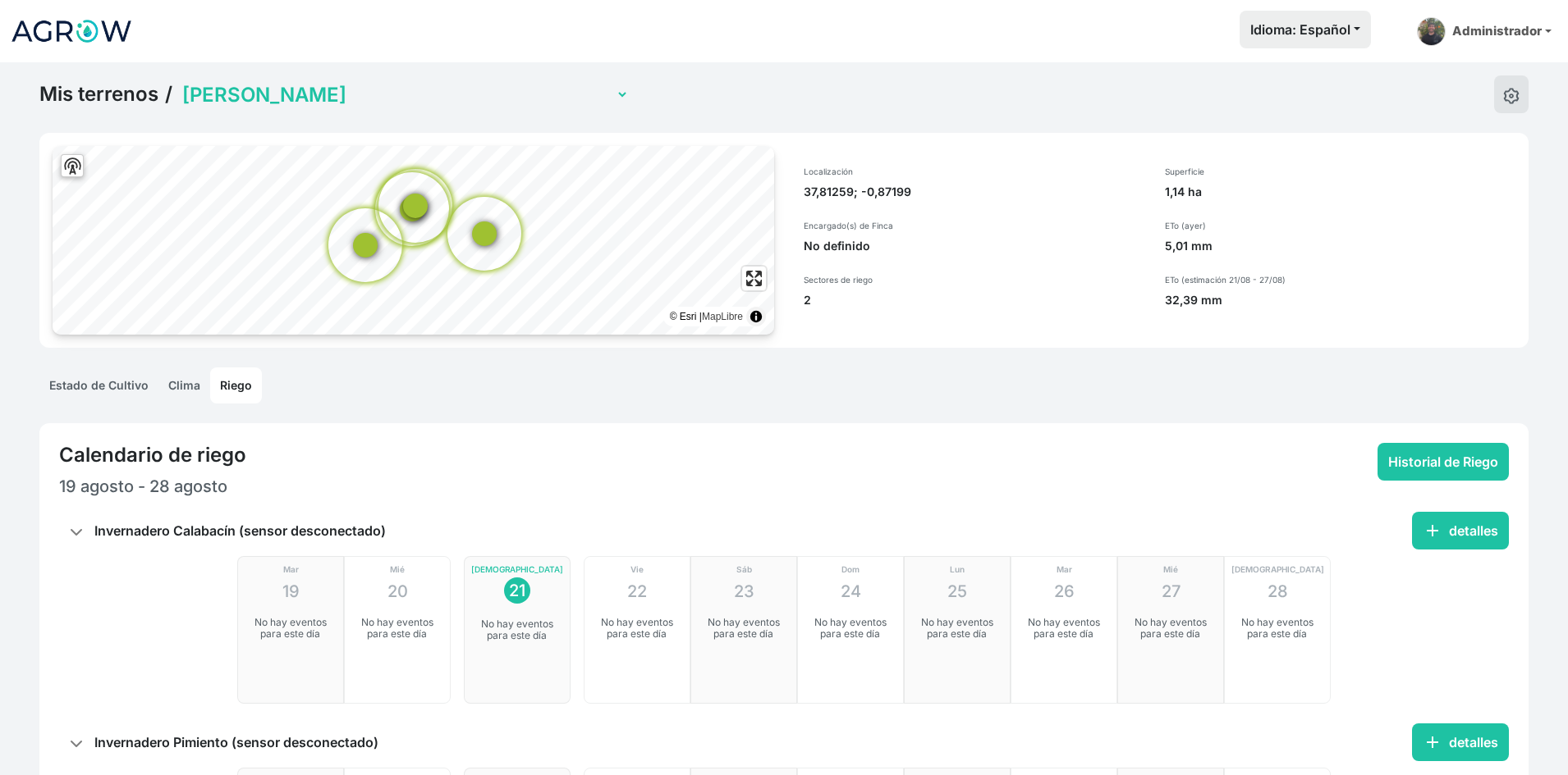
scroll to position [213, 0]
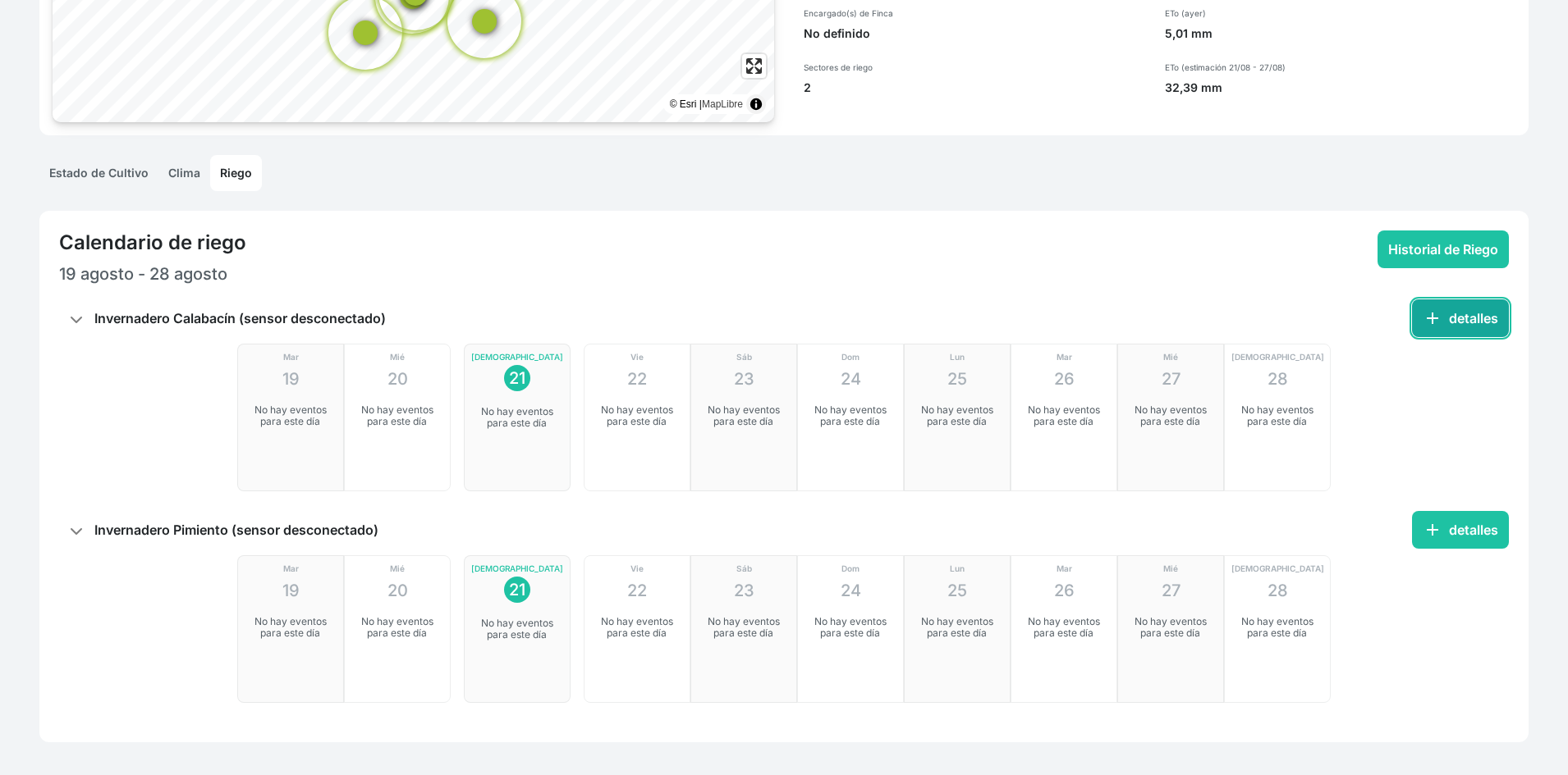
click at [1431, 319] on span "add" at bounding box center [1432, 318] width 20 height 20
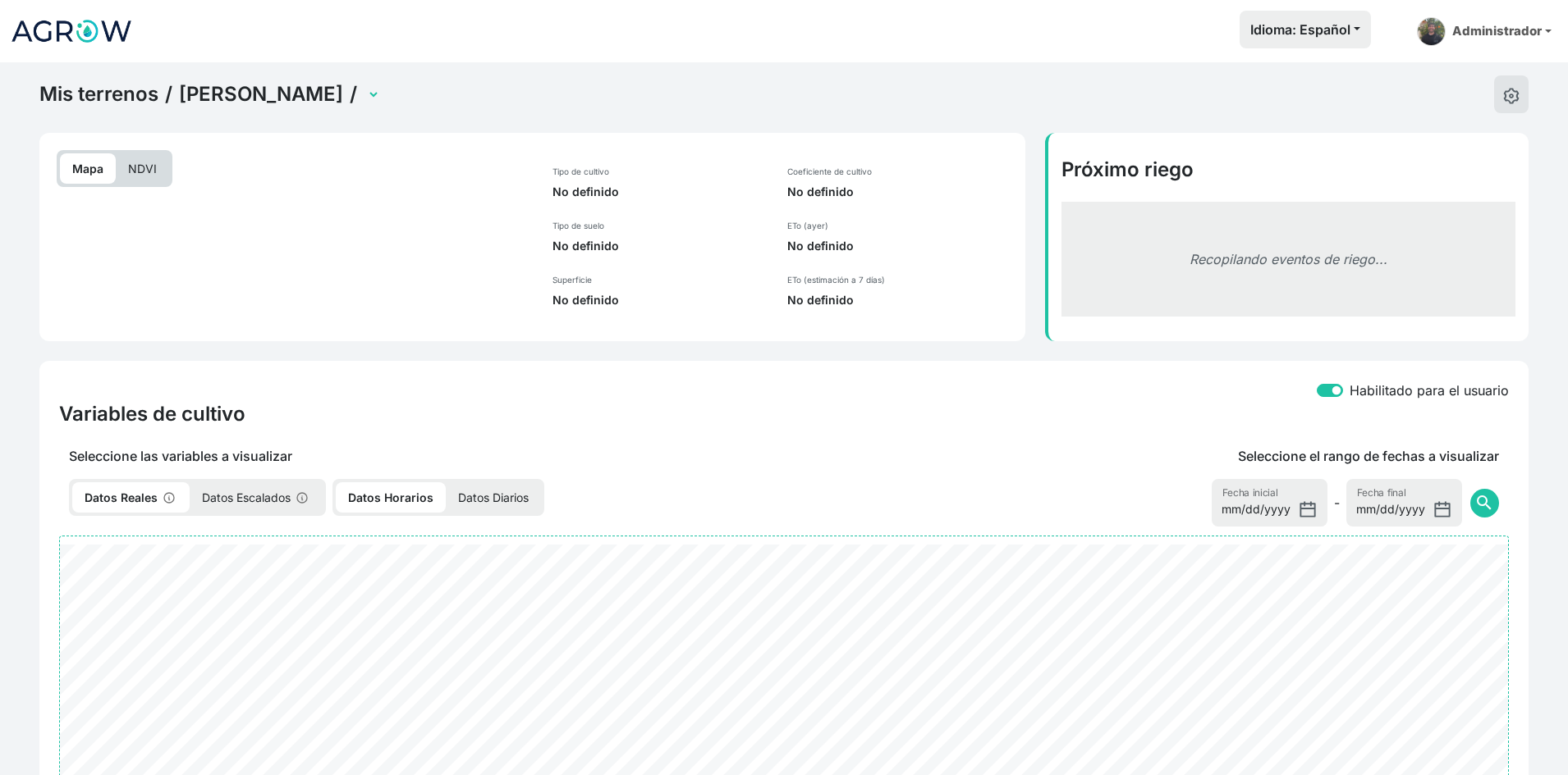
select select "2452"
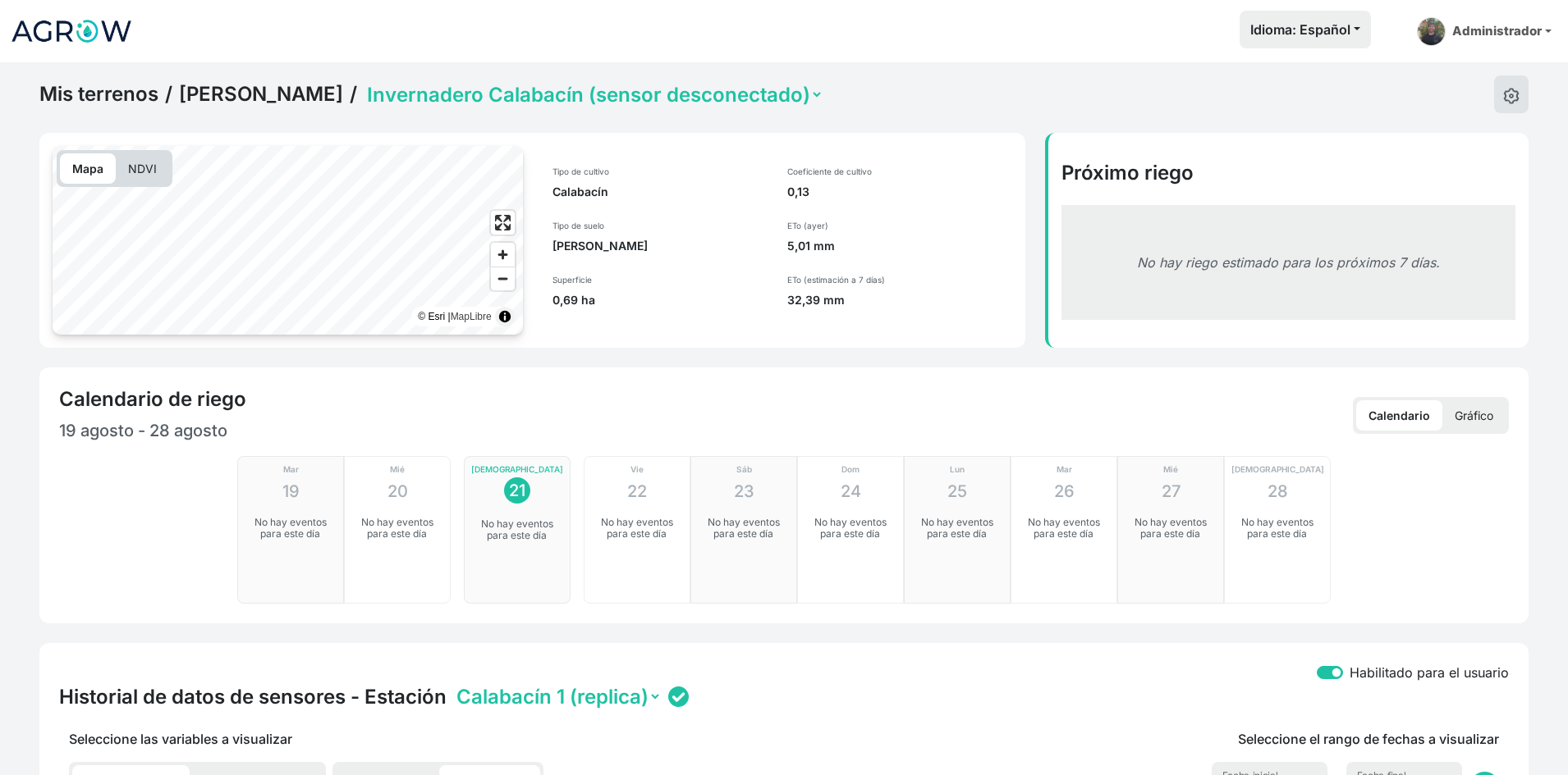
click at [1467, 418] on p "Gráfico" at bounding box center [1473, 415] width 63 height 30
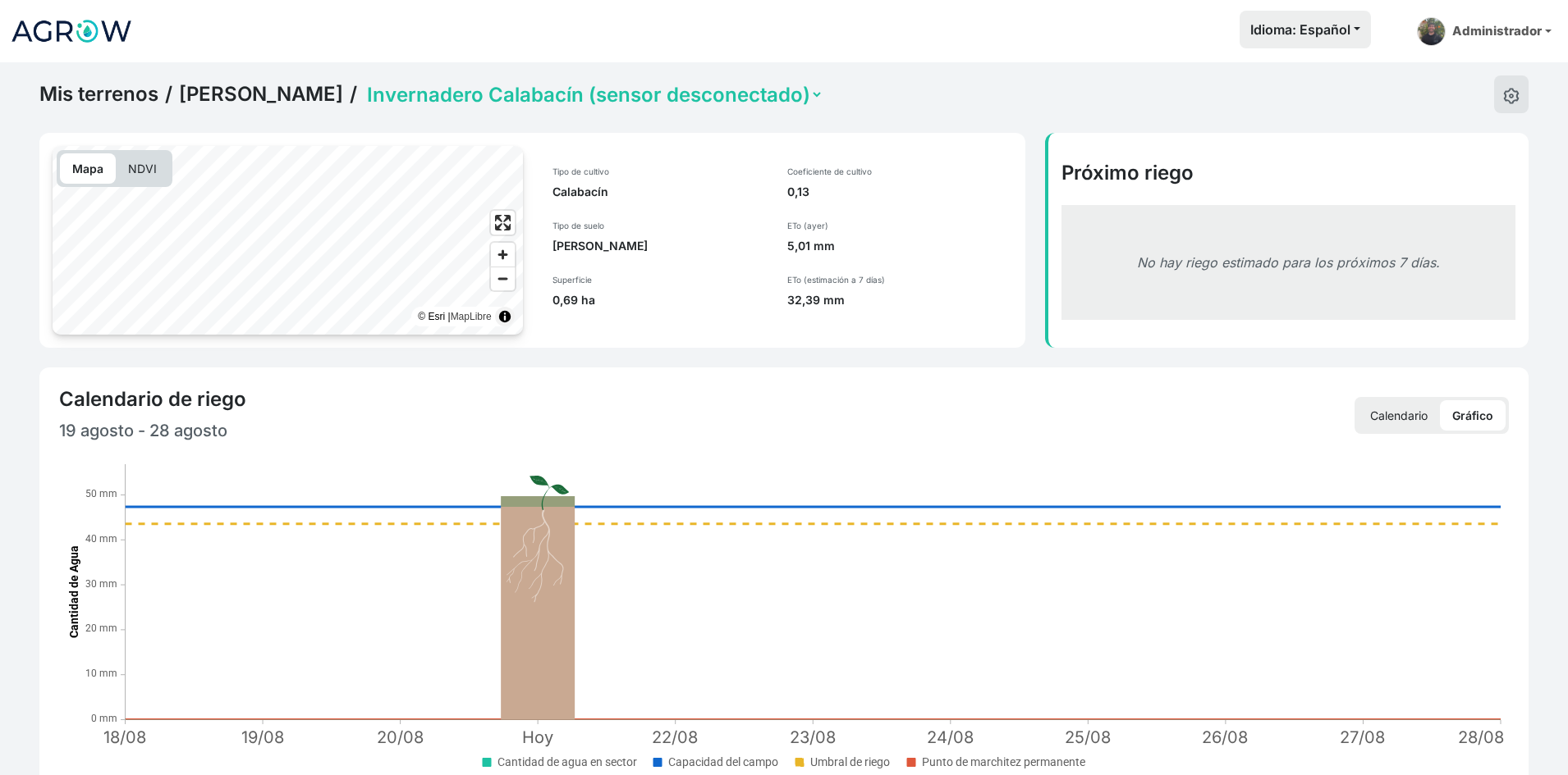
click at [620, 103] on select "Invernadero Calabacín (sensor desconectado) Invernadero Pimiento (sensor descon…" at bounding box center [593, 94] width 460 height 25
click at [384, 82] on select "Invernadero Calabacín (sensor desconectado) Invernadero Pimiento (sensor descon…" at bounding box center [593, 94] width 460 height 25
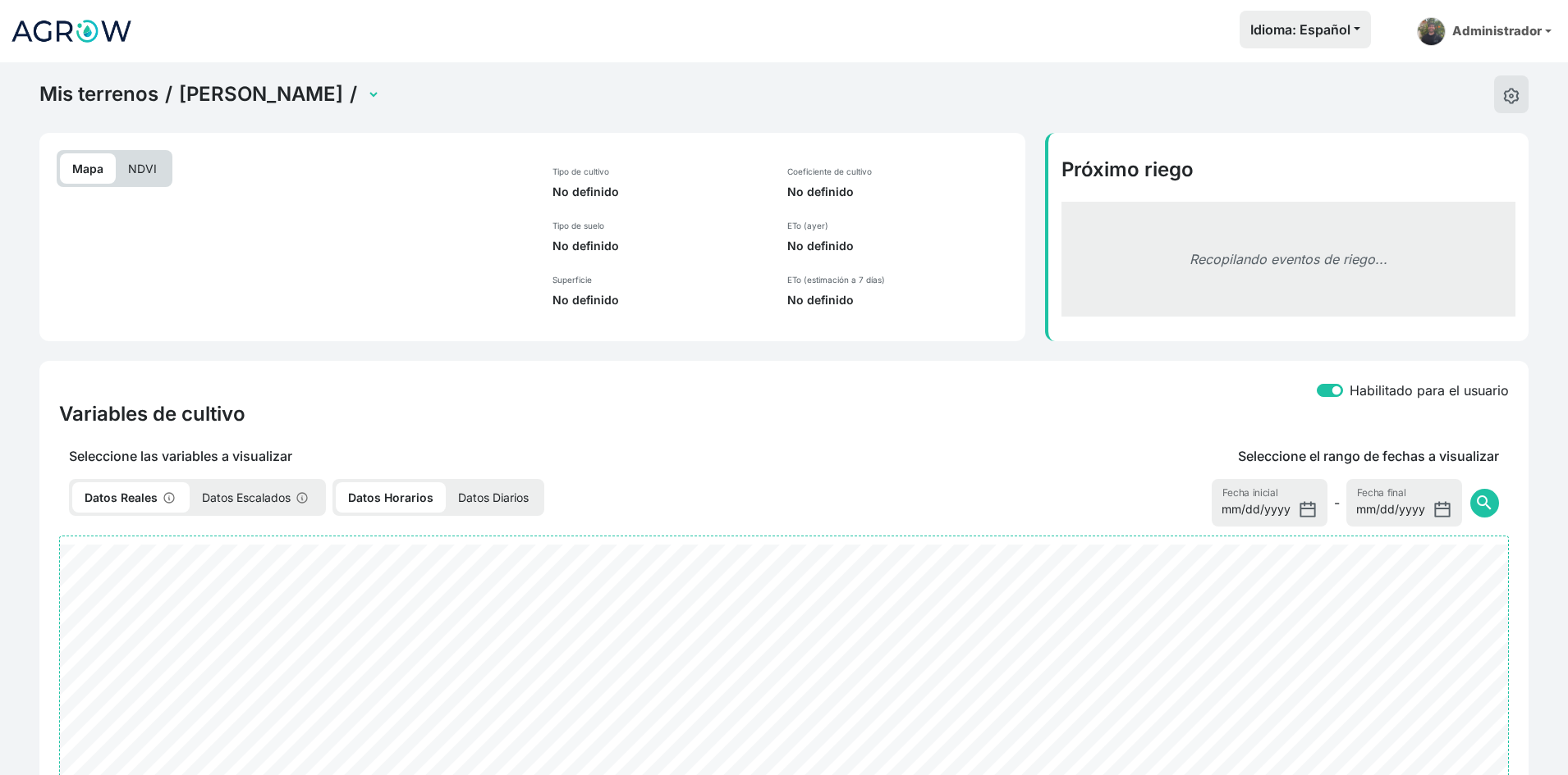
select select "2467"
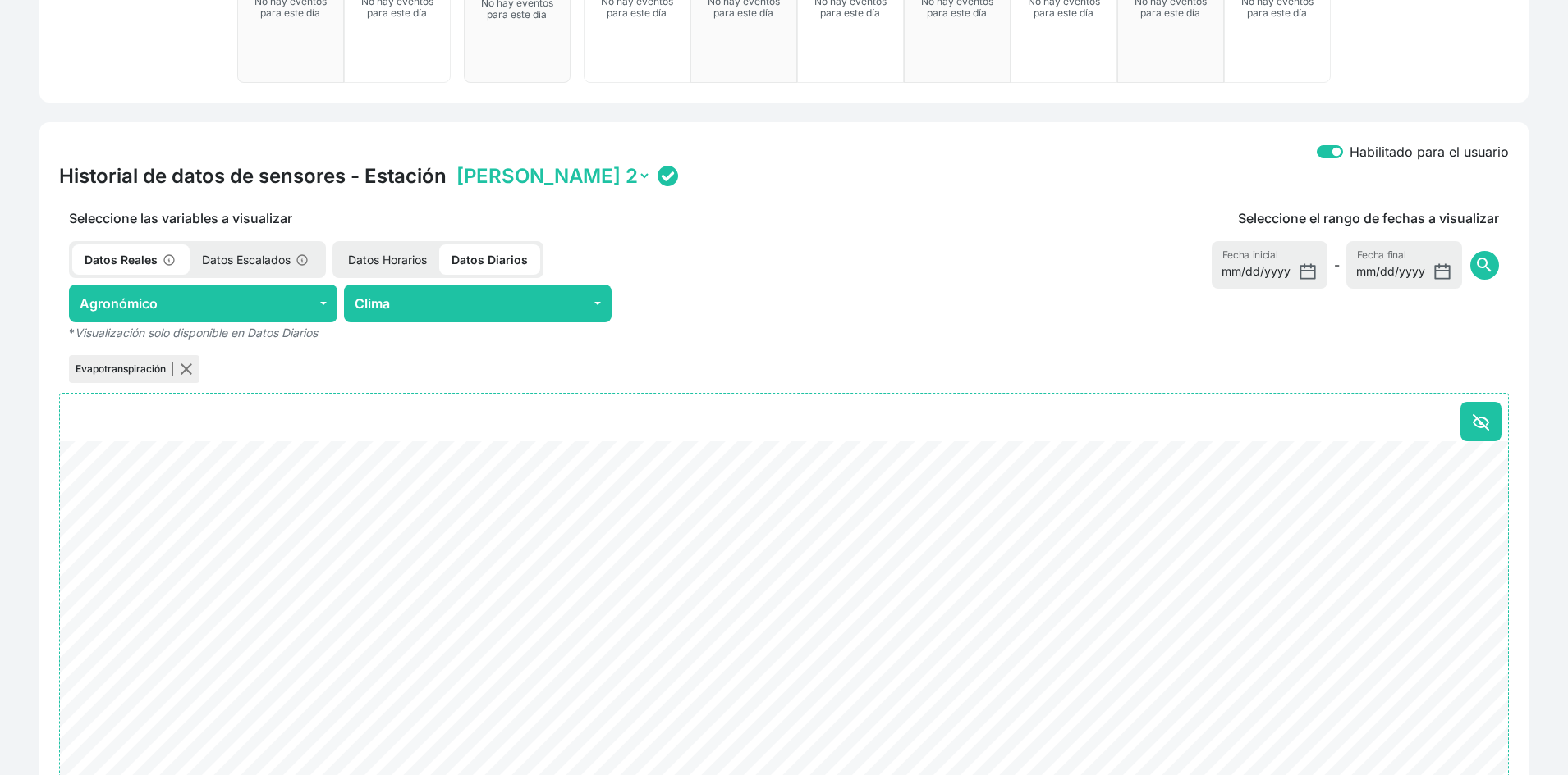
scroll to position [246, 0]
